Goal: Information Seeking & Learning: Understand process/instructions

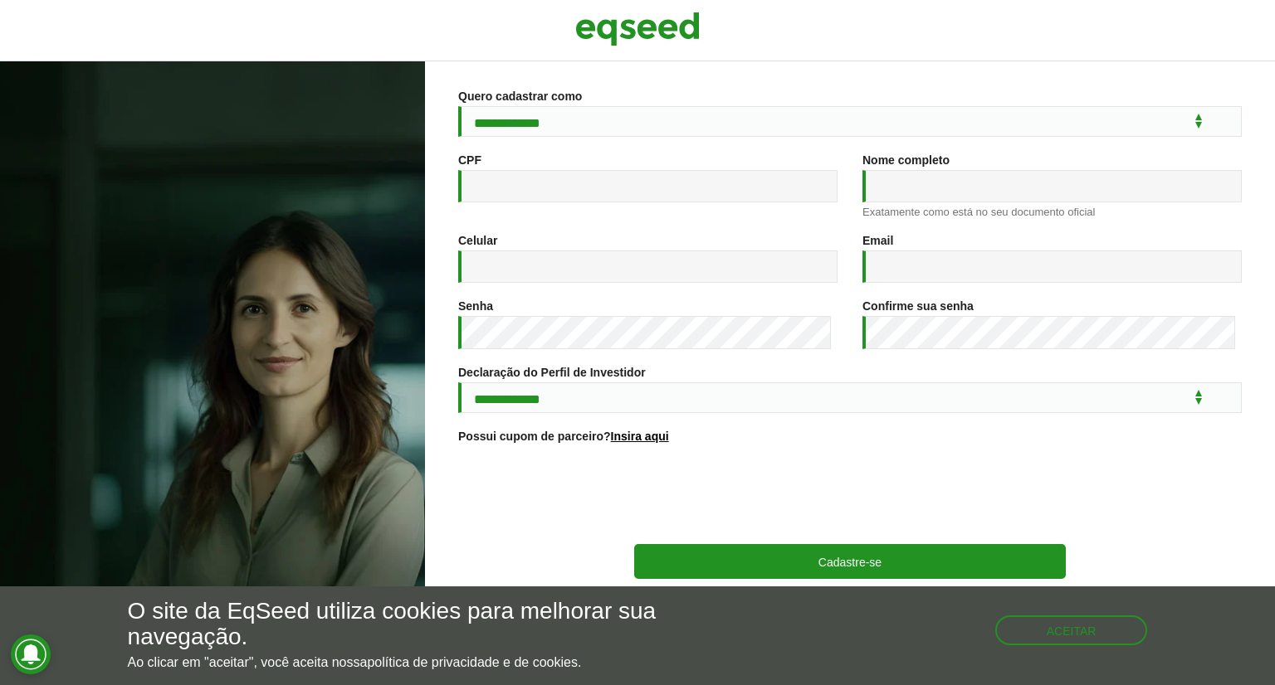
scroll to position [167, 0]
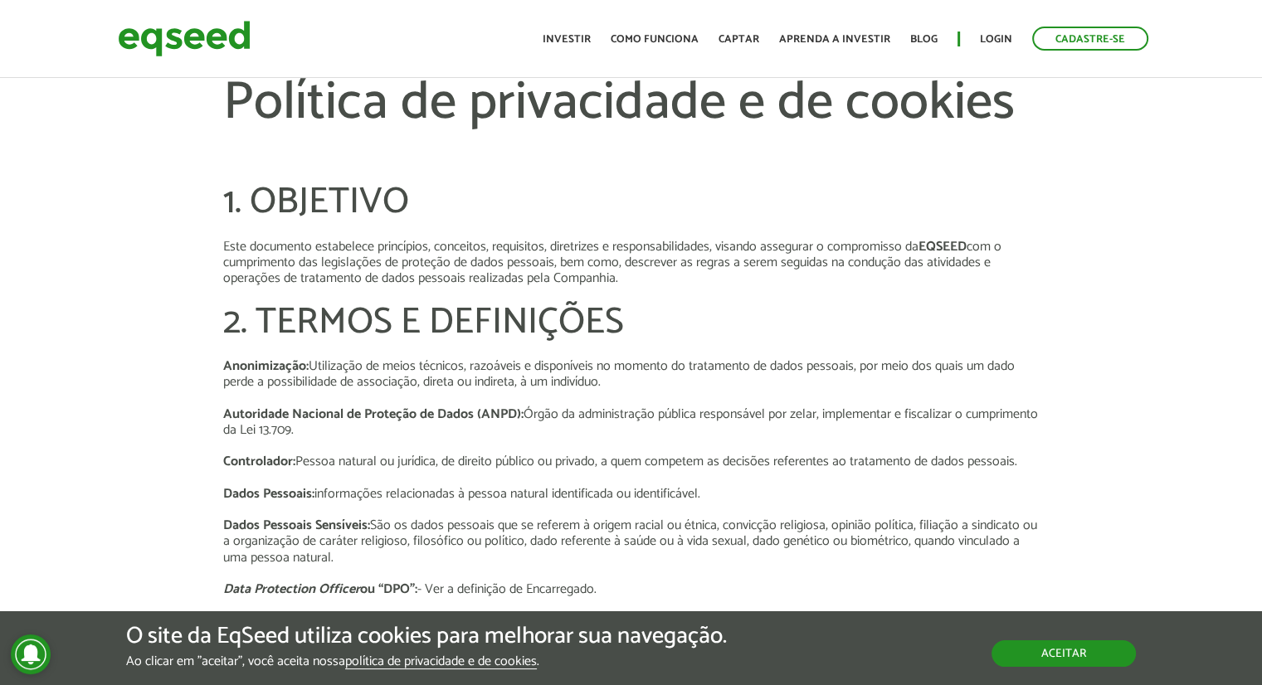
click at [1050, 646] on button "Aceitar" at bounding box center [1064, 654] width 144 height 27
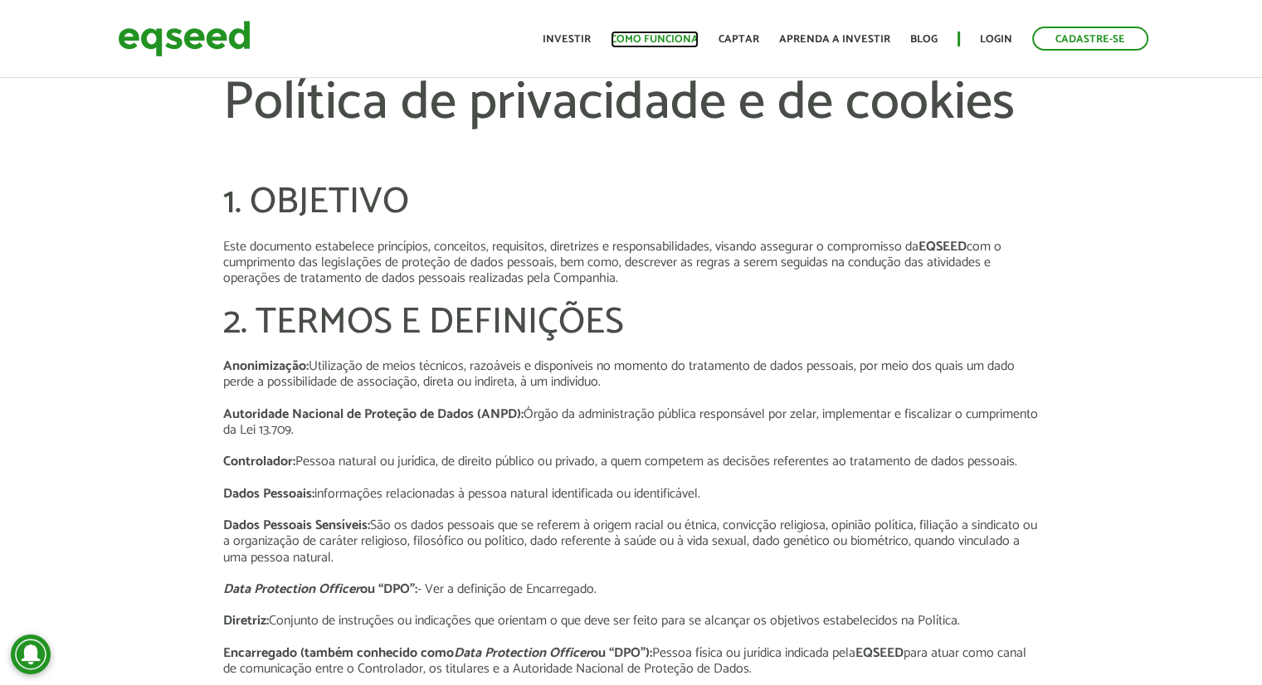
click at [674, 41] on link "Como funciona" at bounding box center [655, 39] width 88 height 11
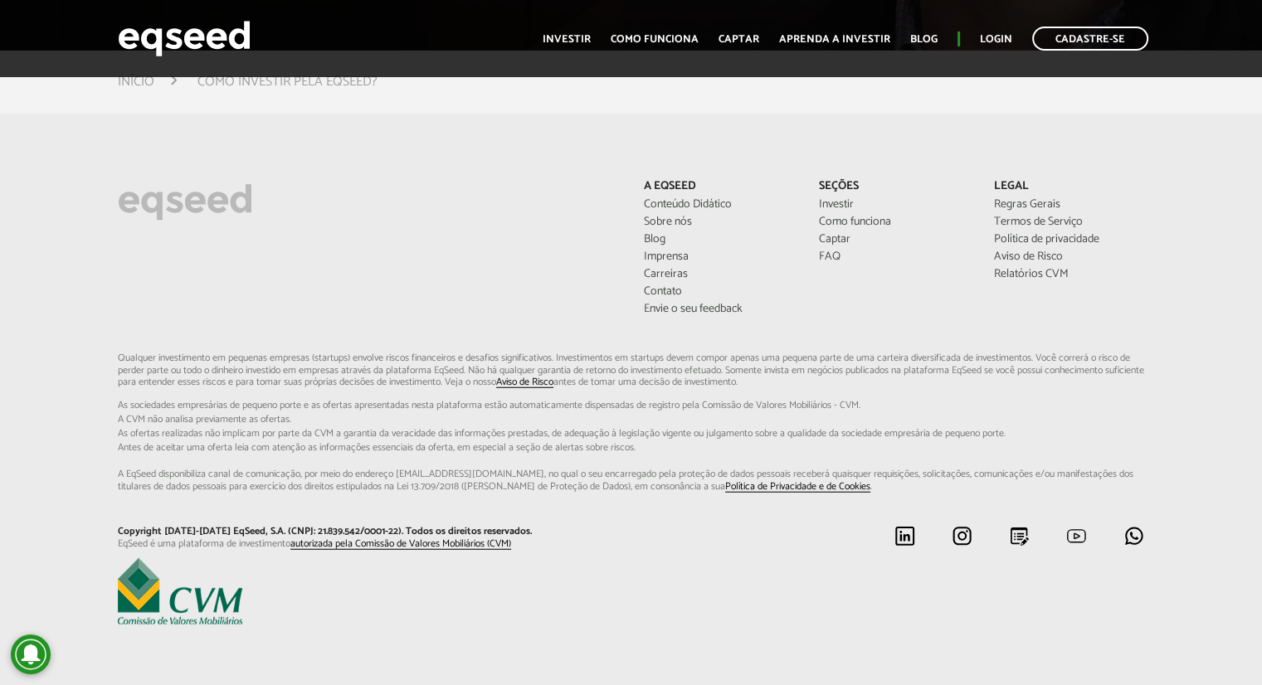
scroll to position [4362, 0]
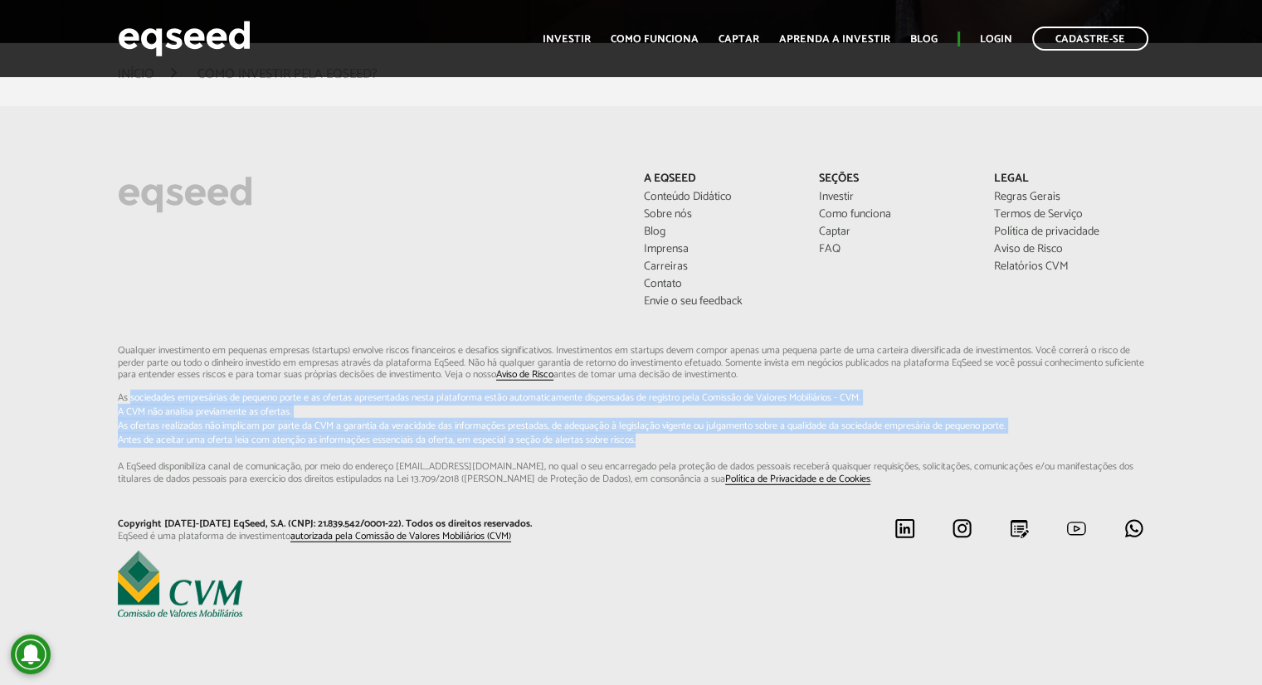
drag, startPoint x: 118, startPoint y: 396, endPoint x: 944, endPoint y: 437, distance: 826.7
click at [944, 437] on p "Qualquer investimento em pequenas empresas (startups) envolve riscos financeiro…" at bounding box center [631, 415] width 1027 height 140
click at [101, 427] on div "A EqSeed Conteúdo Didático Sobre nós Blog Imprensa Carreiras Contato Envie o se…" at bounding box center [631, 397] width 1262 height 449
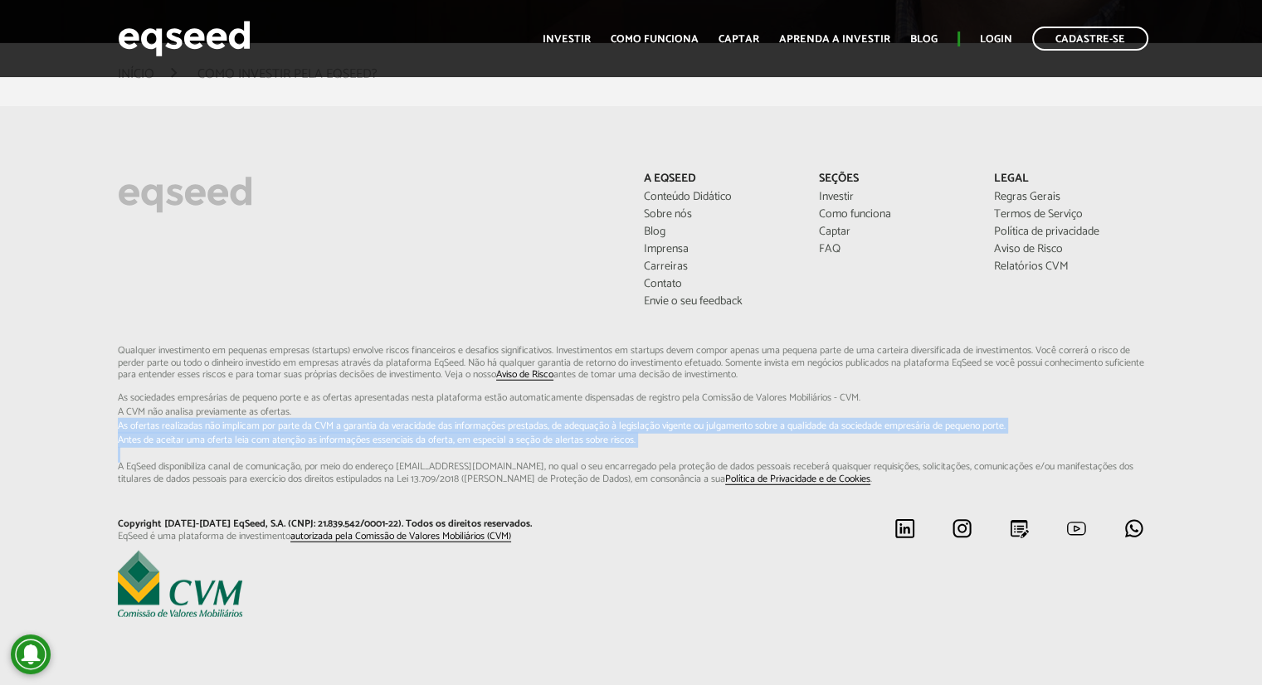
drag, startPoint x: 101, startPoint y: 427, endPoint x: 797, endPoint y: 444, distance: 695.6
click at [797, 444] on div "A EqSeed Conteúdo Didático Sobre nós Blog Imprensa Carreiras Contato Envie o se…" at bounding box center [631, 397] width 1262 height 449
click at [699, 429] on span "As ofertas realizadas não implicam por parte da CVM a garantia da veracidade d…" at bounding box center [631, 427] width 1027 height 10
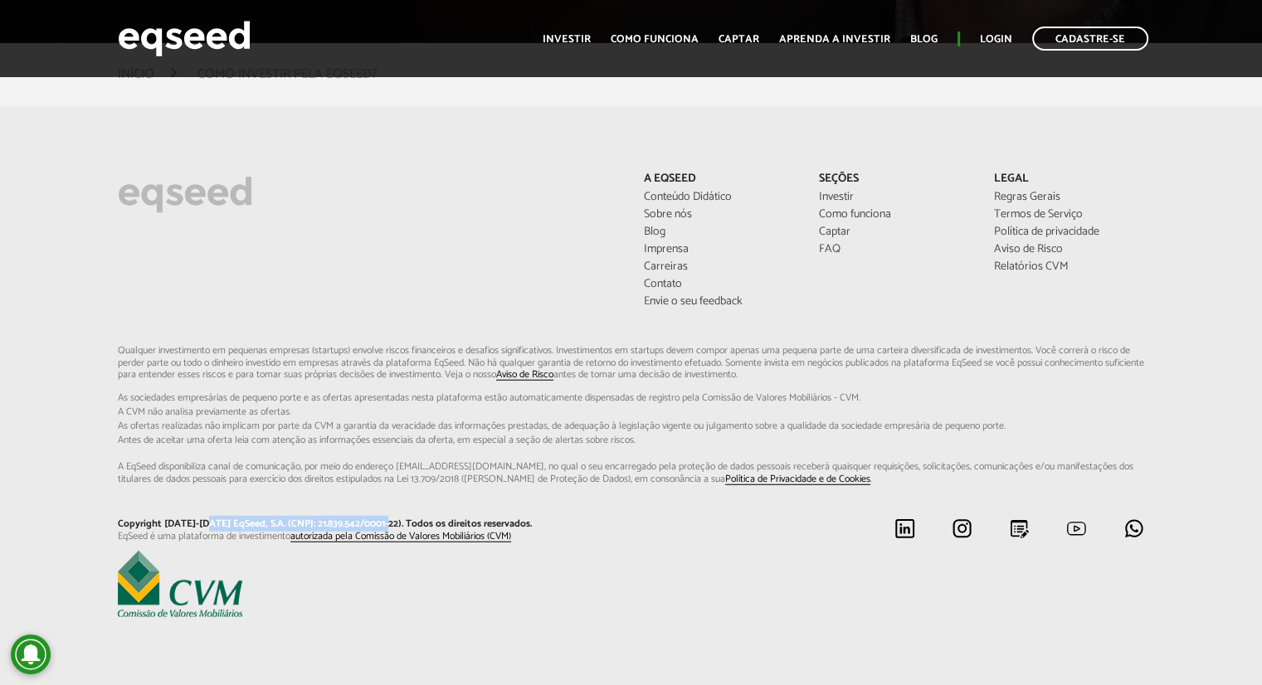
drag, startPoint x: 381, startPoint y: 522, endPoint x: 206, endPoint y: 518, distance: 175.1
click at [206, 519] on p "Copyright [DATE]-[DATE] EqSeed, S.A. (CNPJ: 21.839.542/0001-22). Todos os direi…" at bounding box center [368, 525] width 501 height 12
copy p "EqSeed, S.A. (CNPJ: 21.839.542/0001-22)."
click at [1027, 211] on link "Termos de Serviço" at bounding box center [1069, 215] width 150 height 12
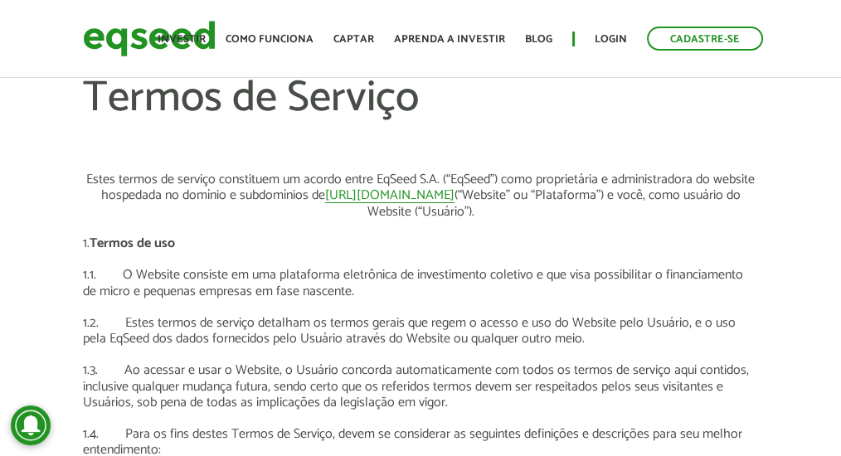
drag, startPoint x: 1266, startPoint y: 0, endPoint x: 418, endPoint y: 80, distance: 851.8
click at [418, 80] on h1 "Termos de Serviço" at bounding box center [421, 123] width 676 height 97
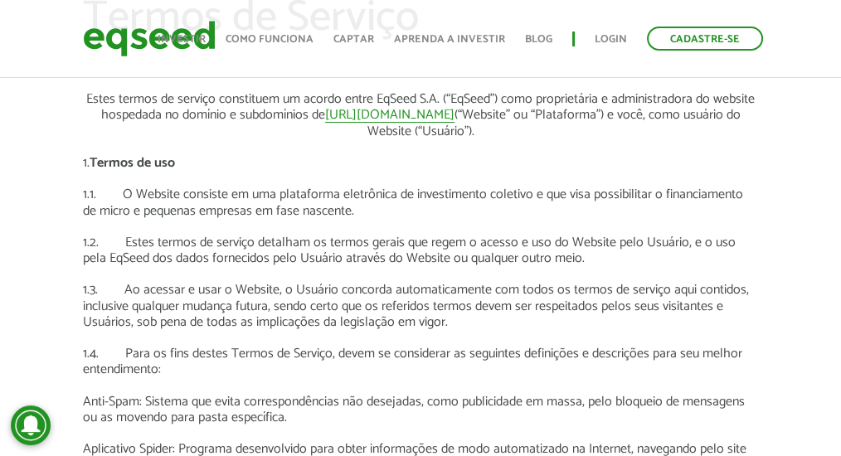
scroll to position [55, 0]
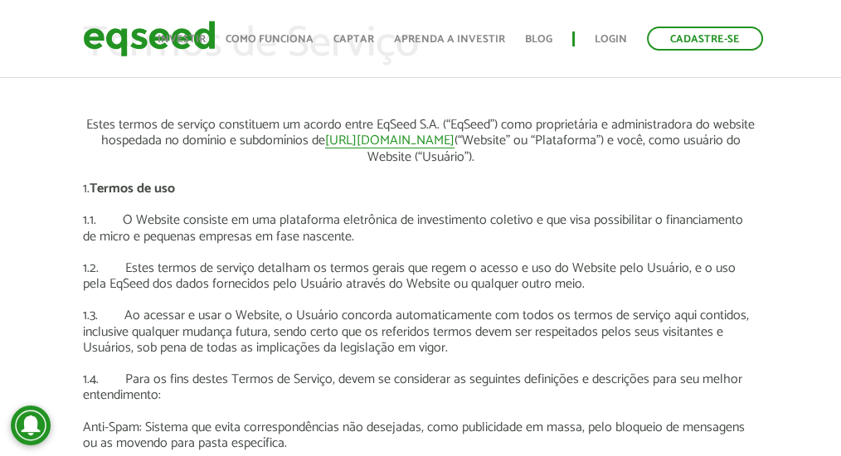
click at [271, 215] on p "1.1. O Website consiste em uma plataforma eletrônica de investimento coletivo e…" at bounding box center [421, 228] width 676 height 32
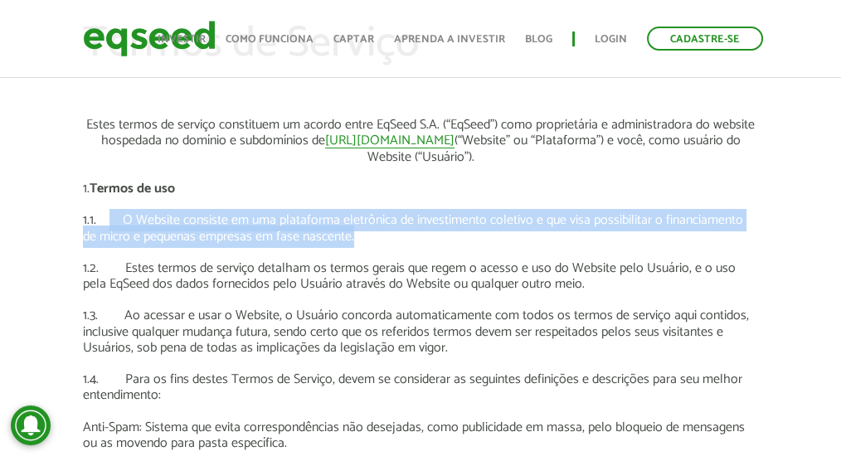
drag, startPoint x: 108, startPoint y: 220, endPoint x: 386, endPoint y: 234, distance: 278.4
click at [386, 234] on p "1.1. O Website consiste em uma plataforma eletrônica de investimento coletivo e…" at bounding box center [421, 228] width 676 height 32
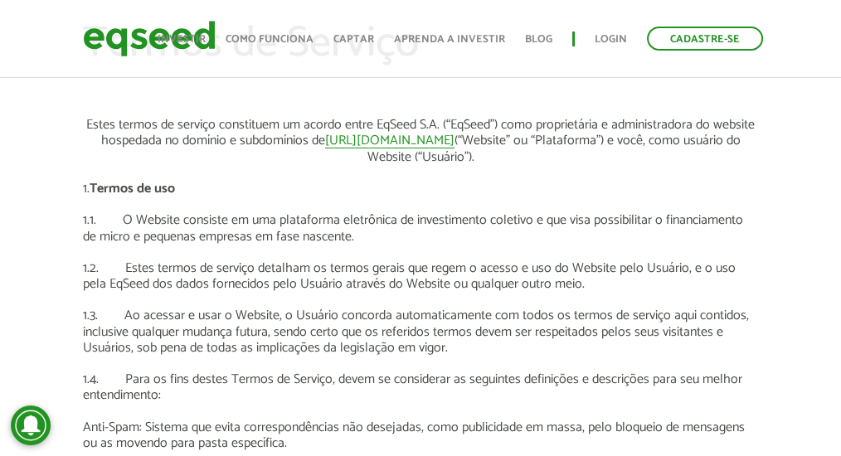
click at [314, 165] on p at bounding box center [421, 173] width 676 height 16
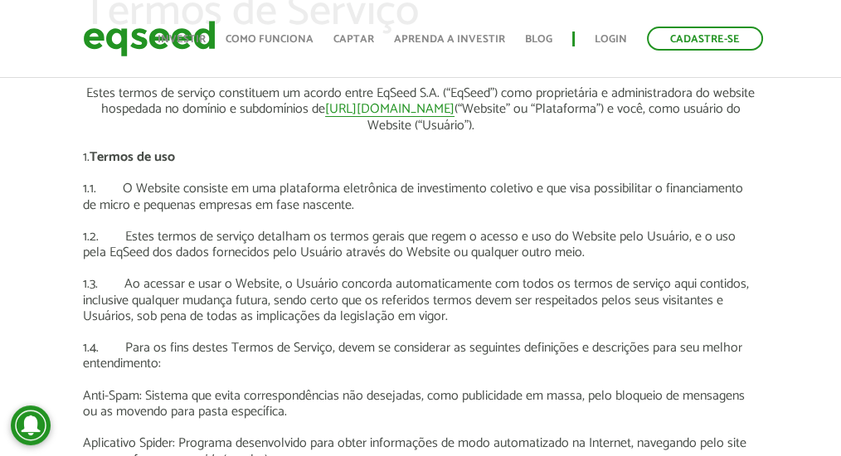
scroll to position [110, 0]
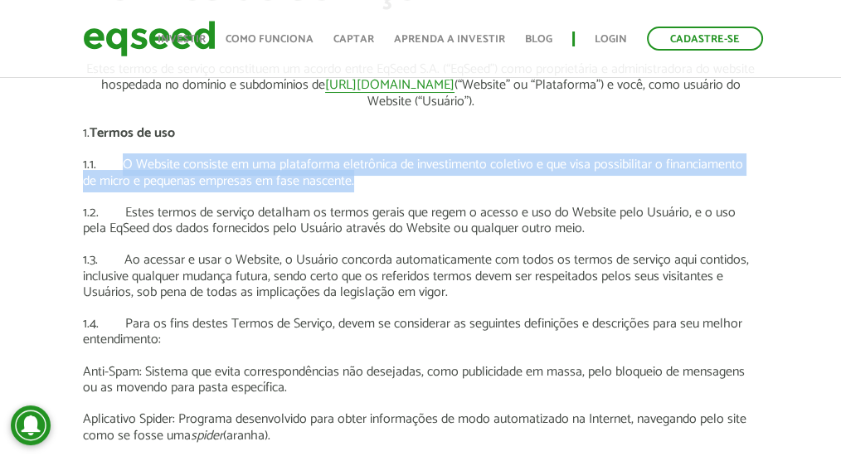
drag, startPoint x: 124, startPoint y: 166, endPoint x: 343, endPoint y: 178, distance: 219.4
click at [343, 178] on p "1.1. O Website consiste em uma plataforma eletrônica de investimento coletivo e…" at bounding box center [421, 173] width 676 height 32
click at [363, 175] on p "1.1. O Website consiste em uma plataforma eletrônica de investimento coletivo e…" at bounding box center [421, 173] width 676 height 32
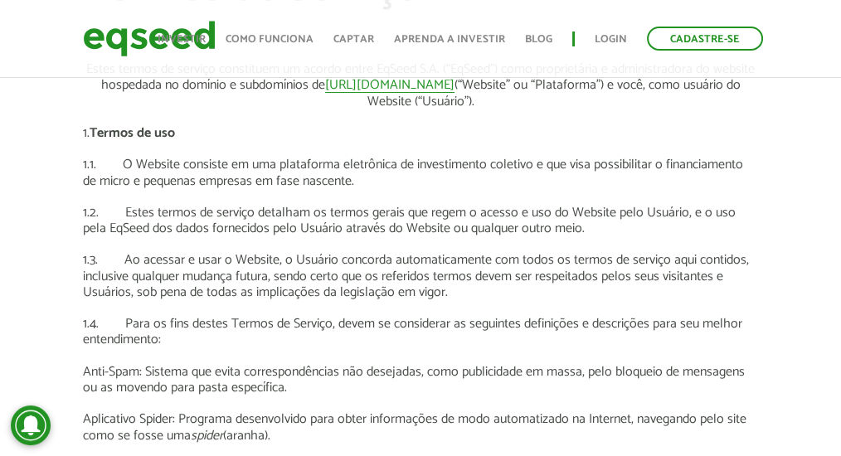
click at [116, 207] on p "1.2. Estes termos de serviço detalham os termos gerais que regem o acesso e uso…" at bounding box center [421, 221] width 676 height 32
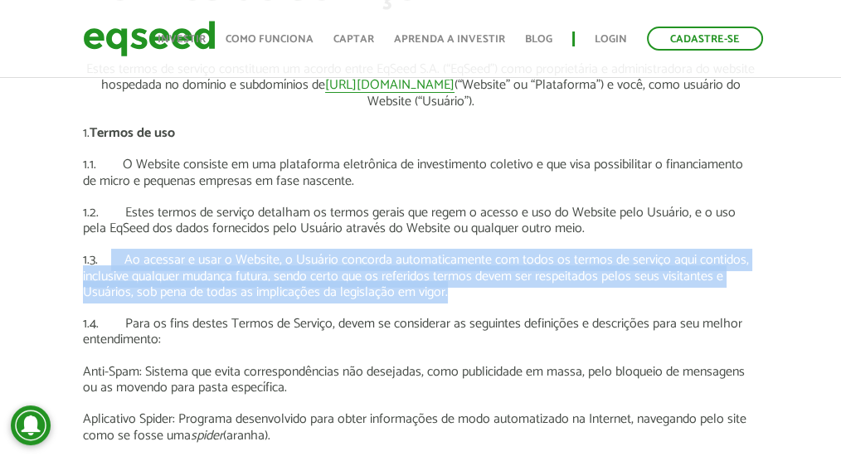
drag, startPoint x: 109, startPoint y: 256, endPoint x: 453, endPoint y: 294, distance: 346.5
click at [453, 294] on p "1.3. Ao acessar e usar o Website, o Usuário concorda automaticamente com todos …" at bounding box center [421, 276] width 676 height 48
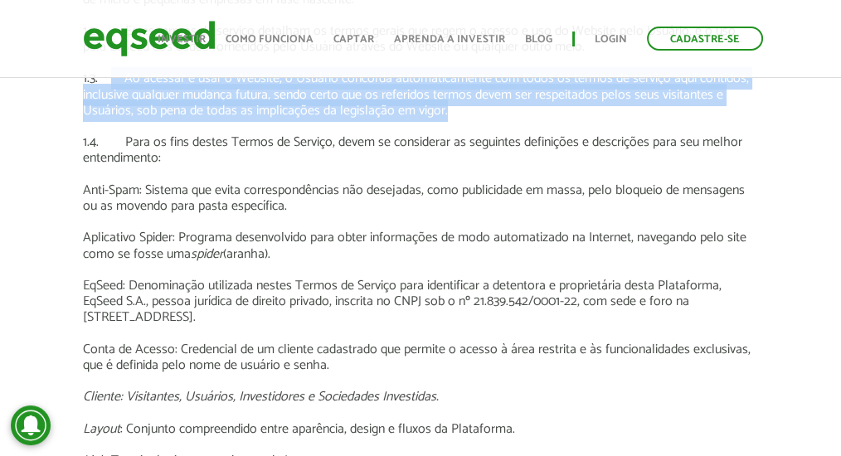
scroll to position [387, 0]
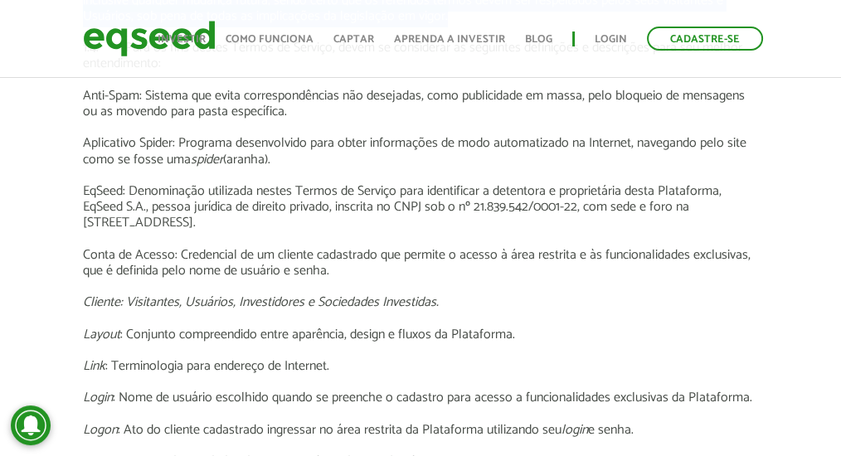
drag, startPoint x: 583, startPoint y: 223, endPoint x: 71, endPoint y: 212, distance: 511.3
copy p "EqSeed S.A., pessoa jurídica de direito privado, inscrita no CNPJ sob o nº 21.8…"
click at [304, 270] on p "Conta de Acesso: Credencial de um cliente cadastrado que permite o acesso à áre…" at bounding box center [421, 263] width 676 height 32
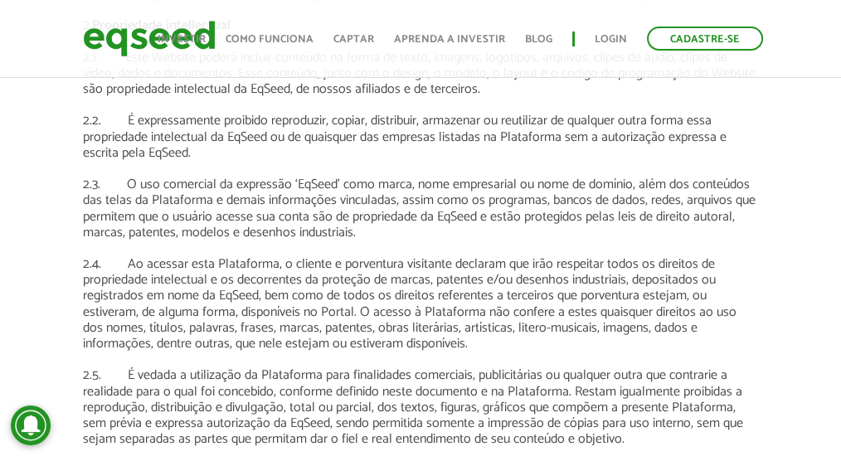
scroll to position [1106, 0]
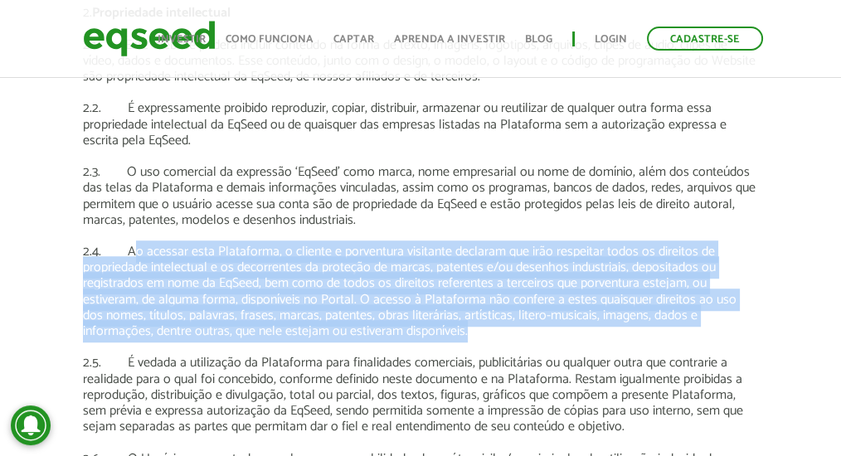
drag, startPoint x: 398, startPoint y: 335, endPoint x: 132, endPoint y: 254, distance: 278.5
click at [132, 254] on p "2.4. Ao acessar esta Plataforma, o cliente e porventura visitante declaram que …" at bounding box center [421, 291] width 676 height 95
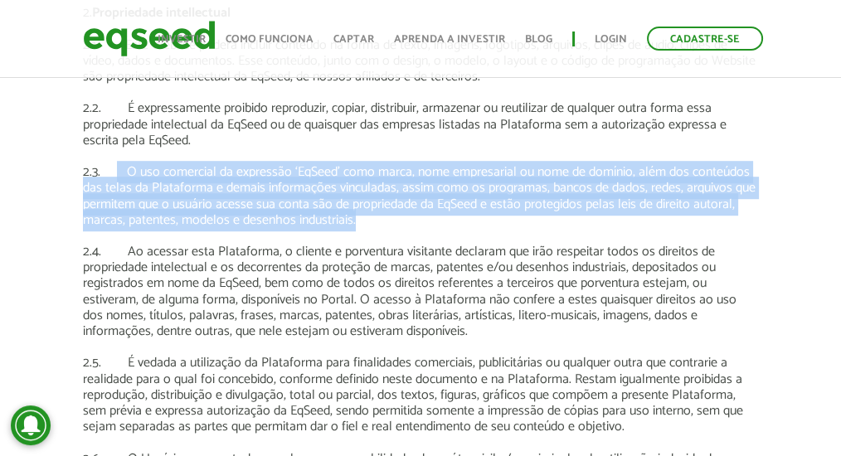
drag, startPoint x: 360, startPoint y: 226, endPoint x: 114, endPoint y: 181, distance: 250.5
click at [114, 181] on p "2.3. O uso comercial da expressão ‘EqSeed’ como marca, nome empresarial ou nome…" at bounding box center [421, 196] width 676 height 64
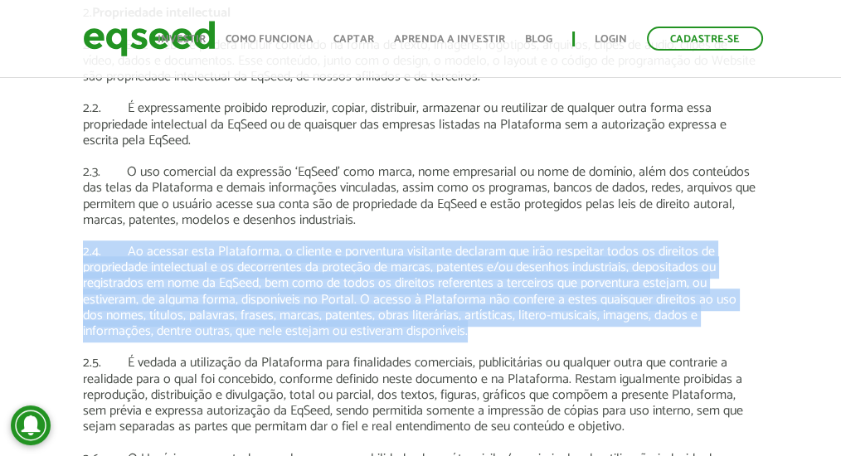
drag, startPoint x: 403, startPoint y: 331, endPoint x: 79, endPoint y: 256, distance: 333.1
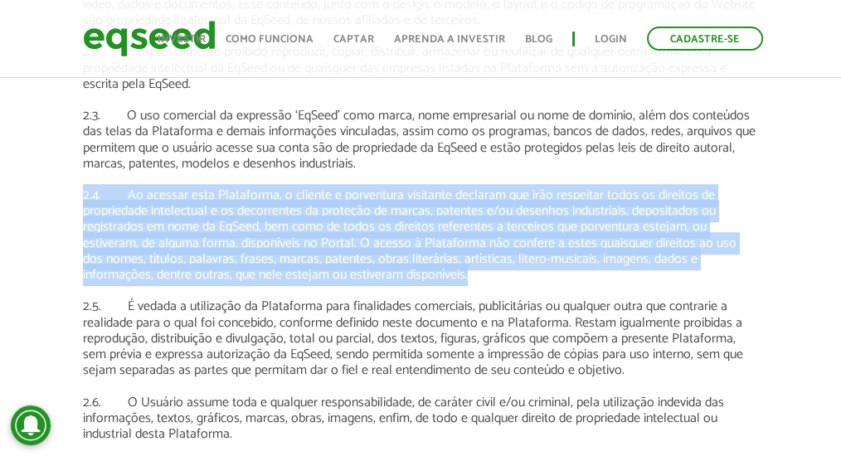
scroll to position [1272, 0]
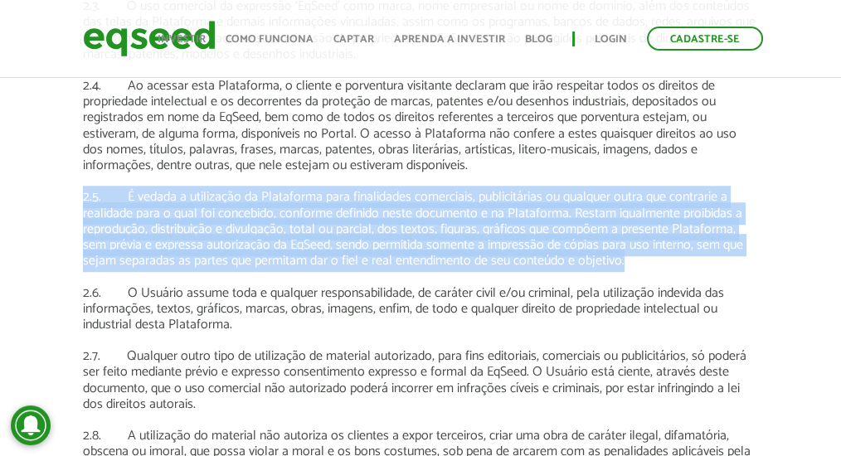
drag, startPoint x: 73, startPoint y: 202, endPoint x: 643, endPoint y: 261, distance: 573.1
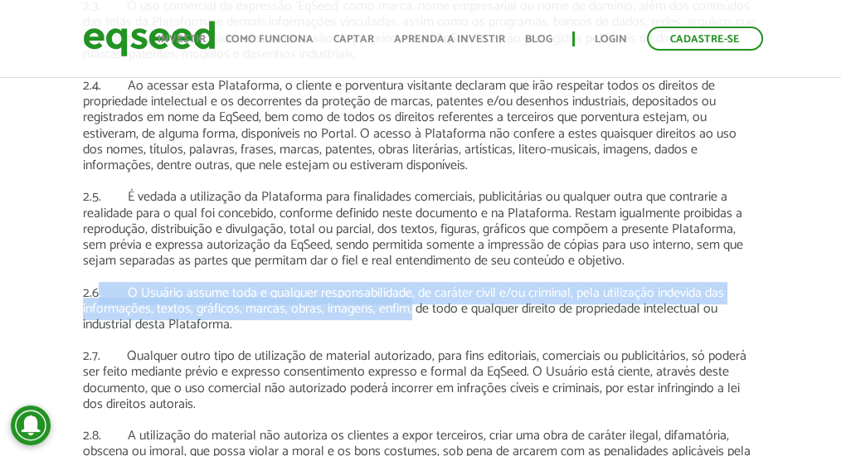
drag, startPoint x: 95, startPoint y: 283, endPoint x: 409, endPoint y: 318, distance: 315.6
click at [409, 318] on p "2.6. O Usuário assume toda e qualquer responsabilidade, de caráter civil e/ou c…" at bounding box center [421, 309] width 676 height 48
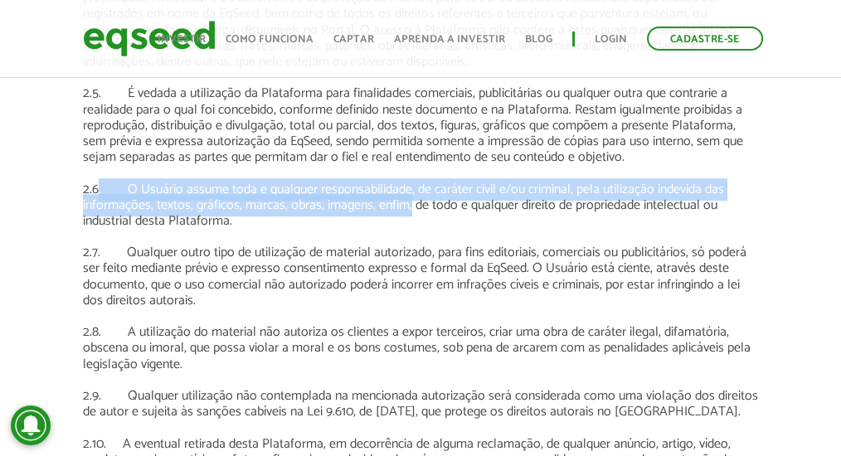
scroll to position [1383, 0]
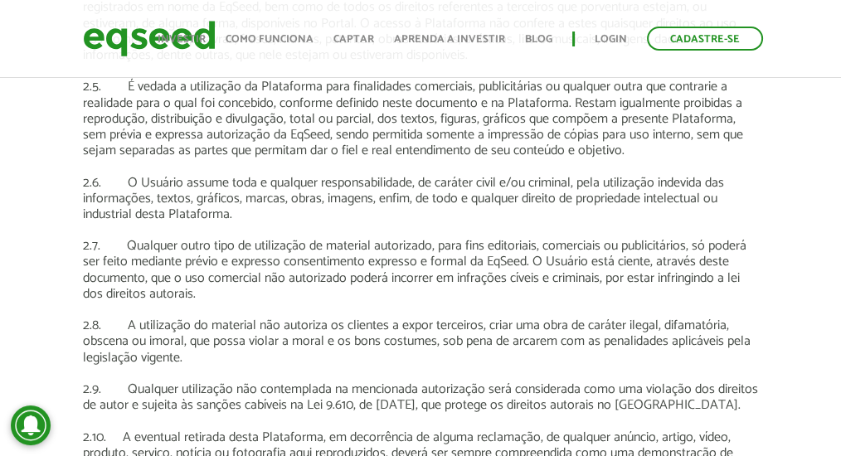
click at [199, 226] on p at bounding box center [421, 230] width 676 height 16
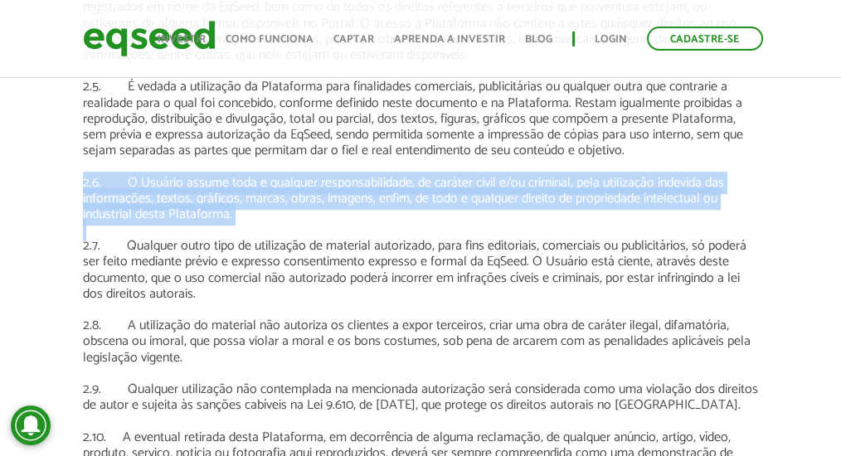
drag, startPoint x: 232, startPoint y: 233, endPoint x: 65, endPoint y: 182, distance: 174.6
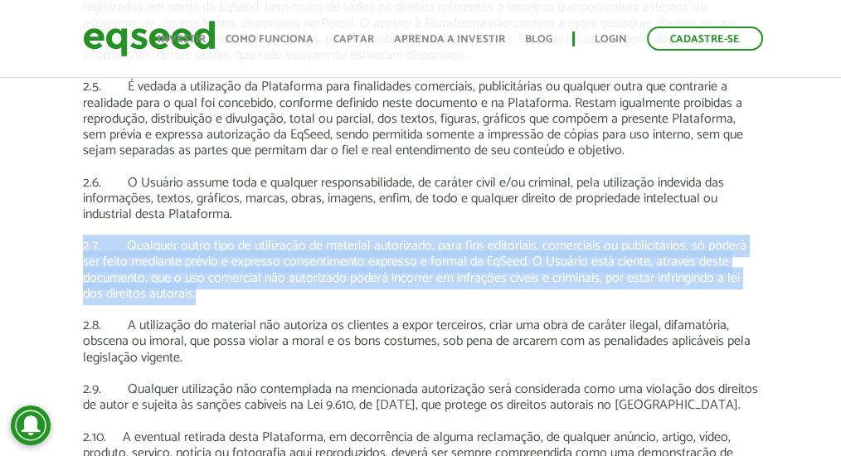
drag, startPoint x: 224, startPoint y: 300, endPoint x: 72, endPoint y: 247, distance: 160.9
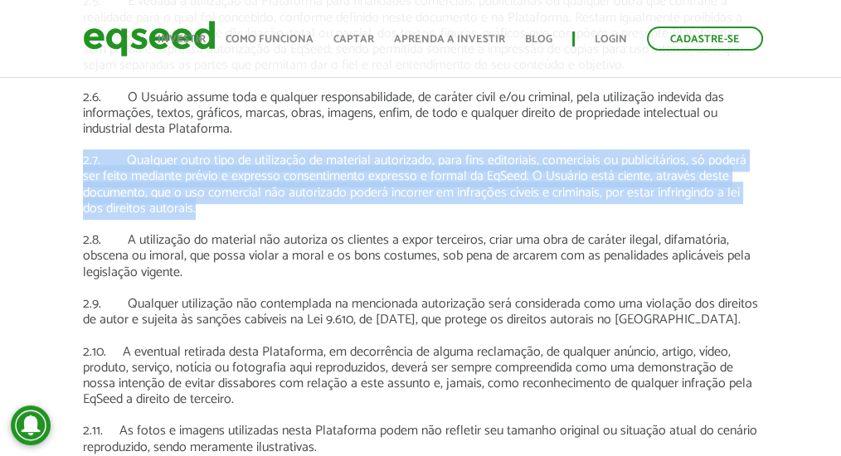
scroll to position [1494, 0]
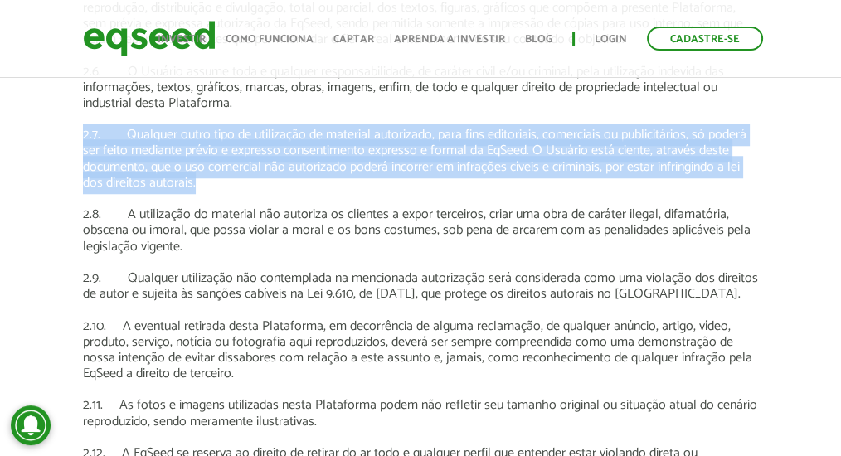
drag, startPoint x: 70, startPoint y: 277, endPoint x: 768, endPoint y: 302, distance: 698.3
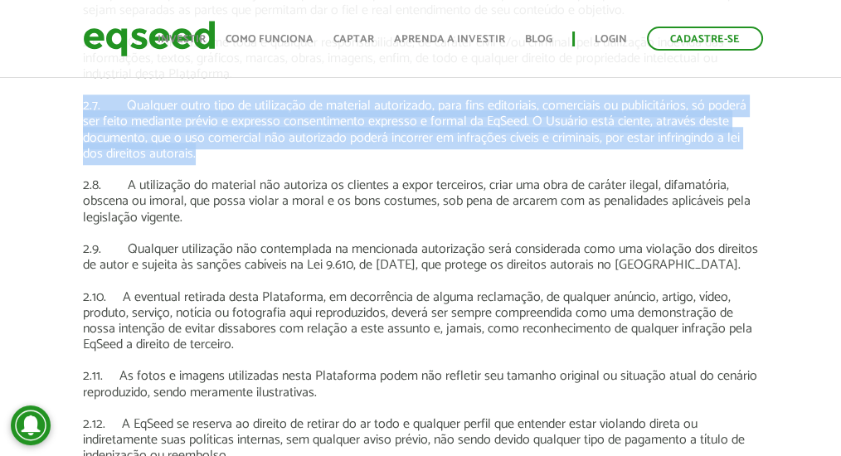
scroll to position [1548, 0]
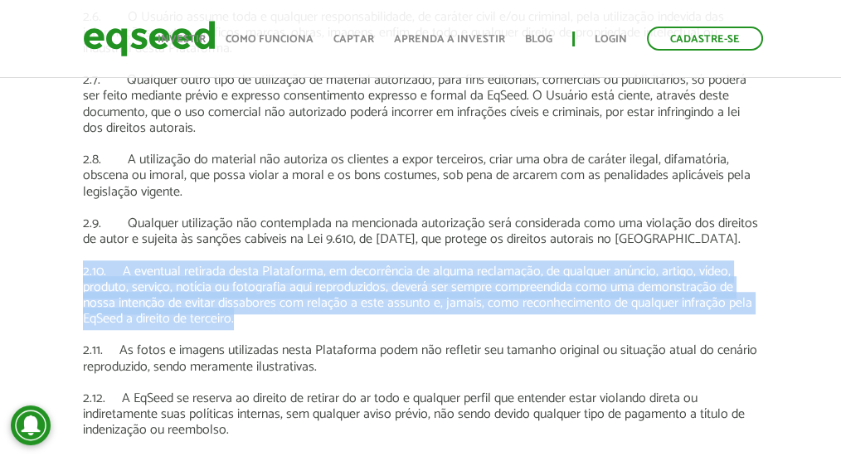
drag, startPoint x: 279, startPoint y: 316, endPoint x: 82, endPoint y: 274, distance: 201.2
click at [83, 274] on p "2.10. A eventual retirada desta Plataforma, em decorrência de alguma reclamação…" at bounding box center [421, 296] width 676 height 64
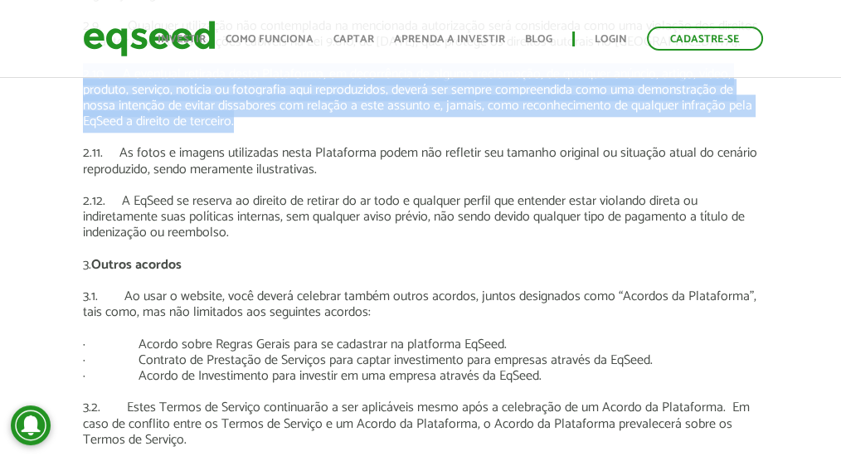
scroll to position [1770, 0]
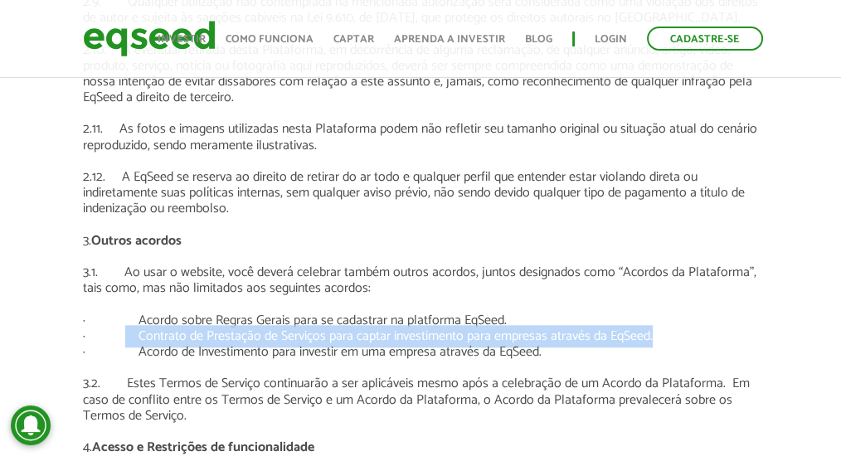
drag, startPoint x: 122, startPoint y: 327, endPoint x: 650, endPoint y: 329, distance: 527.8
click at [650, 329] on p "· Contrato de Prestação de Serviços para captar investimento para empresas atra…" at bounding box center [421, 337] width 676 height 16
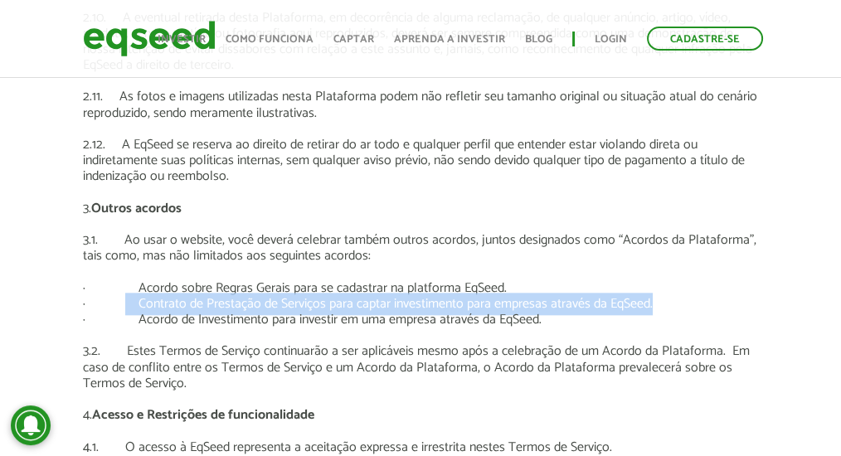
scroll to position [1880, 0]
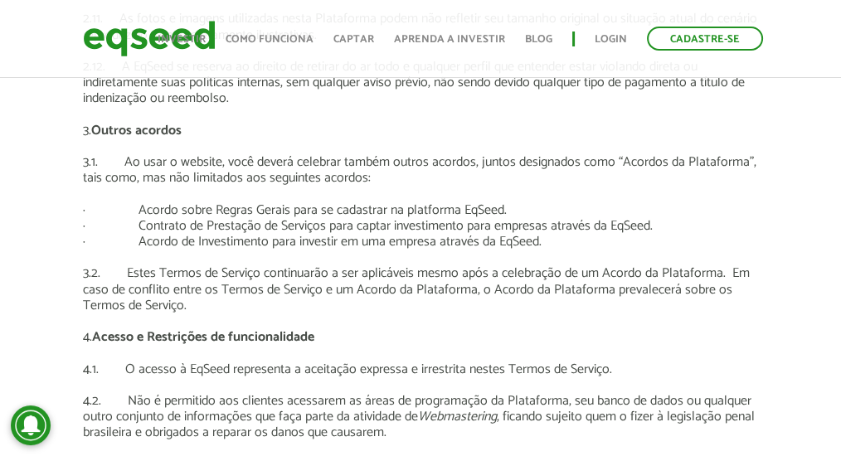
click at [466, 178] on p "3.1. Ao usar o website, você deverá celebrar também outros acordos, juntos desi…" at bounding box center [421, 170] width 676 height 32
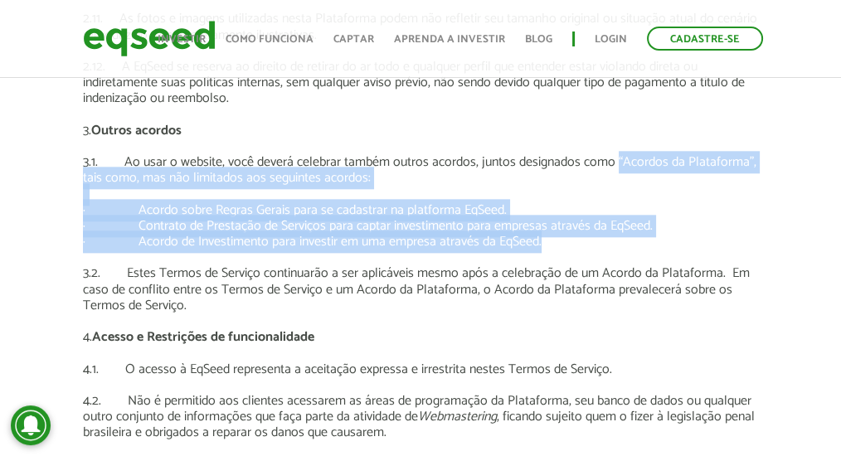
drag, startPoint x: 614, startPoint y: 160, endPoint x: 557, endPoint y: 239, distance: 97.4
copy div "“Acordos da Plataforma”, tais como, mas não limitados aos seguintes acordos: · …"
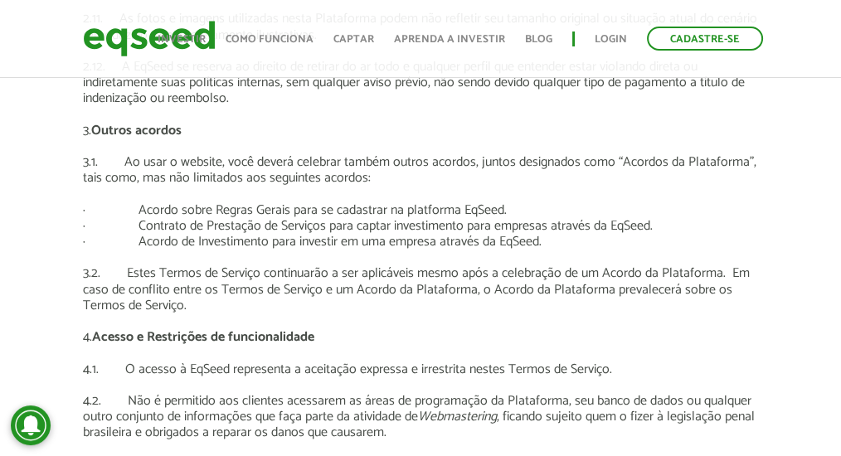
click at [165, 266] on p "3.2. Estes Termos de Serviço continuarão a ser aplicáveis mesmo após a celebraç…" at bounding box center [421, 290] width 676 height 48
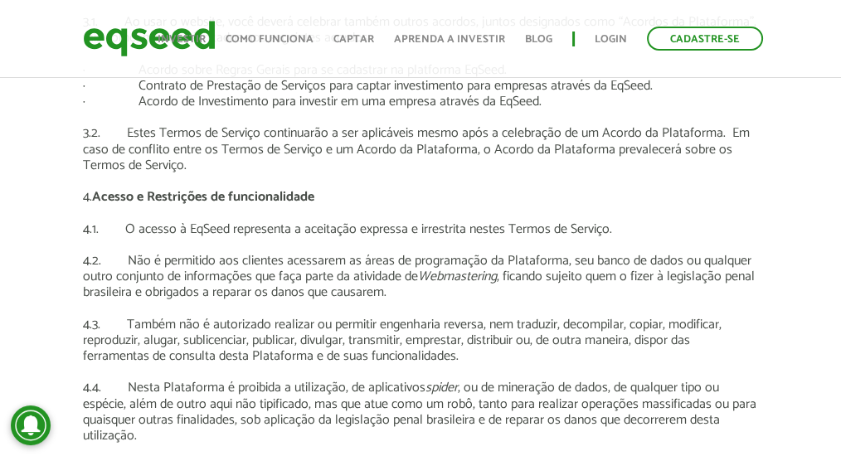
scroll to position [2046, 0]
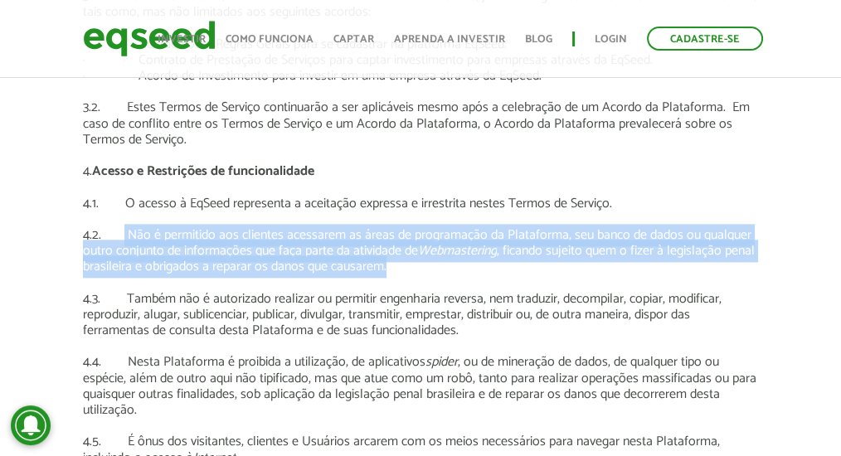
drag, startPoint x: 386, startPoint y: 268, endPoint x: 122, endPoint y: 241, distance: 265.2
click at [122, 241] on p "4.2. Não é permitido aos clientes acessarem as áreas de programação da Platafor…" at bounding box center [421, 251] width 676 height 48
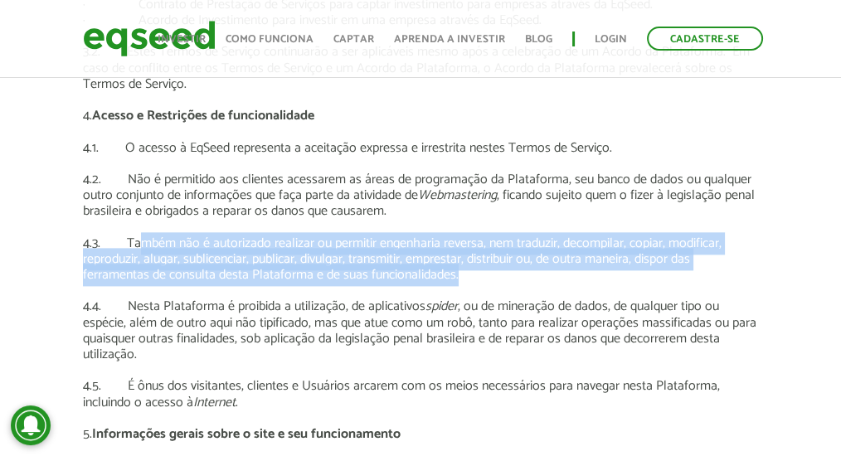
drag, startPoint x: 140, startPoint y: 251, endPoint x: 480, endPoint y: 278, distance: 340.5
click at [480, 278] on p "4.3. Também não é autorizado realizar ou permitir engenharia reversa, nem tradu…" at bounding box center [421, 260] width 676 height 48
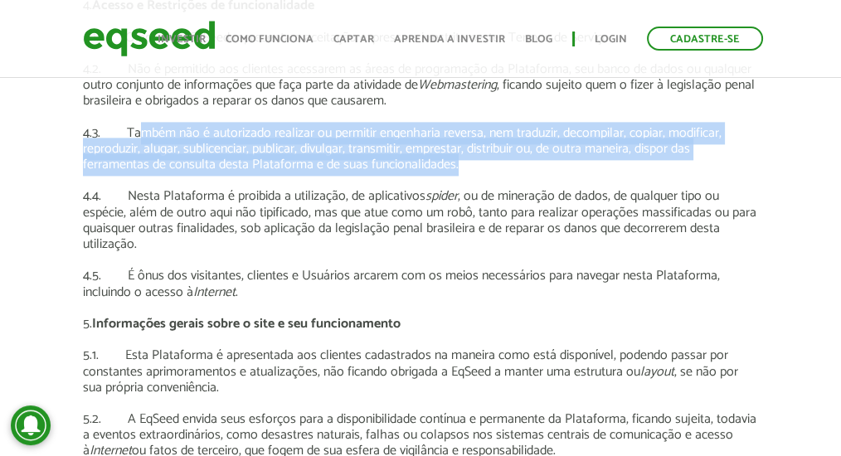
scroll to position [2212, 0]
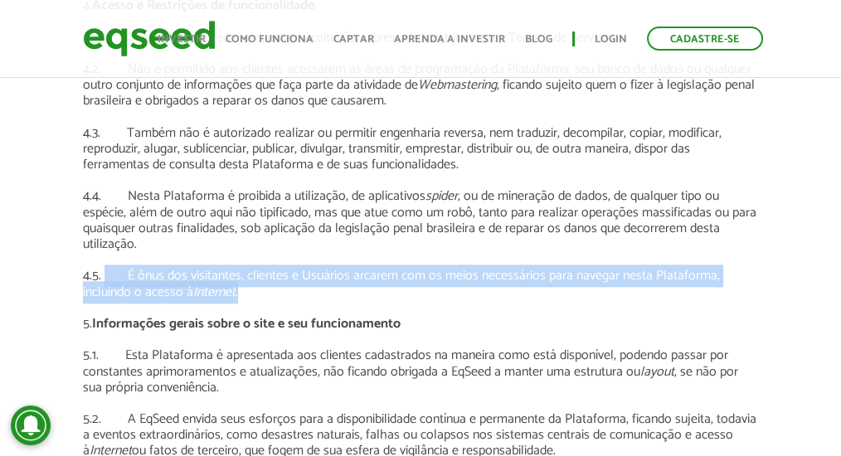
drag, startPoint x: 257, startPoint y: 295, endPoint x: 103, endPoint y: 274, distance: 155.9
click at [103, 274] on p "4.5. É ônus dos visitantes, clientes e Usuários arcarem com os meios necessário…" at bounding box center [421, 284] width 676 height 32
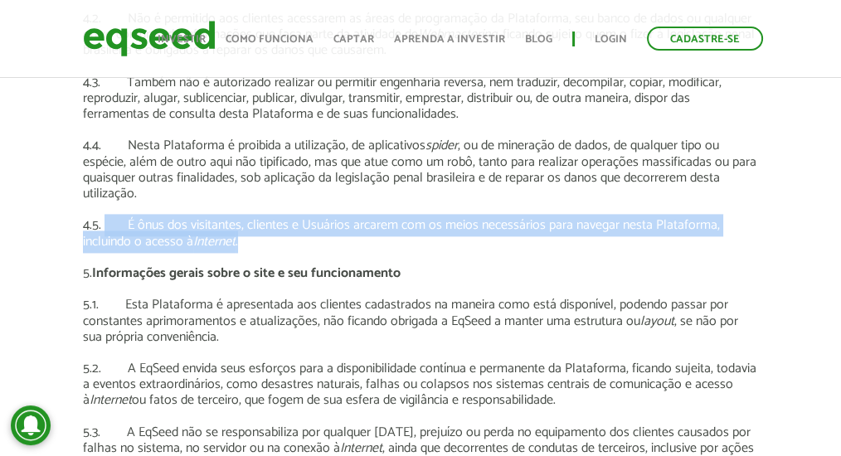
scroll to position [2378, 0]
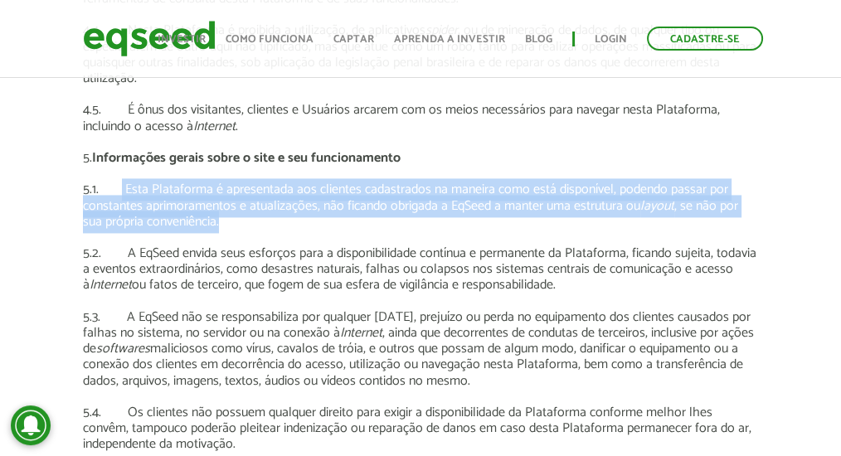
drag, startPoint x: 119, startPoint y: 188, endPoint x: 246, endPoint y: 220, distance: 131.0
click at [246, 220] on p "5.1. Esta Plataforma é apresentada aos clientes cadastrados na maneira como est…" at bounding box center [421, 206] width 676 height 48
drag, startPoint x: 122, startPoint y: 258, endPoint x: 613, endPoint y: 283, distance: 491.9
click at [613, 283] on p "5.2. A EqSeed envida seus esforços para a disponibilidade contínua e permanente…" at bounding box center [421, 270] width 676 height 48
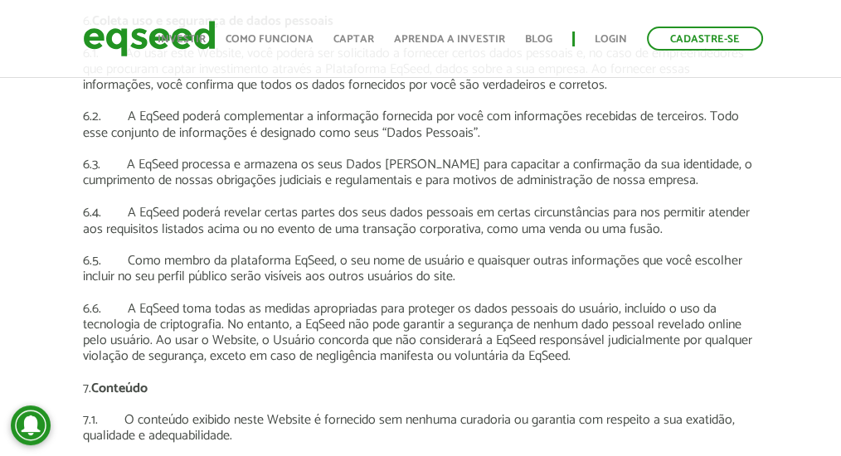
scroll to position [2987, 0]
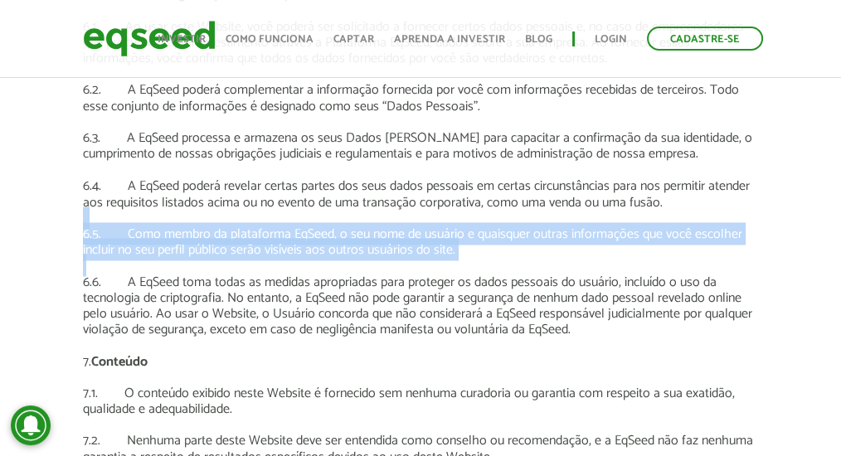
drag, startPoint x: 484, startPoint y: 261, endPoint x: 71, endPoint y: 226, distance: 413.9
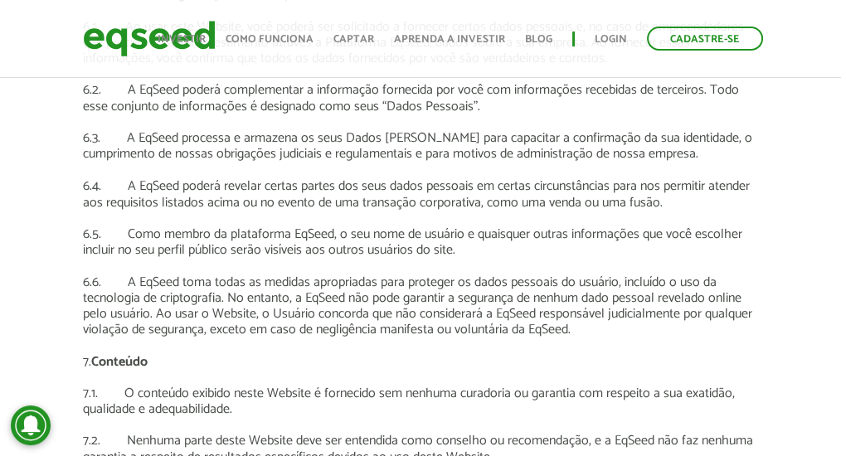
click at [87, 281] on p "6.6. A EqSeed toma todas as medidas apropriadas para proteger os dados pessoais…" at bounding box center [421, 306] width 676 height 64
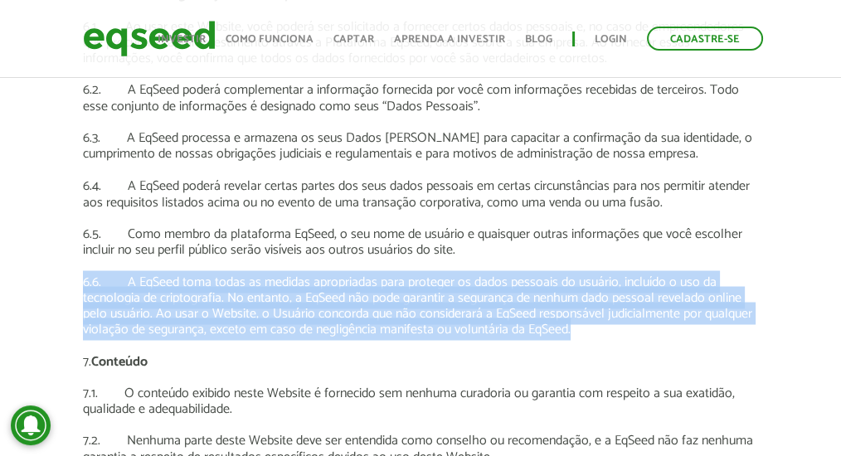
drag, startPoint x: 80, startPoint y: 284, endPoint x: 678, endPoint y: 329, distance: 600.0
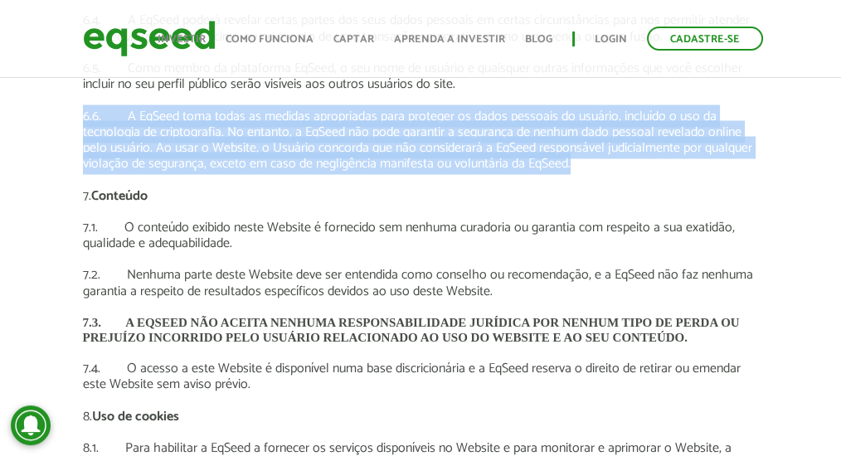
scroll to position [3208, 0]
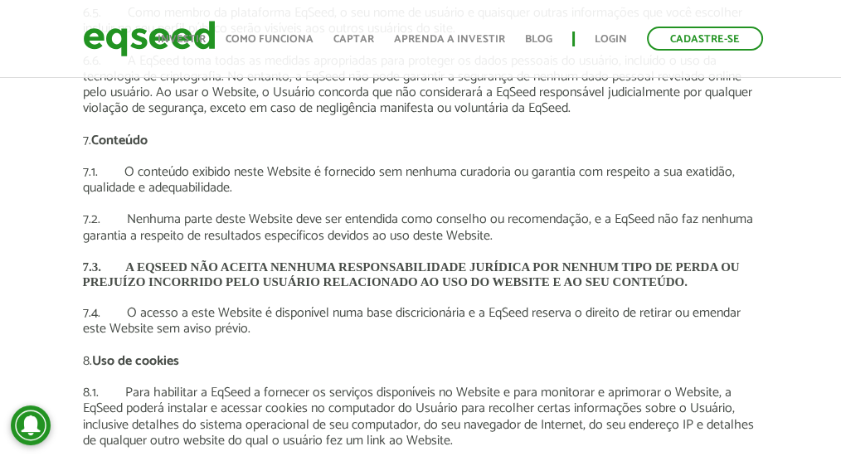
click at [269, 175] on p "7.1. O conteúdo exibido neste Website é fornecido sem nenhuma curadoria ou gara…" at bounding box center [421, 180] width 676 height 32
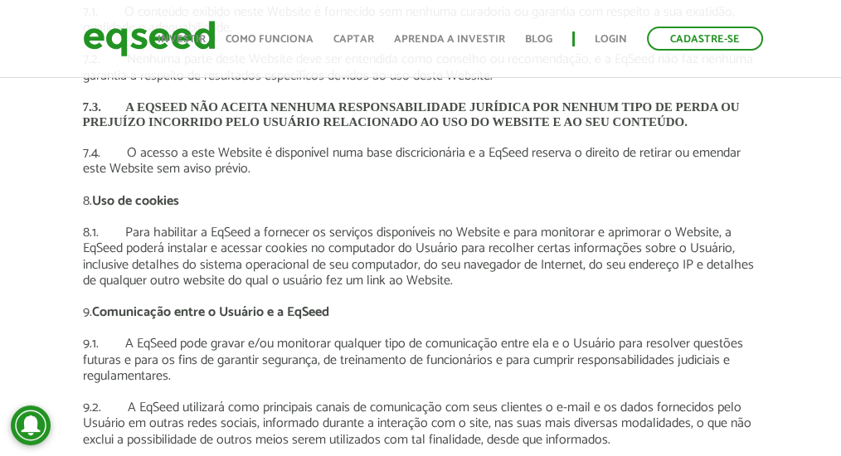
scroll to position [3374, 0]
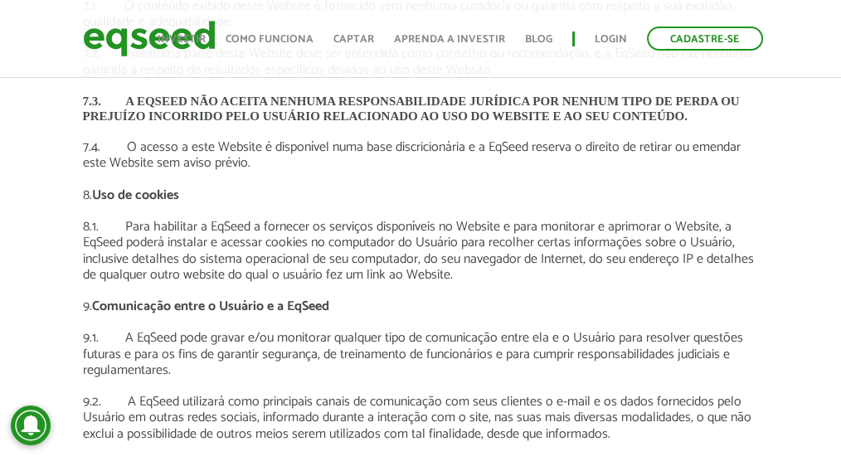
click at [294, 211] on p at bounding box center [421, 211] width 676 height 16
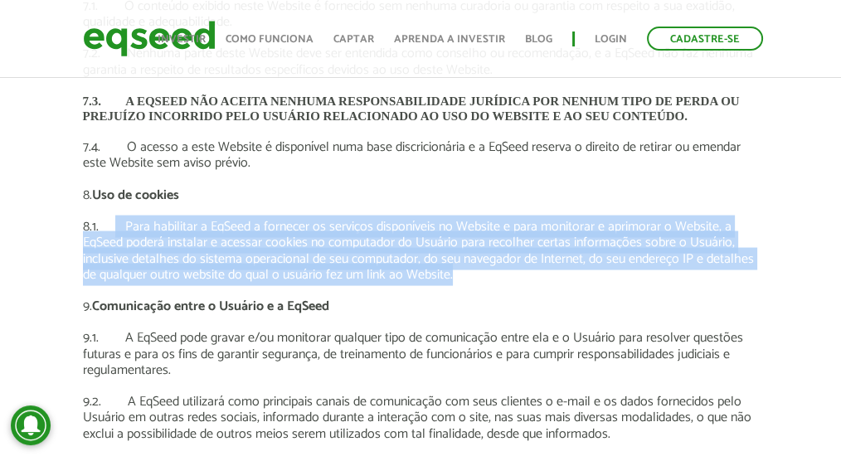
drag, startPoint x: 461, startPoint y: 272, endPoint x: 112, endPoint y: 222, distance: 352.9
click at [112, 222] on p "8.1. Para habilitar a EqSeed a fornecer os serviços disponíveis no Website e pa…" at bounding box center [421, 251] width 676 height 64
drag, startPoint x: 86, startPoint y: 225, endPoint x: 489, endPoint y: 280, distance: 406.2
click at [489, 280] on p "8.1. Para habilitar a EqSeed a fornecer os serviços disponíveis no Website e pa…" at bounding box center [421, 251] width 676 height 64
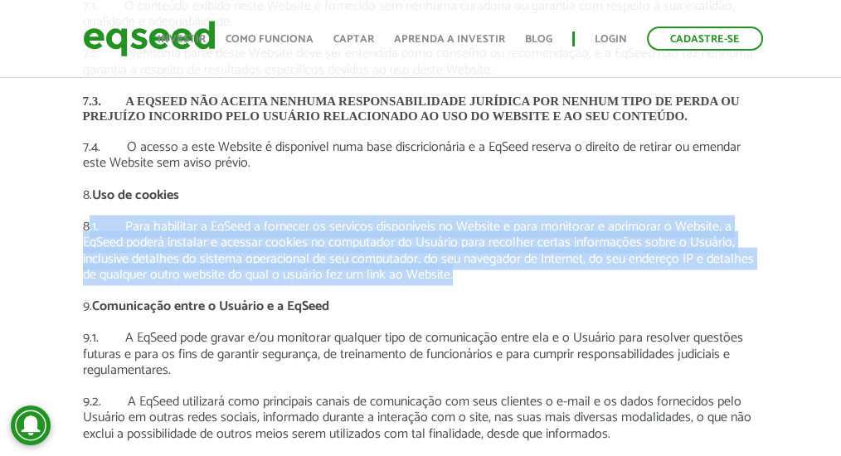
click at [489, 280] on p "8.1. Para habilitar a EqSeed a fornecer os serviços disponíveis no Website e pa…" at bounding box center [421, 251] width 676 height 64
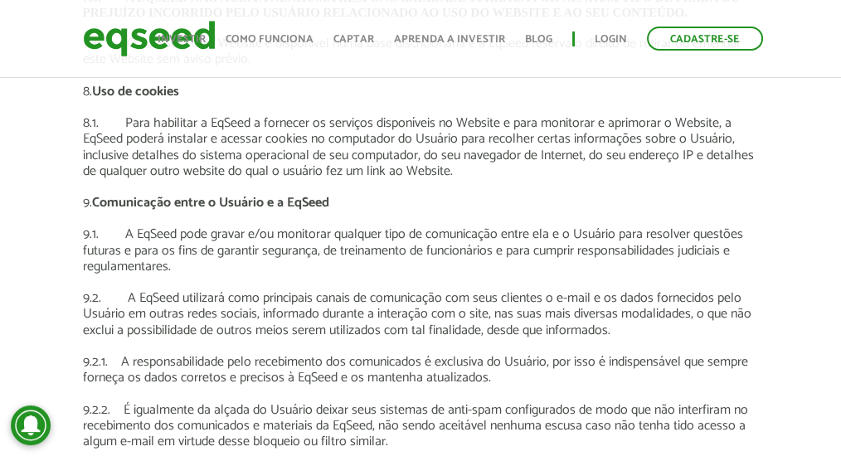
scroll to position [3485, 0]
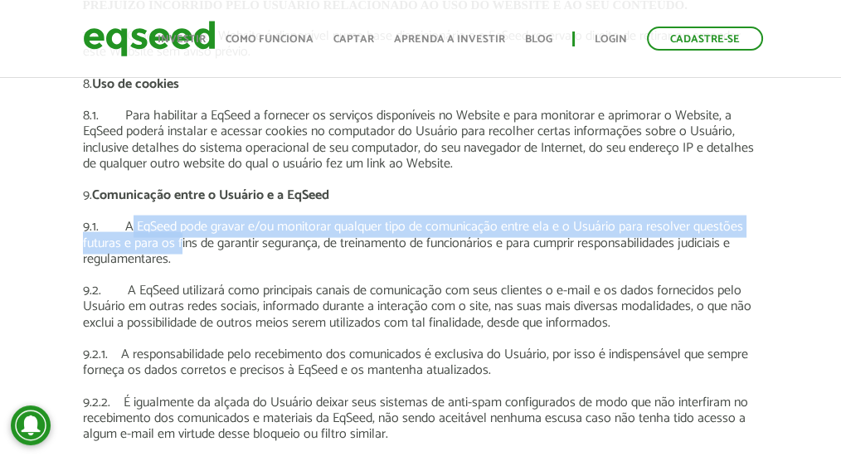
drag, startPoint x: 129, startPoint y: 236, endPoint x: 180, endPoint y: 249, distance: 52.3
click at [180, 249] on p "9.1. A EqSeed pode gravar e/ou monitorar qualquer tipo de comunicação entre ela…" at bounding box center [421, 243] width 676 height 48
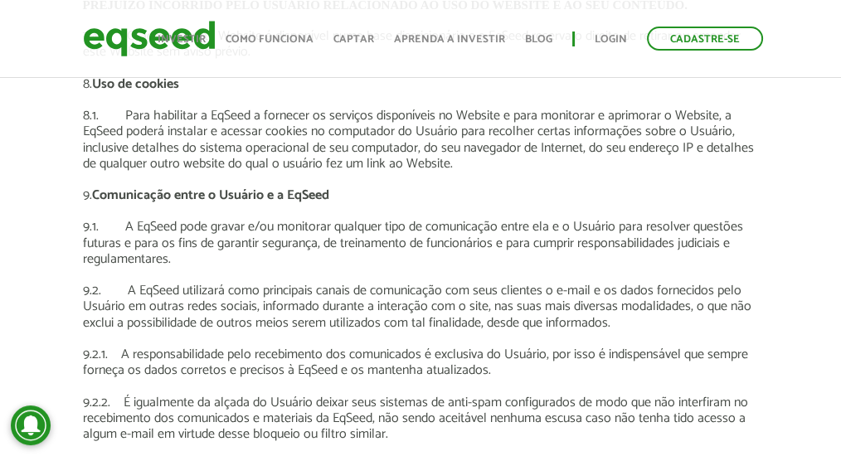
click at [183, 249] on p "9.1. A EqSeed pode gravar e/ou monitorar qualquer tipo de comunicação entre ela…" at bounding box center [421, 243] width 676 height 48
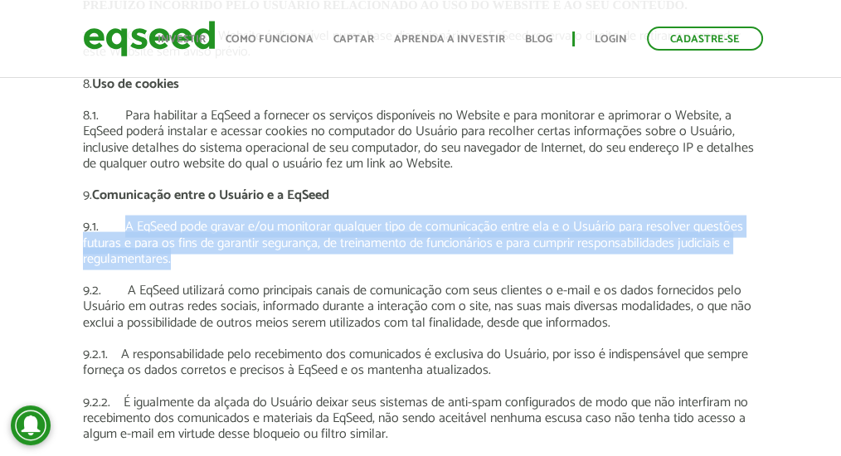
drag, startPoint x: 187, startPoint y: 256, endPoint x: 124, endPoint y: 237, distance: 65.9
click at [124, 237] on p "9.1. A EqSeed pode gravar e/ou monitorar qualquer tipo de comunicação entre ela…" at bounding box center [421, 243] width 676 height 48
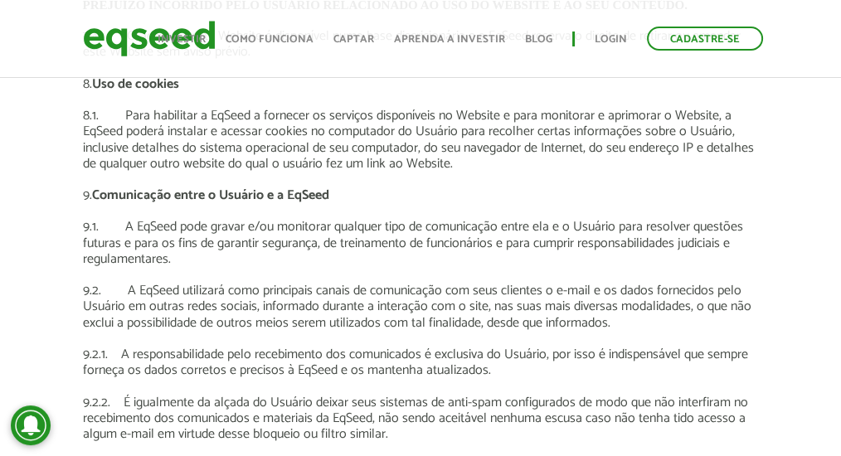
click at [200, 248] on p "9.1. A EqSeed pode gravar e/ou monitorar qualquer tipo de comunicação entre ela…" at bounding box center [421, 243] width 676 height 48
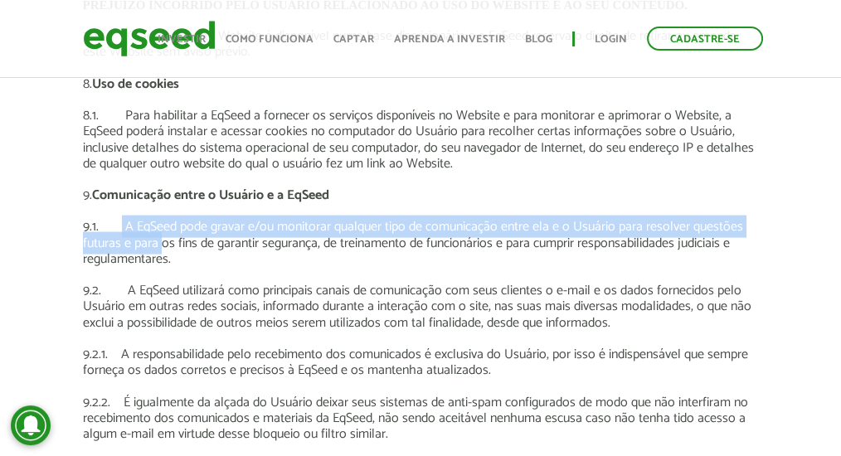
drag, startPoint x: 119, startPoint y: 229, endPoint x: 170, endPoint y: 256, distance: 57.2
click at [168, 256] on p "9.1. A EqSeed pode gravar e/ou monitorar qualquer tipo de comunicação entre ela…" at bounding box center [421, 243] width 676 height 48
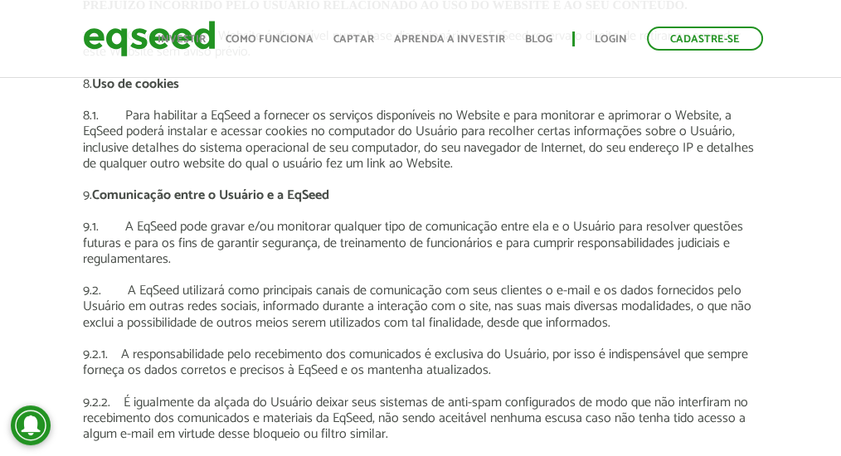
click at [176, 258] on p "9.1. A EqSeed pode gravar e/ou monitorar qualquer tipo de comunicação entre ela…" at bounding box center [421, 243] width 676 height 48
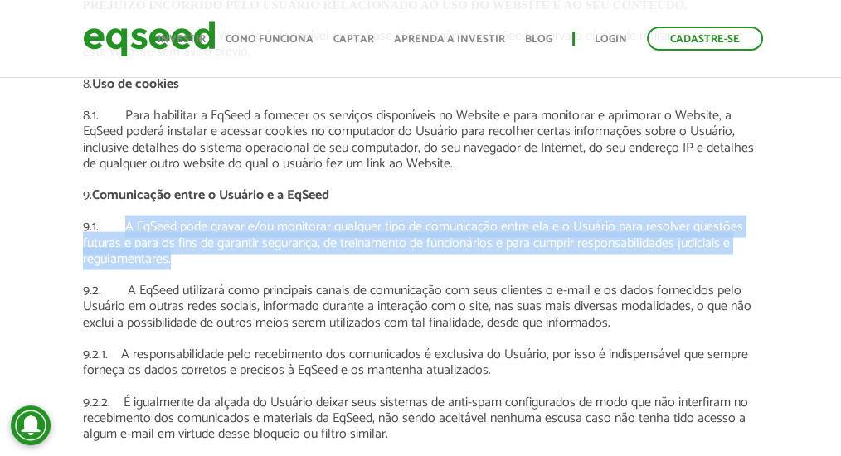
drag, startPoint x: 177, startPoint y: 263, endPoint x: 121, endPoint y: 231, distance: 64.3
click at [121, 231] on p "9.1. A EqSeed pode gravar e/ou monitorar qualquer tipo de comunicação entre ela…" at bounding box center [421, 243] width 676 height 48
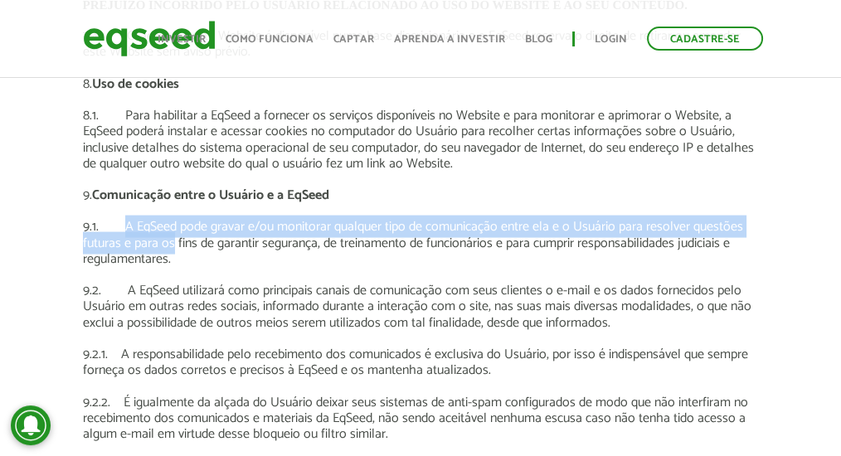
drag, startPoint x: 121, startPoint y: 231, endPoint x: 168, endPoint y: 255, distance: 52.3
click at [168, 255] on p "9.1. A EqSeed pode gravar e/ou monitorar qualquer tipo de comunicação entre ela…" at bounding box center [421, 243] width 676 height 48
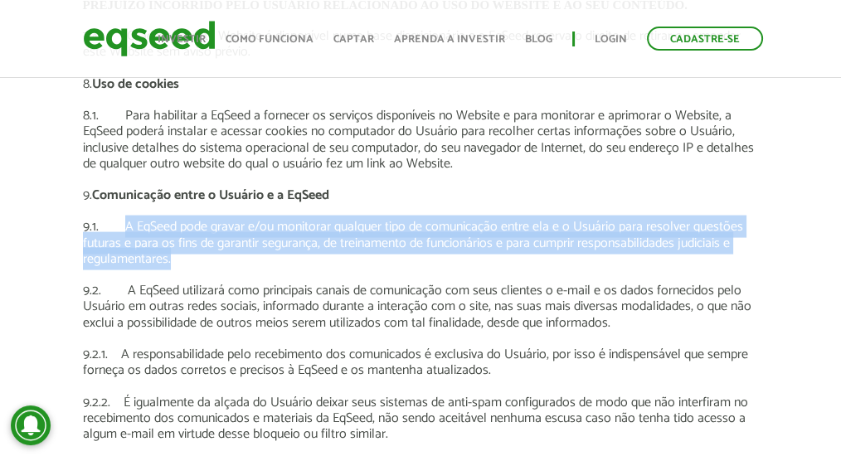
drag, startPoint x: 172, startPoint y: 264, endPoint x: 123, endPoint y: 232, distance: 58.2
click at [123, 232] on p "9.1. A EqSeed pode gravar e/ou monitorar qualquer tipo de comunicação entre ela…" at bounding box center [421, 243] width 676 height 48
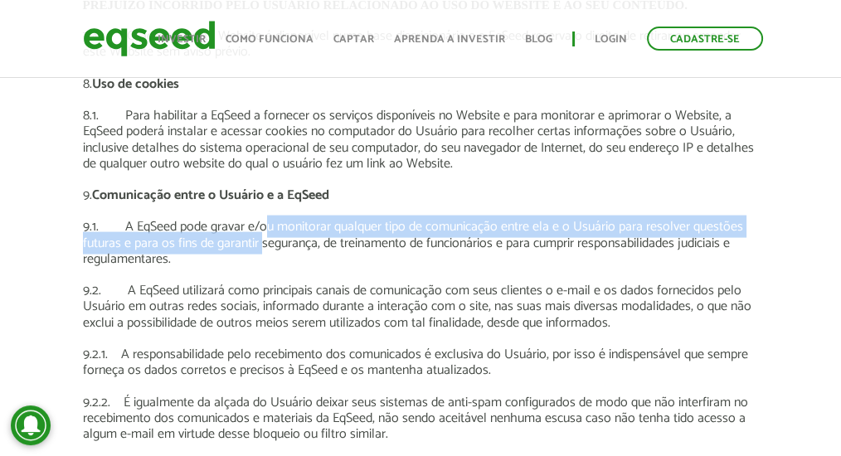
drag, startPoint x: 262, startPoint y: 222, endPoint x: 263, endPoint y: 255, distance: 32.4
click at [263, 255] on p "9.1. A EqSeed pode gravar e/ou monitorar qualquer tipo de comunicação entre ela…" at bounding box center [421, 243] width 676 height 48
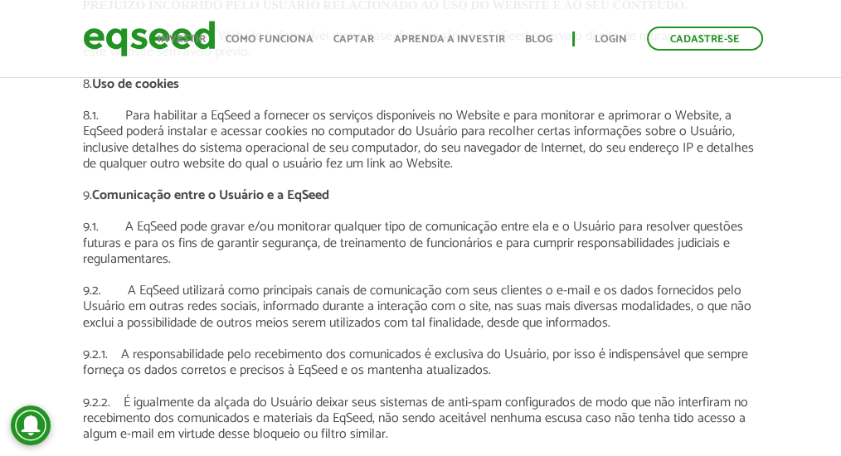
click at [263, 256] on p "9.1. A EqSeed pode gravar e/ou monitorar qualquer tipo de comunicação entre ela…" at bounding box center [421, 243] width 676 height 48
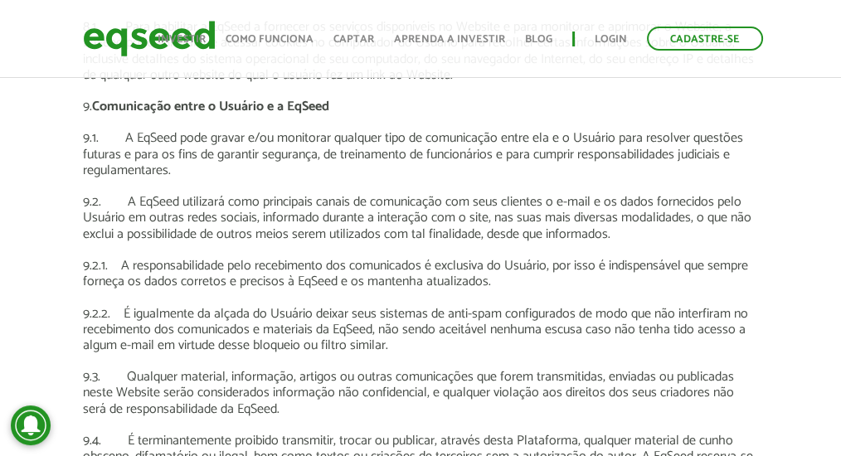
scroll to position [3596, 0]
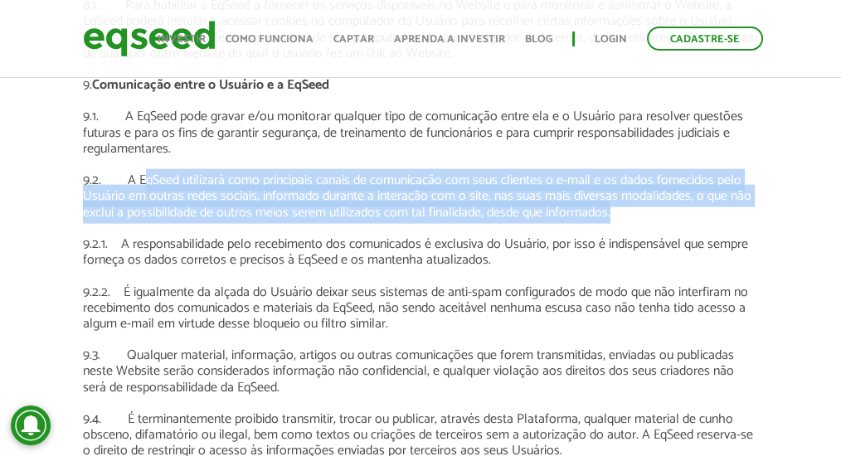
drag, startPoint x: 140, startPoint y: 184, endPoint x: 657, endPoint y: 219, distance: 518.2
click at [657, 219] on p "9.2. A EqSeed utilizará como principais canais de comunicação com seus clientes…" at bounding box center [421, 197] width 676 height 48
drag, startPoint x: 657, startPoint y: 219, endPoint x: 93, endPoint y: 180, distance: 565.6
click at [93, 180] on p "9.2. A EqSeed utilizará como principais canais de comunicação com seus clientes…" at bounding box center [421, 197] width 676 height 48
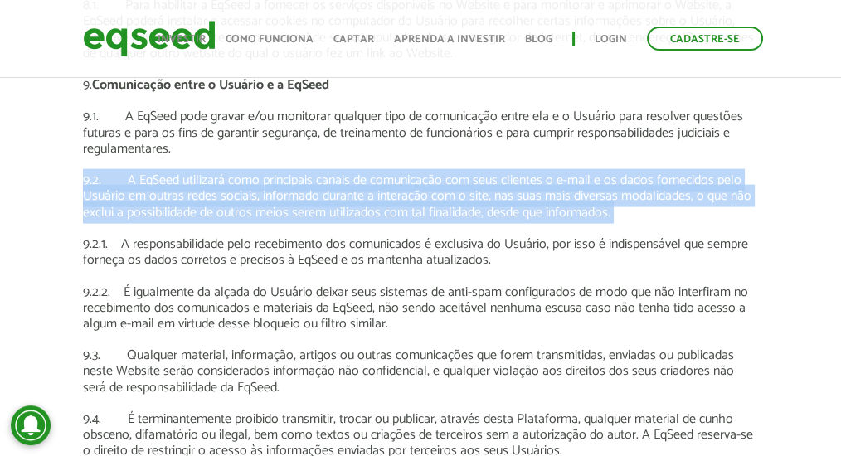
click at [122, 190] on p "9.2. A EqSeed utilizará como principais canais de comunicação com seus clientes…" at bounding box center [421, 197] width 676 height 48
drag, startPoint x: 122, startPoint y: 188, endPoint x: 653, endPoint y: 215, distance: 531.8
click at [653, 215] on p "9.2. A EqSeed utilizará como principais canais de comunicação com seus clientes…" at bounding box center [421, 197] width 676 height 48
drag, startPoint x: 618, startPoint y: 217, endPoint x: 119, endPoint y: 186, distance: 499.7
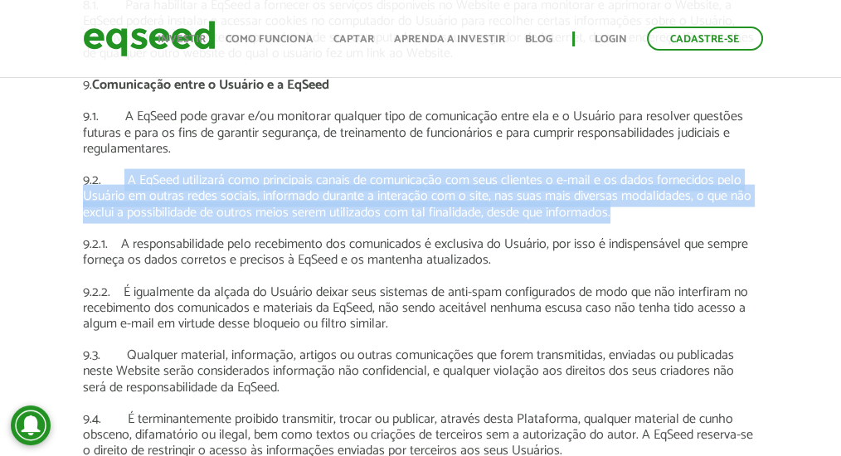
click at [119, 186] on p "9.2. A EqSeed utilizará como principais canais de comunicação com seus clientes…" at bounding box center [421, 197] width 676 height 48
drag, startPoint x: 609, startPoint y: 213, endPoint x: 93, endPoint y: 170, distance: 518.0
click at [92, 170] on p at bounding box center [421, 165] width 676 height 16
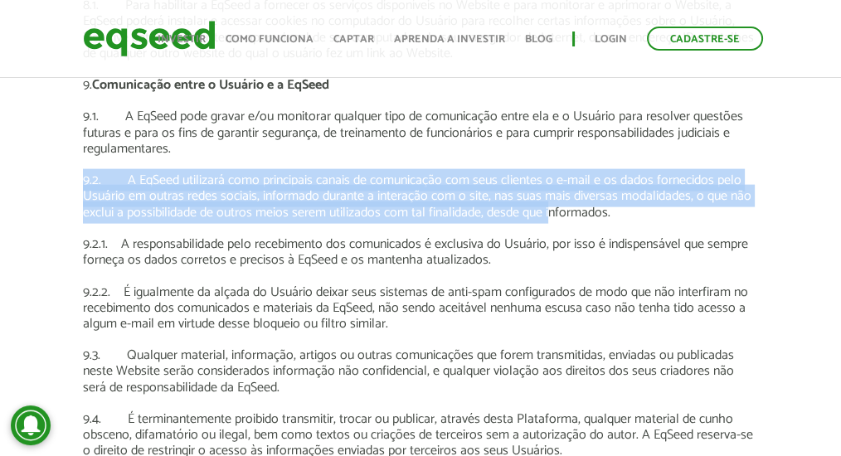
drag, startPoint x: 79, startPoint y: 178, endPoint x: 548, endPoint y: 222, distance: 470.9
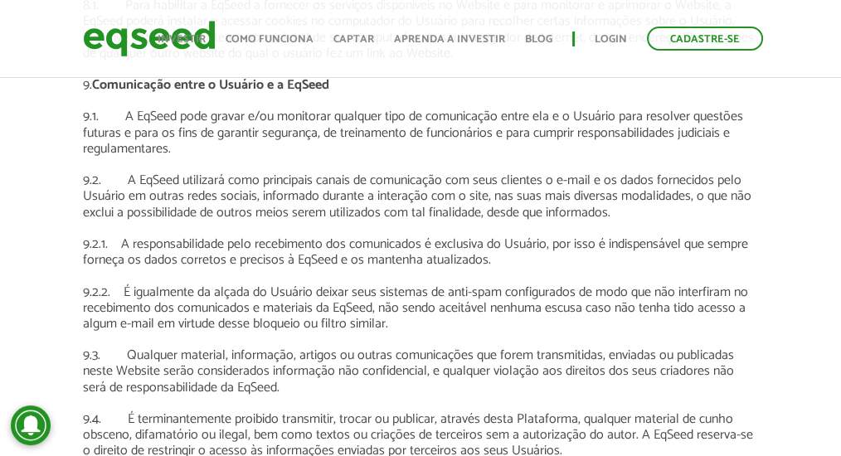
click at [615, 209] on p "9.2. A EqSeed utilizará como principais canais de comunicação com seus clientes…" at bounding box center [421, 197] width 676 height 48
click at [266, 193] on p "9.2. A EqSeed utilizará como principais canais de comunicação com seus clientes…" at bounding box center [421, 197] width 676 height 48
click at [335, 178] on p "9.2. A EqSeed utilizará como principais canais de comunicação com seus clientes…" at bounding box center [421, 197] width 676 height 48
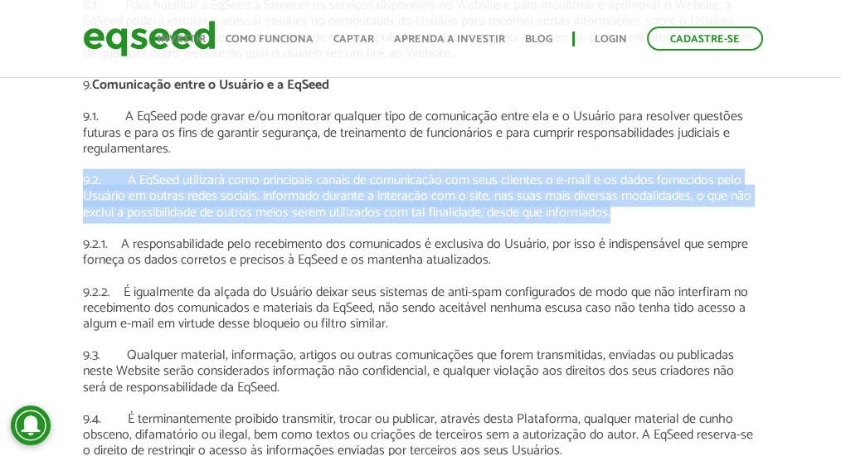
drag, startPoint x: 62, startPoint y: 185, endPoint x: 639, endPoint y: 212, distance: 577.4
click at [642, 212] on p "9.2. A EqSeed utilizará como principais canais de comunicação com seus clientes…" at bounding box center [421, 197] width 676 height 48
drag, startPoint x: 642, startPoint y: 212, endPoint x: 90, endPoint y: 188, distance: 553.2
click at [90, 188] on p "9.2. A EqSeed utilizará como principais canais de comunicação com seus clientes…" at bounding box center [421, 197] width 676 height 48
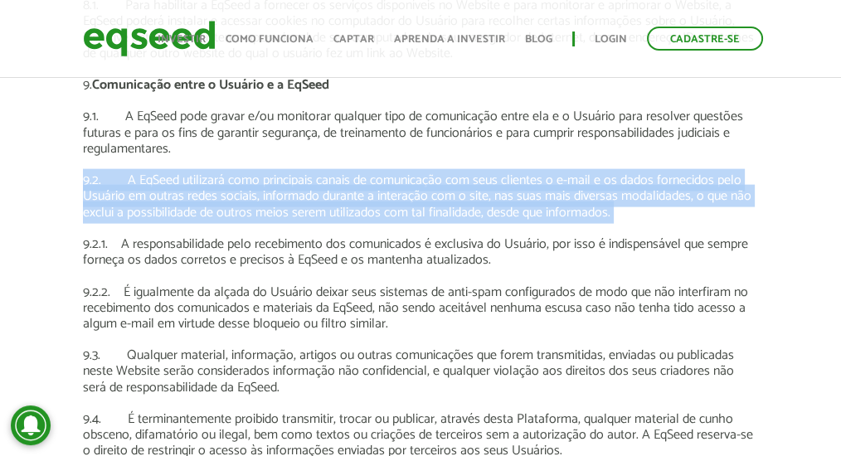
click at [90, 188] on p "9.2. A EqSeed utilizará como principais canais de comunicação com seus clientes…" at bounding box center [421, 197] width 676 height 48
drag, startPoint x: 90, startPoint y: 188, endPoint x: 674, endPoint y: 212, distance: 584.7
click at [674, 212] on p "9.2. A EqSeed utilizará como principais canais de comunicação com seus clientes…" at bounding box center [421, 197] width 676 height 48
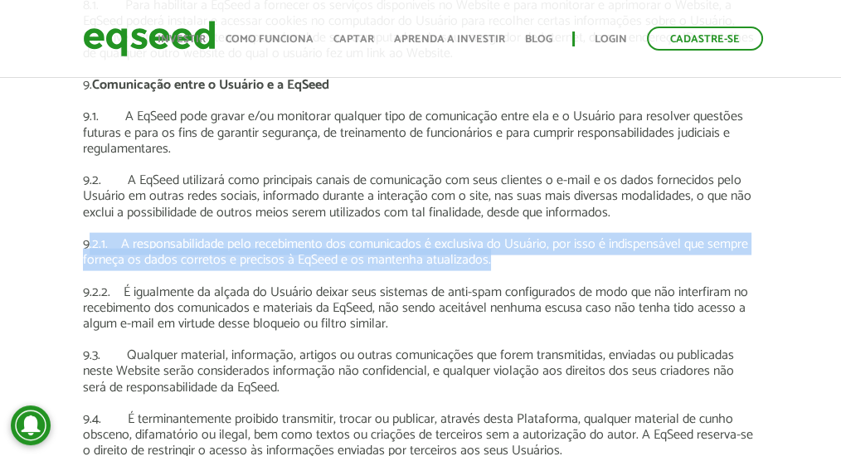
drag, startPoint x: 496, startPoint y: 259, endPoint x: 87, endPoint y: 251, distance: 409.2
click at [87, 251] on p "9.2.1. A responsabilidade pelo recebimento dos comunicados é exclusiva do Usuár…" at bounding box center [421, 253] width 676 height 32
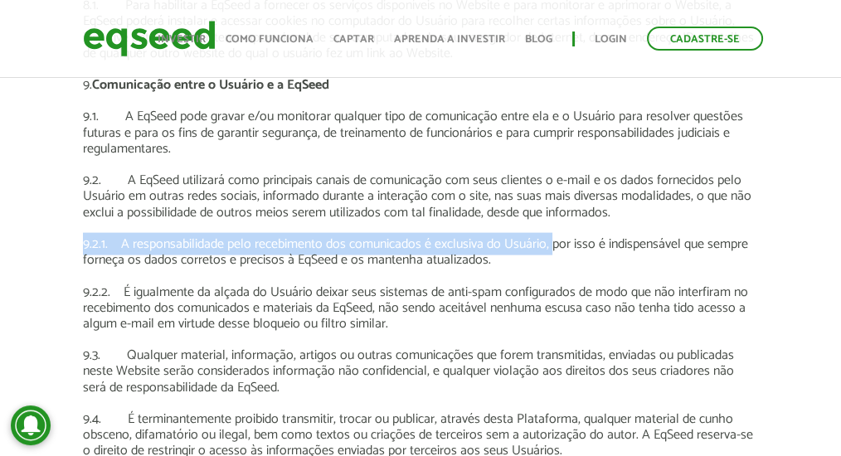
drag, startPoint x: 81, startPoint y: 251, endPoint x: 552, endPoint y: 254, distance: 470.5
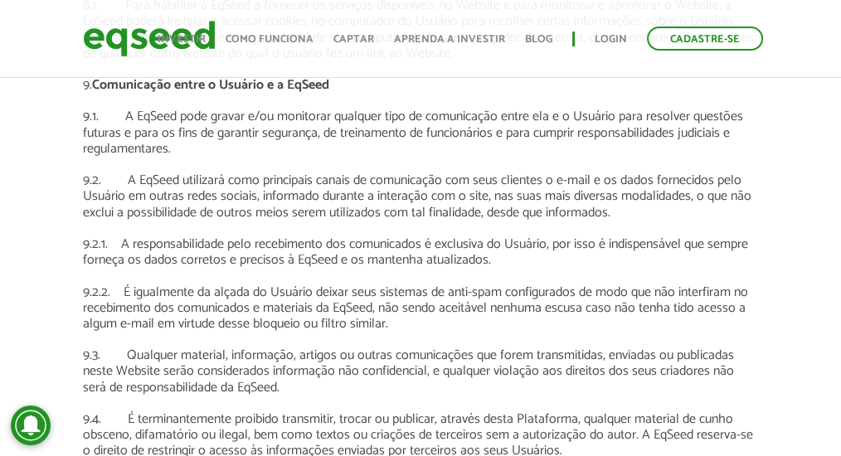
click at [566, 260] on p "9.2.1. A responsabilidade pelo recebimento dos comunicados é exclusiva do Usuár…" at bounding box center [421, 253] width 676 height 32
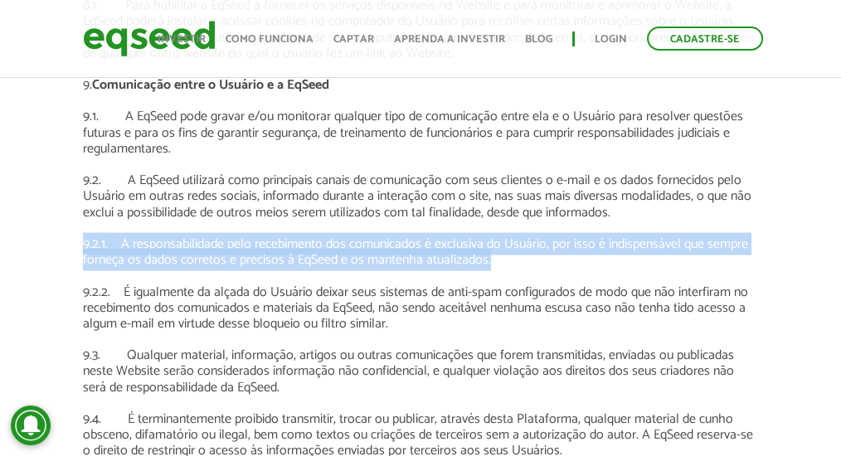
drag, startPoint x: 563, startPoint y: 262, endPoint x: 121, endPoint y: 235, distance: 443.2
click at [121, 237] on p "9.2.1. A responsabilidade pelo recebimento dos comunicados é exclusiva do Usuár…" at bounding box center [421, 253] width 676 height 32
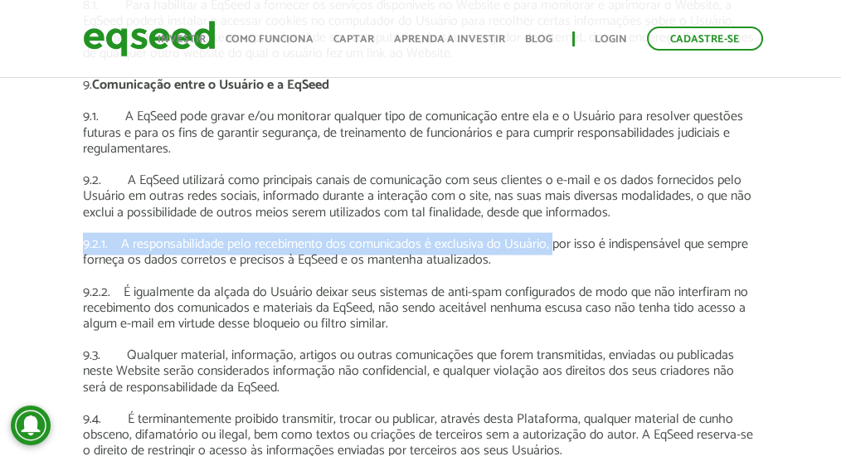
drag, startPoint x: 73, startPoint y: 249, endPoint x: 554, endPoint y: 256, distance: 480.5
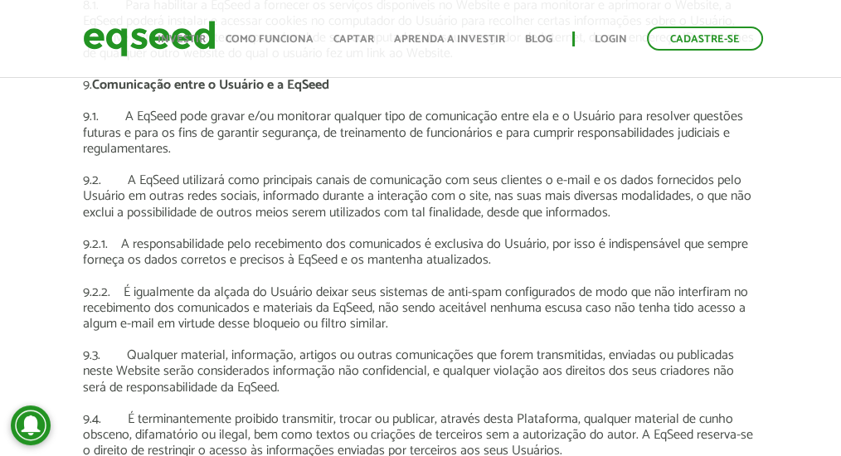
click at [586, 264] on p "9.2.1. A responsabilidade pelo recebimento dos comunicados é exclusiva do Usuár…" at bounding box center [421, 253] width 676 height 32
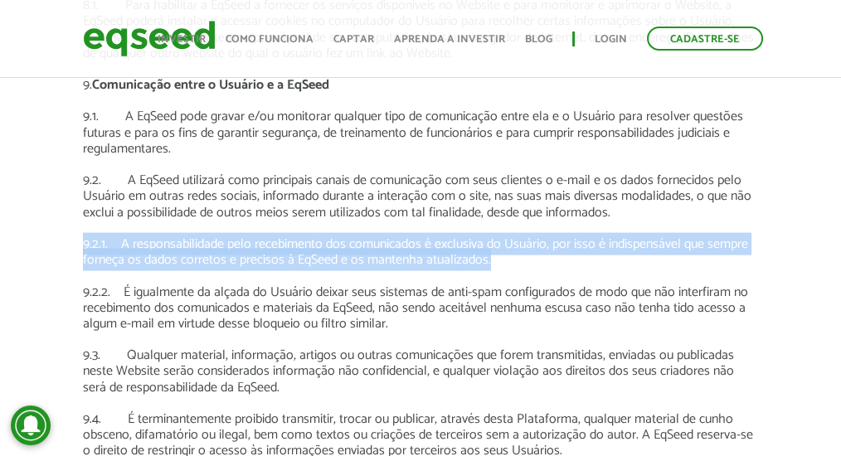
drag, startPoint x: 562, startPoint y: 266, endPoint x: 58, endPoint y: 244, distance: 504.2
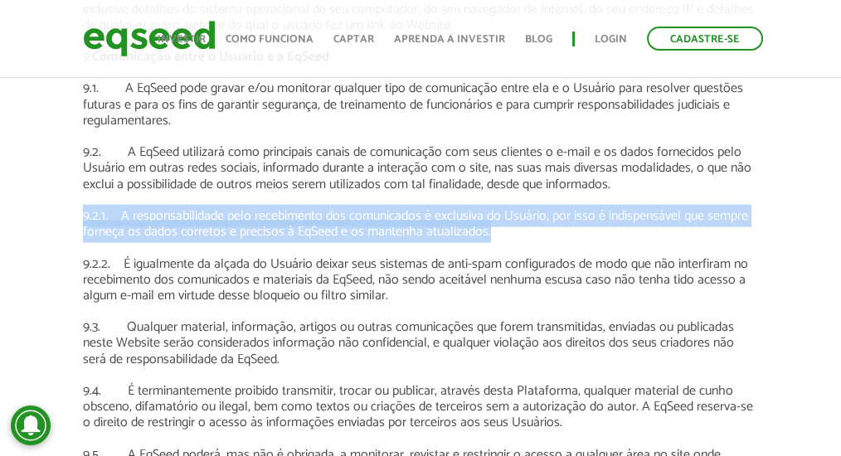
scroll to position [3651, 0]
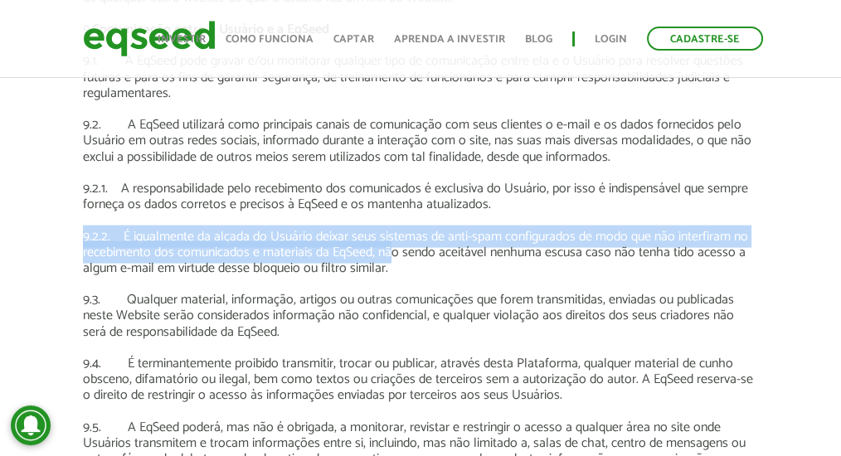
drag, startPoint x: 394, startPoint y: 262, endPoint x: 55, endPoint y: 242, distance: 340.0
click at [93, 242] on p "9.2.2. É igualmente da alçada do Usuário deixar seus sistemas de anti-spam conf…" at bounding box center [421, 253] width 676 height 48
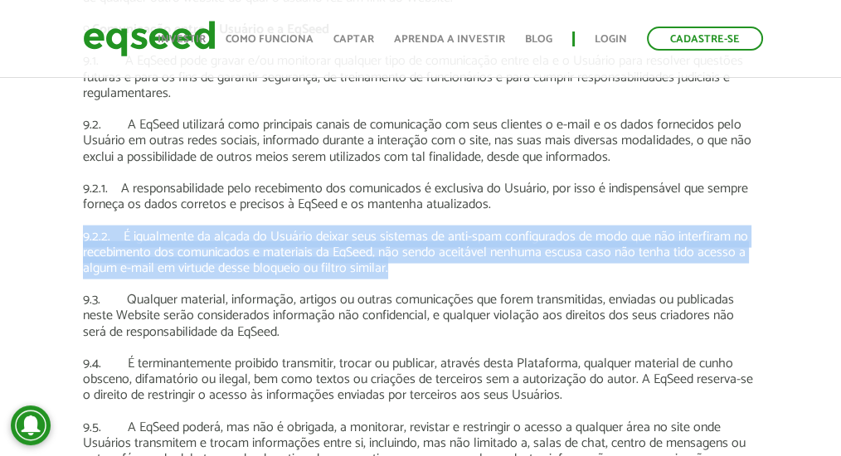
drag, startPoint x: 79, startPoint y: 241, endPoint x: 459, endPoint y: 269, distance: 381.1
click at [459, 269] on p "9.2.2. É igualmente da alçada do Usuário deixar seus sistemas de anti-spam conf…" at bounding box center [421, 253] width 676 height 48
drag, startPoint x: 432, startPoint y: 269, endPoint x: 105, endPoint y: 241, distance: 328.2
click at [124, 241] on p "9.2.2. É igualmente da alçada do Usuário deixar seus sistemas de anti-spam conf…" at bounding box center [421, 253] width 676 height 48
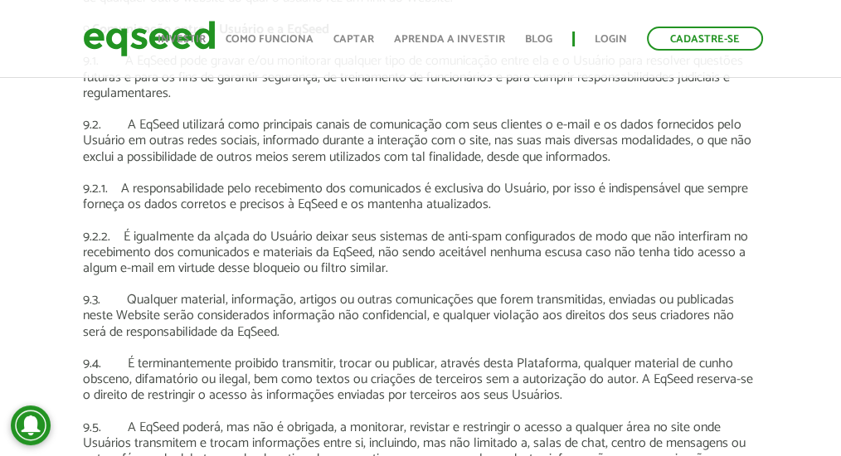
drag, startPoint x: 72, startPoint y: 241, endPoint x: 80, endPoint y: 237, distance: 8.9
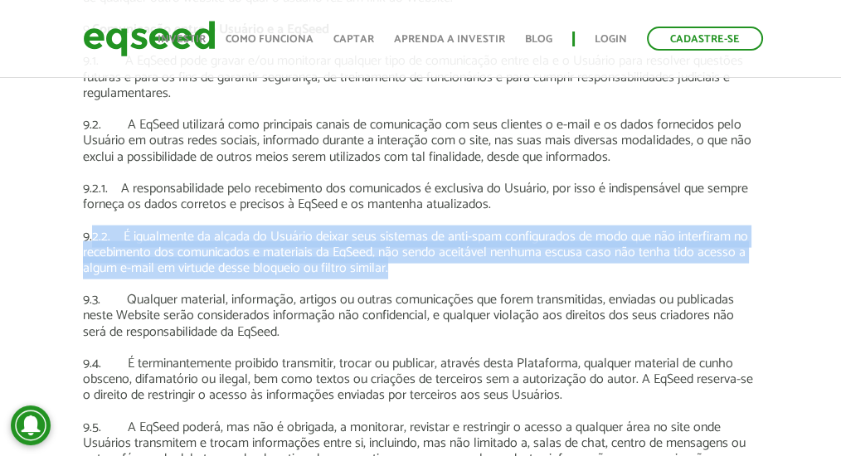
drag, startPoint x: 96, startPoint y: 237, endPoint x: 466, endPoint y: 273, distance: 371.1
click at [466, 273] on p "9.2.2. É igualmente da alçada do Usuário deixar seus sistemas de anti-spam conf…" at bounding box center [421, 253] width 676 height 48
drag, startPoint x: 398, startPoint y: 273, endPoint x: 84, endPoint y: 237, distance: 316.6
click at [85, 237] on p "9.2.2. É igualmente da alçada do Usuário deixar seus sistemas de anti-spam conf…" at bounding box center [421, 253] width 676 height 48
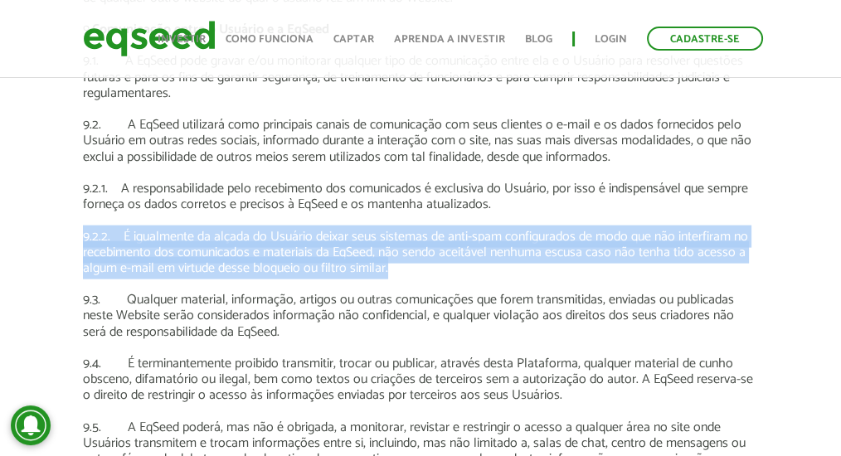
click at [84, 237] on p "9.2.2. É igualmente da alçada do Usuário deixar seus sistemas de anti-spam conf…" at bounding box center [421, 253] width 676 height 48
drag, startPoint x: 84, startPoint y: 237, endPoint x: 409, endPoint y: 266, distance: 326.5
click at [409, 266] on p "9.2.2. É igualmente da alçada do Usuário deixar seus sistemas de anti-spam conf…" at bounding box center [421, 253] width 676 height 48
drag, startPoint x: 393, startPoint y: 271, endPoint x: 70, endPoint y: 241, distance: 324.2
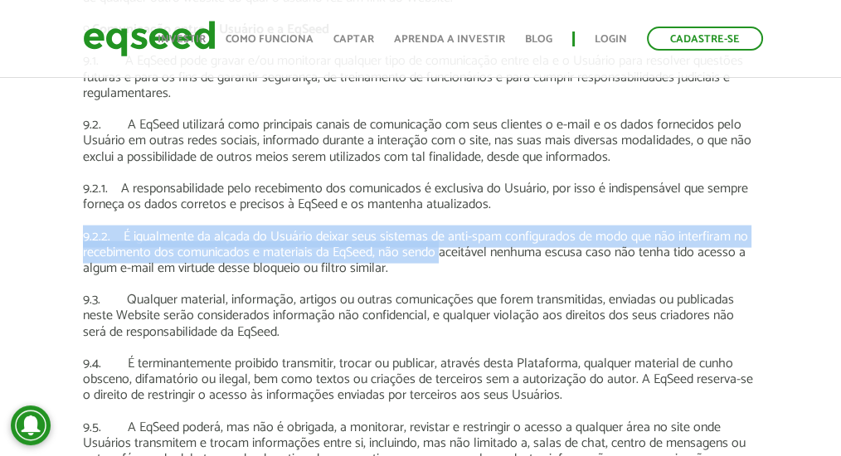
drag, startPoint x: 73, startPoint y: 237, endPoint x: 440, endPoint y: 265, distance: 367.8
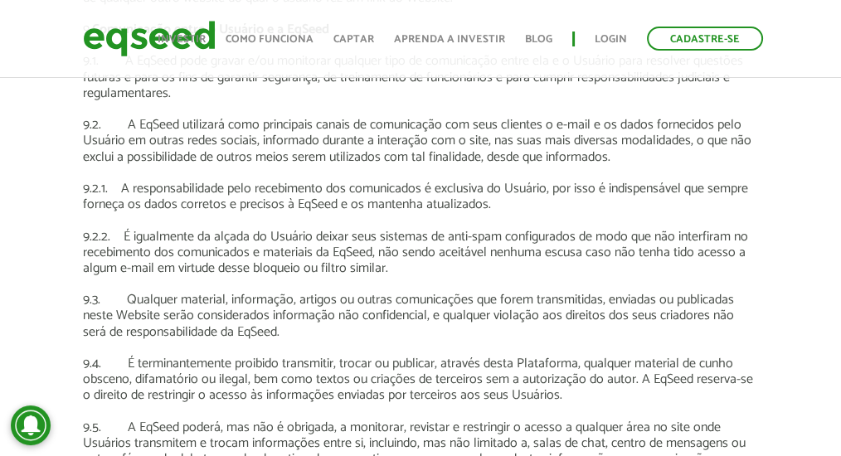
click at [442, 268] on p "9.2.2. É igualmente da alçada do Usuário deixar seus sistemas de anti-spam conf…" at bounding box center [421, 253] width 676 height 48
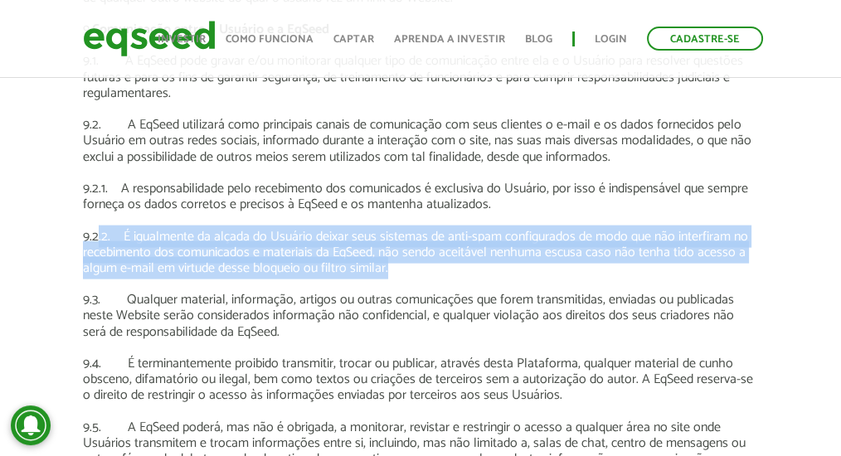
drag, startPoint x: 362, startPoint y: 274, endPoint x: 95, endPoint y: 241, distance: 269.3
click at [95, 241] on p "9.2.2. É igualmente da alçada do Usuário deixar seus sistemas de anti-spam conf…" at bounding box center [421, 253] width 676 height 48
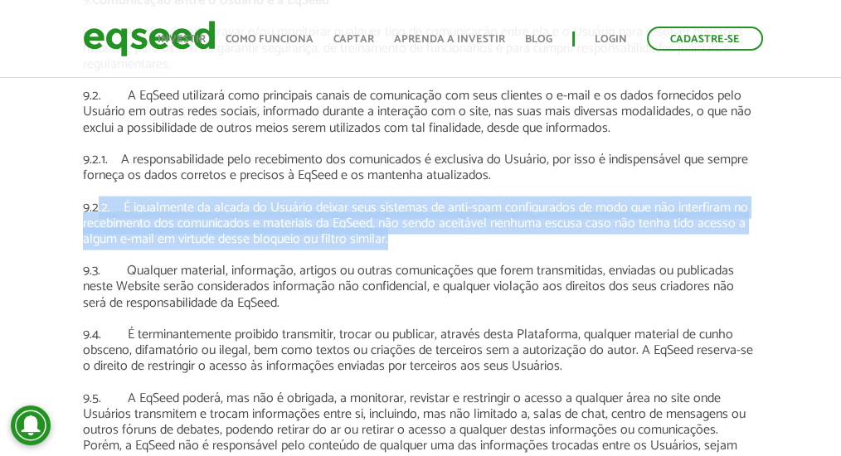
scroll to position [3706, 0]
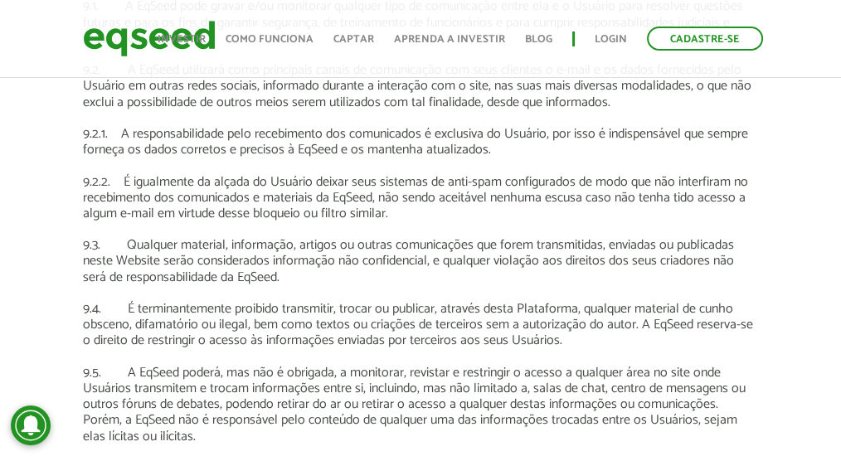
click at [354, 260] on p "9.3. Qualquer material, informação, artigos ou outras comunicações que forem tr…" at bounding box center [421, 261] width 676 height 48
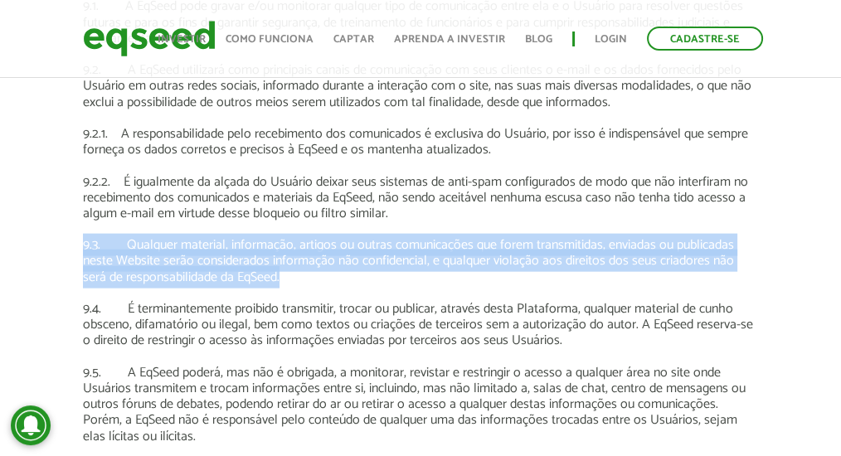
drag, startPoint x: 81, startPoint y: 243, endPoint x: 316, endPoint y: 284, distance: 238.3
click at [316, 284] on p "9.3. Qualquer material, informação, artigos ou outras comunicações que forem tr…" at bounding box center [421, 261] width 676 height 48
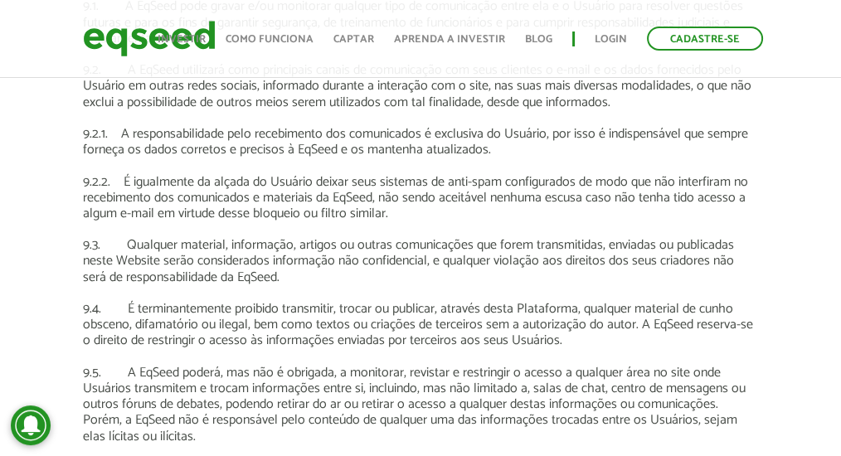
scroll to position [3762, 0]
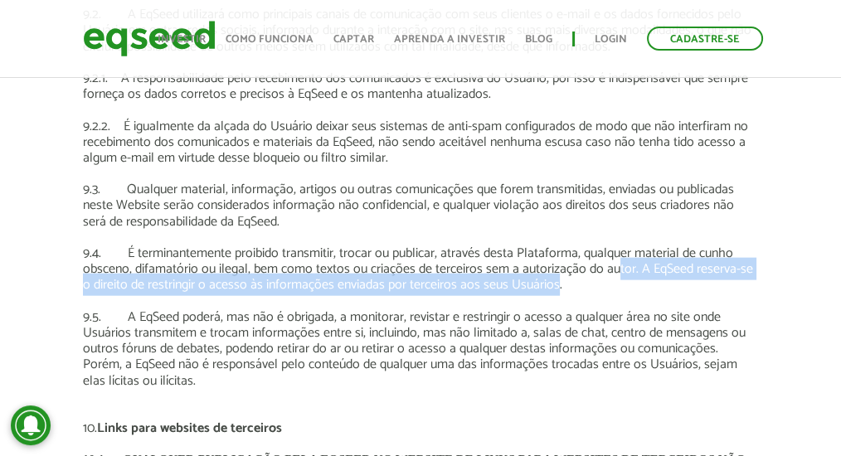
drag, startPoint x: 611, startPoint y: 274, endPoint x: 549, endPoint y: 282, distance: 62.0
click at [549, 282] on p "9.4. É terminantemente proibido transmitir, trocar ou publicar, através desta P…" at bounding box center [421, 270] width 676 height 48
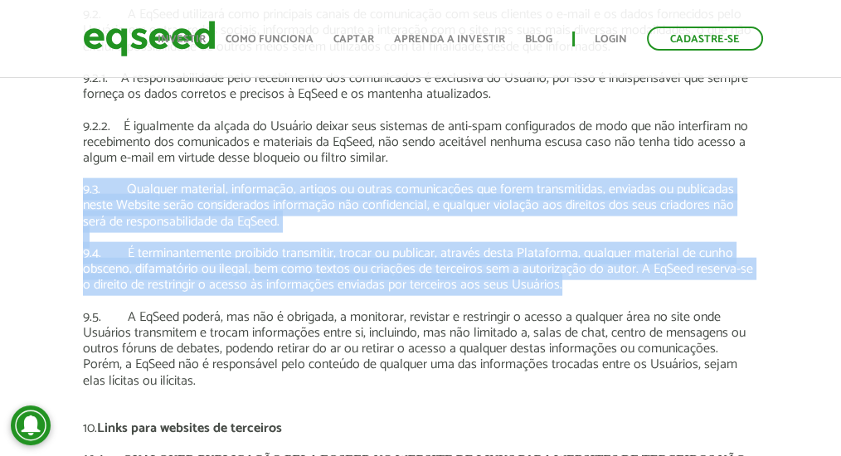
drag, startPoint x: 568, startPoint y: 282, endPoint x: 52, endPoint y: 196, distance: 522.5
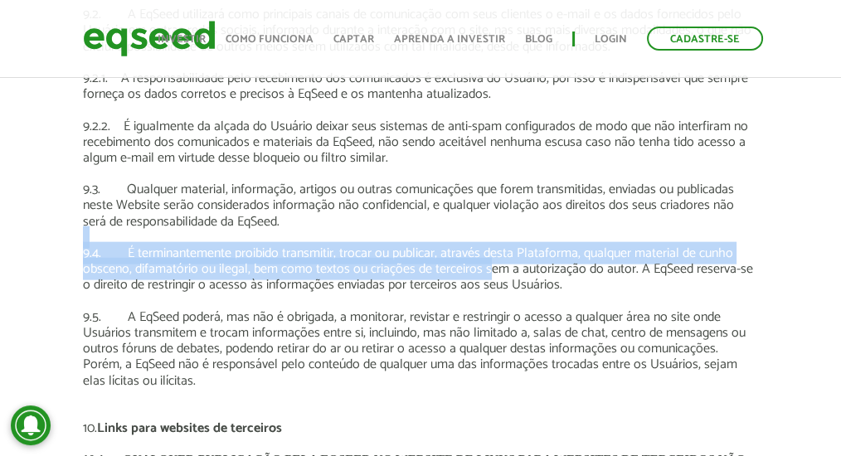
drag, startPoint x: 76, startPoint y: 235, endPoint x: 496, endPoint y: 277, distance: 422.9
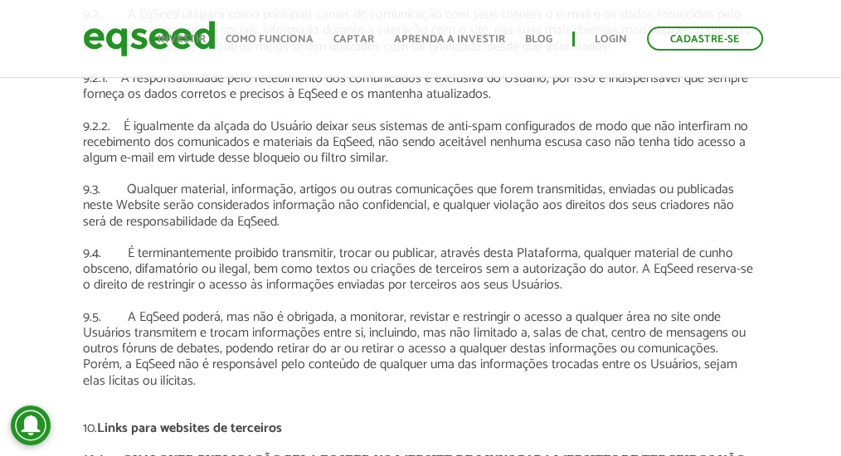
click at [561, 277] on p "9.4. É terminantemente proibido transmitir, trocar ou publicar, através desta P…" at bounding box center [421, 270] width 676 height 48
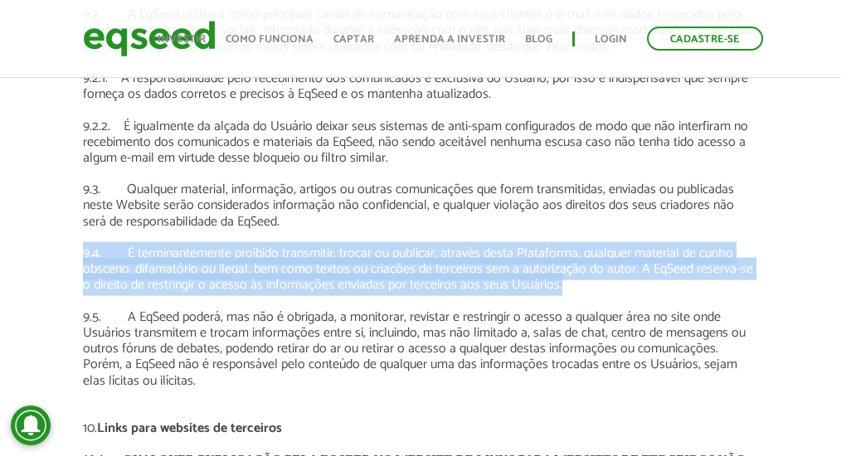
drag, startPoint x: 565, startPoint y: 282, endPoint x: 66, endPoint y: 254, distance: 499.5
drag, startPoint x: 66, startPoint y: 254, endPoint x: 568, endPoint y: 287, distance: 503.1
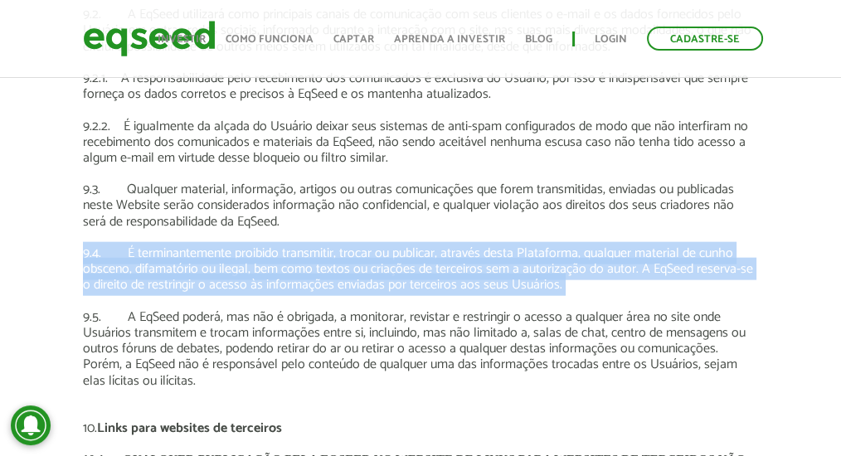
click at [591, 292] on p "9.4. É terminantemente proibido transmitir, trocar ou publicar, através desta P…" at bounding box center [421, 270] width 676 height 48
drag, startPoint x: 585, startPoint y: 291, endPoint x: 76, endPoint y: 261, distance: 510.4
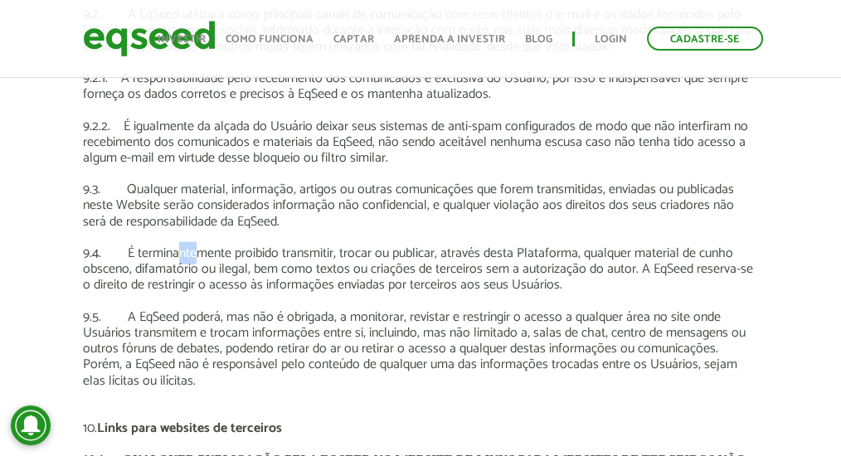
drag, startPoint x: 198, startPoint y: 251, endPoint x: 176, endPoint y: 246, distance: 22.1
click at [176, 246] on p "9.4. É terminantemente proibido transmitir, trocar ou publicar, através desta P…" at bounding box center [421, 270] width 676 height 48
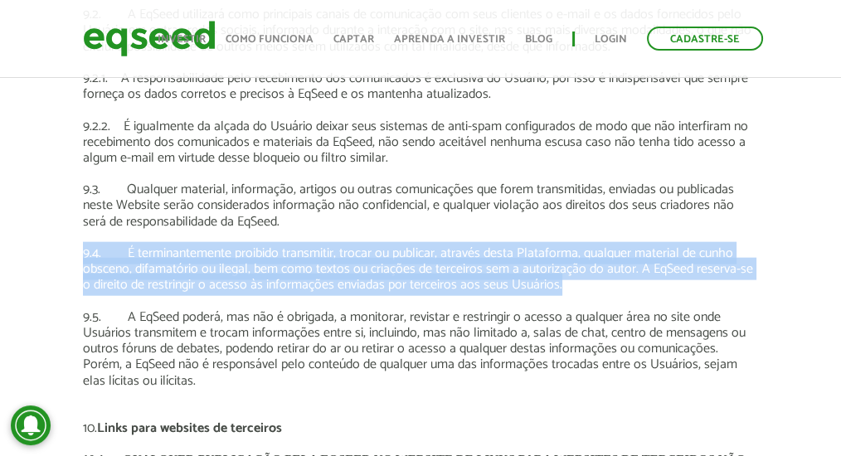
drag, startPoint x: 110, startPoint y: 241, endPoint x: 633, endPoint y: 283, distance: 524.5
click at [633, 283] on p "9.4. É terminantemente proibido transmitir, trocar ou publicar, através desta P…" at bounding box center [421, 270] width 676 height 48
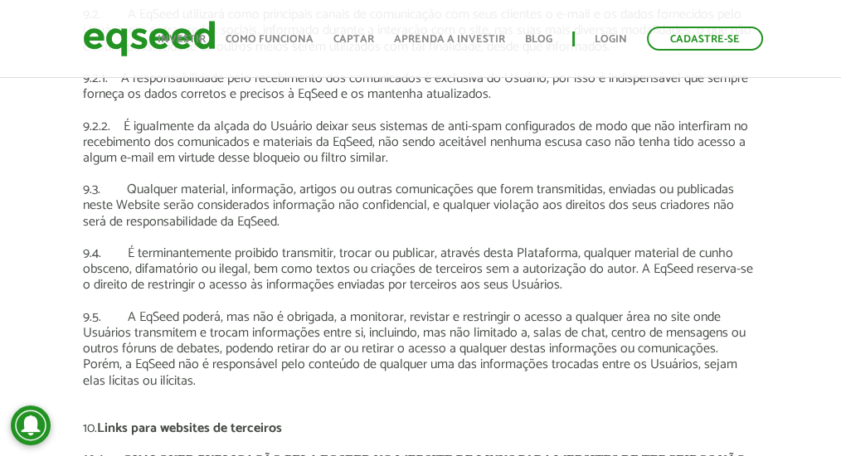
click at [216, 217] on p "9.3. Qualquer material, informação, artigos ou outras comunicações que forem tr…" at bounding box center [421, 206] width 676 height 48
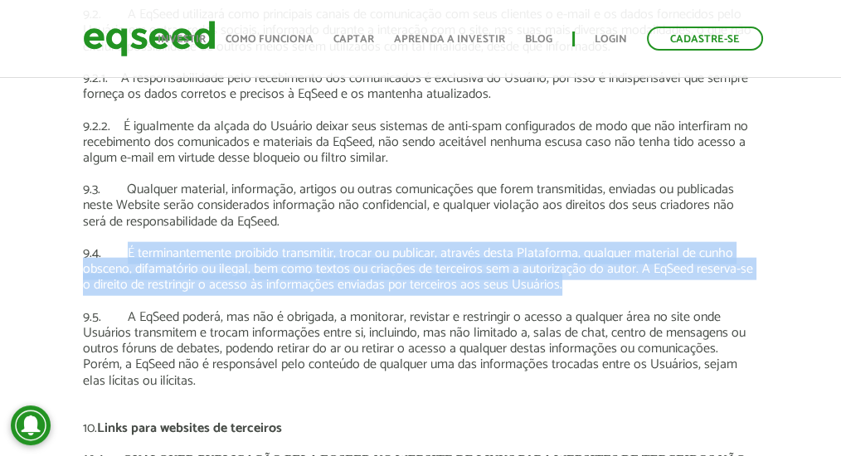
drag, startPoint x: 123, startPoint y: 258, endPoint x: 586, endPoint y: 286, distance: 463.9
click at [586, 286] on p "9.4. É terminantemente proibido transmitir, trocar ou publicar, através desta P…" at bounding box center [421, 270] width 676 height 48
drag, startPoint x: 586, startPoint y: 286, endPoint x: 127, endPoint y: 256, distance: 459.9
click at [127, 256] on p "9.4. É terminantemente proibido transmitir, trocar ou publicar, através desta P…" at bounding box center [421, 270] width 676 height 48
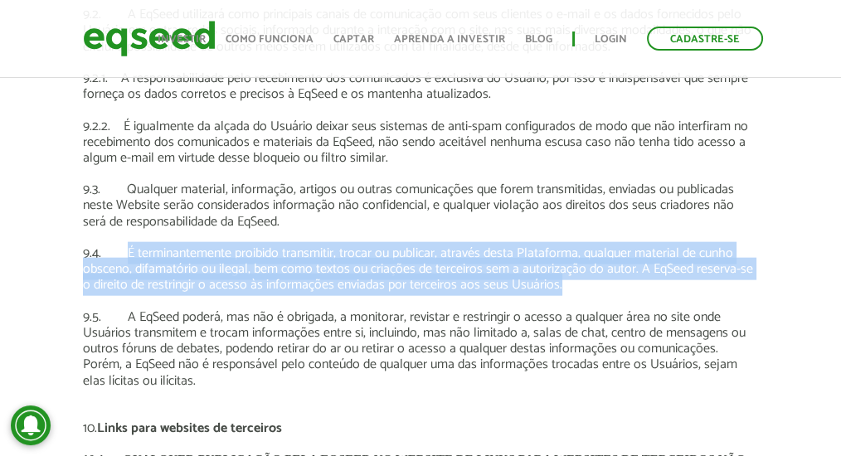
click at [127, 256] on p "9.4. É terminantemente proibido transmitir, trocar ou publicar, através desta P…" at bounding box center [421, 270] width 676 height 48
drag, startPoint x: 161, startPoint y: 254, endPoint x: 609, endPoint y: 294, distance: 449.9
click at [609, 294] on p "9.4. É terminantemente proibido transmitir, trocar ou publicar, através desta P…" at bounding box center [421, 270] width 676 height 48
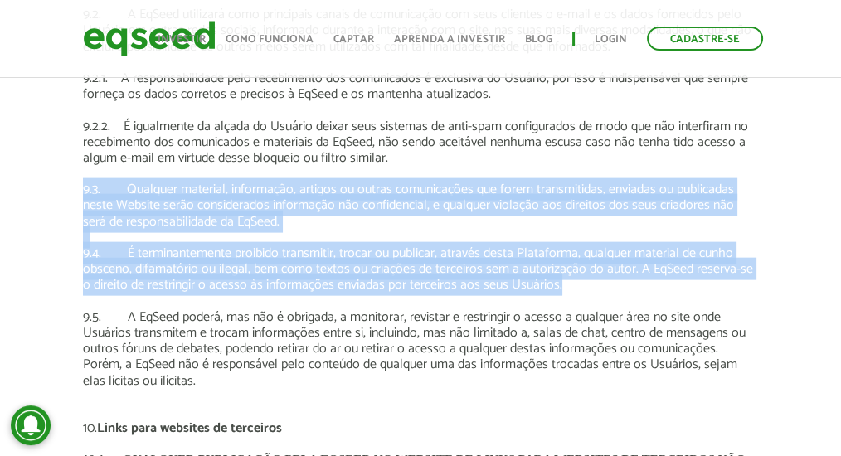
drag, startPoint x: 606, startPoint y: 295, endPoint x: 82, endPoint y: 195, distance: 533.0
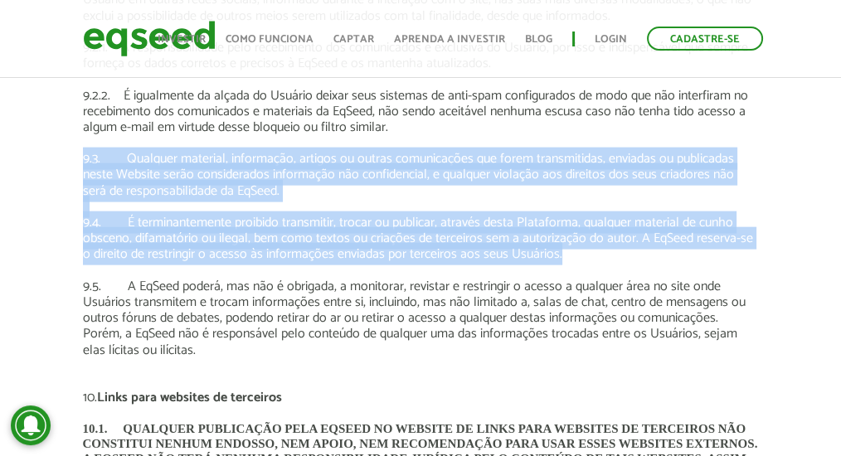
scroll to position [3817, 0]
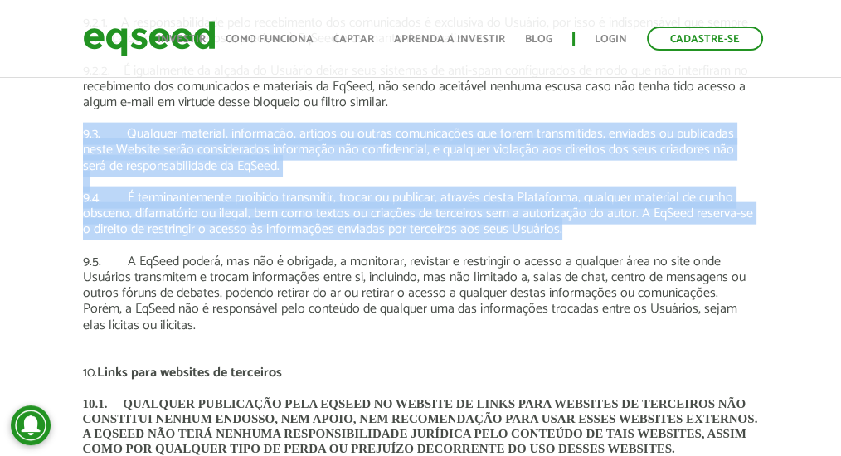
click at [100, 197] on p "9.4. É terminantemente proibido transmitir, trocar ou publicar, através desta P…" at bounding box center [421, 214] width 676 height 48
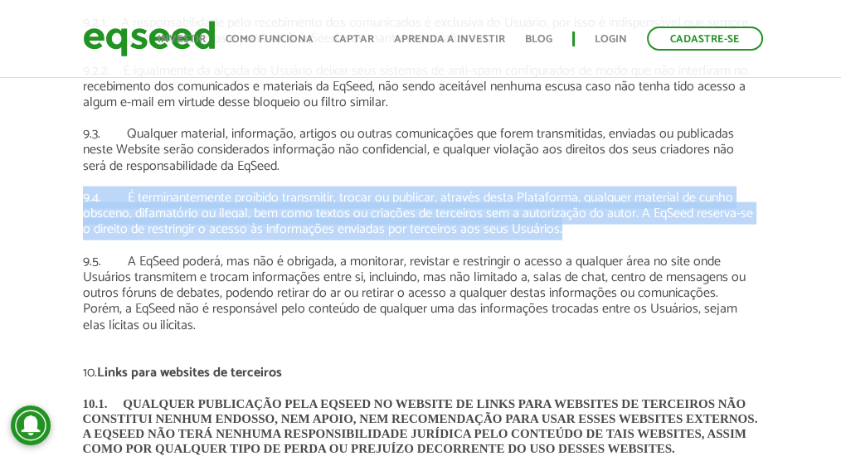
drag, startPoint x: 75, startPoint y: 200, endPoint x: 568, endPoint y: 234, distance: 494.9
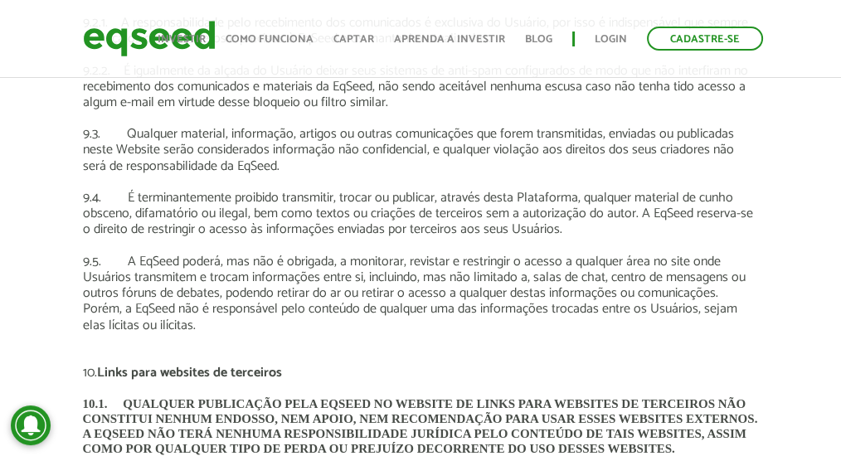
click at [232, 255] on p "9.5. A EqSeed poderá, mas não é obrigada, a monitorar, revistar e restringir o …" at bounding box center [421, 294] width 676 height 80
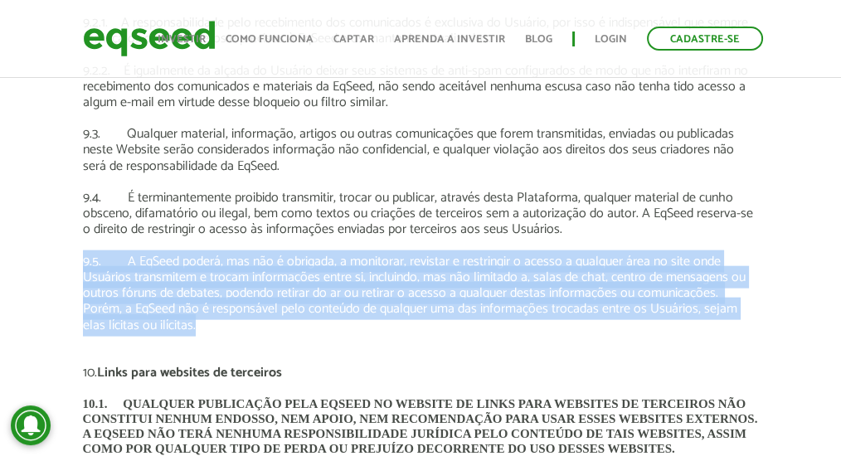
drag, startPoint x: 81, startPoint y: 266, endPoint x: 213, endPoint y: 335, distance: 148.8
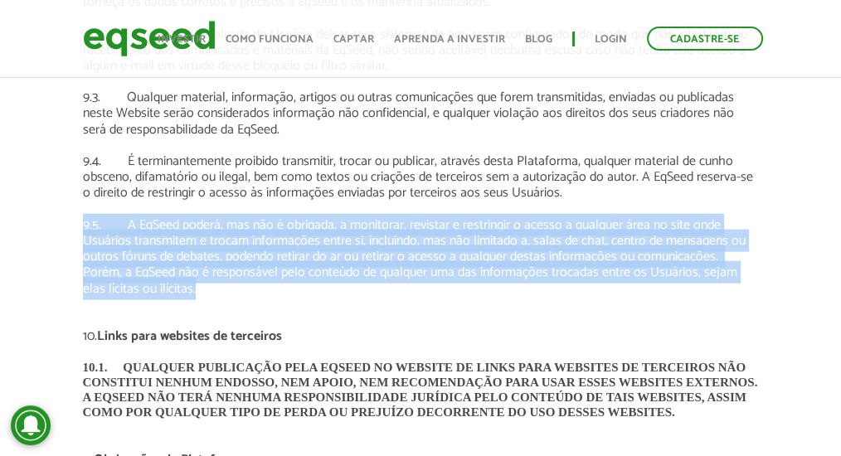
scroll to position [3928, 0]
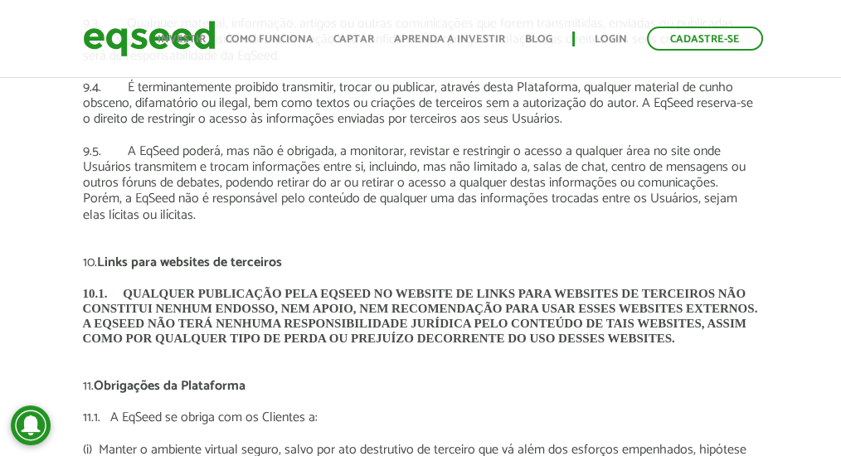
click at [326, 266] on p "10. Links para websites de terceiros" at bounding box center [421, 263] width 676 height 16
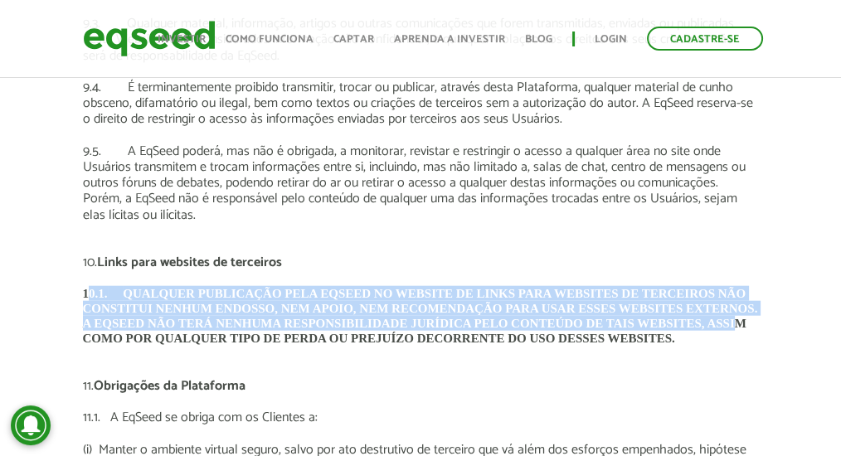
drag, startPoint x: 90, startPoint y: 293, endPoint x: 742, endPoint y: 329, distance: 653.2
click at [742, 329] on p "10.1. QUALQUER PUBLICAÇÃO PELA [DEMOGRAPHIC_DATA] NO WEBSITE DE LINKS PARA WEBS…" at bounding box center [421, 316] width 676 height 60
click at [742, 329] on strong "QUALQUER PUBLICAÇÃO PELA EQSEED NO WEBSITE DE LINKS PARA WEBSITES DE TERCEIROS …" at bounding box center [420, 316] width 675 height 58
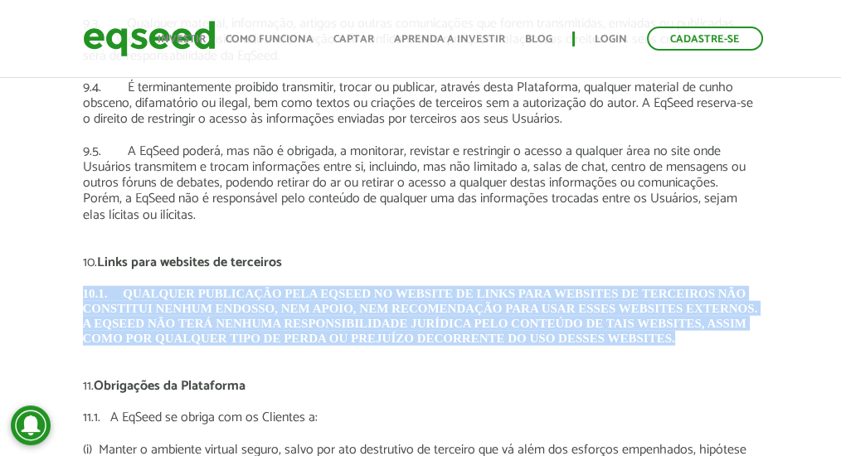
drag, startPoint x: 719, startPoint y: 341, endPoint x: 70, endPoint y: 246, distance: 655.8
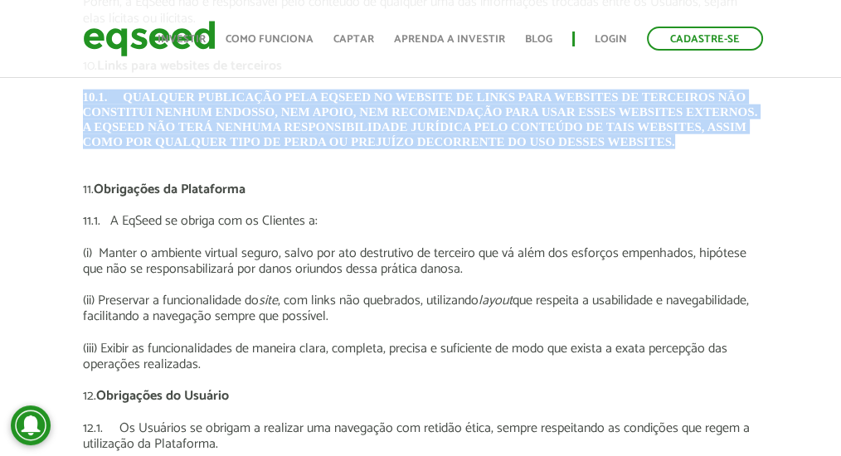
scroll to position [4149, 0]
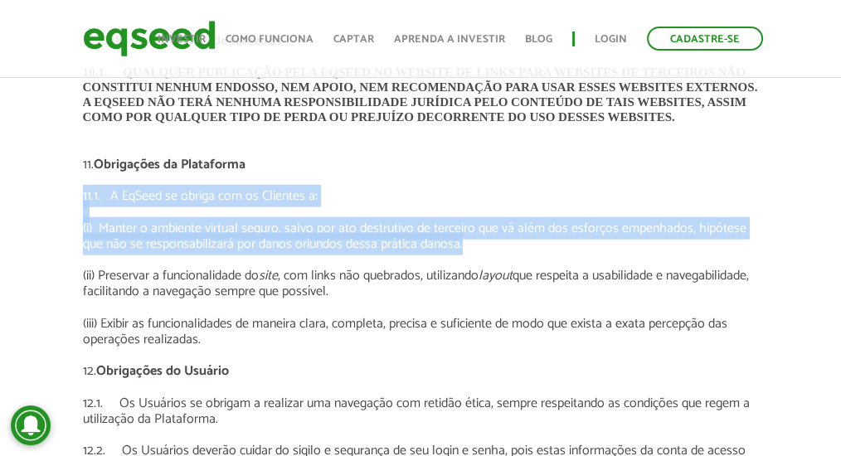
drag, startPoint x: 72, startPoint y: 202, endPoint x: 508, endPoint y: 244, distance: 437.7
click at [447, 252] on p "(i) Manter o ambiente virtual seguro, salvo por ato destrutivo de terceiro que …" at bounding box center [421, 237] width 676 height 32
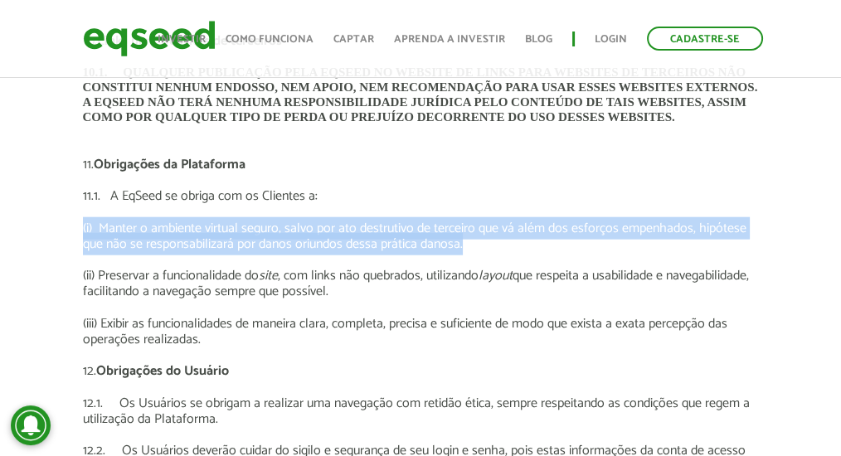
drag, startPoint x: 472, startPoint y: 253, endPoint x: 61, endPoint y: 234, distance: 412.0
drag, startPoint x: 61, startPoint y: 234, endPoint x: 514, endPoint y: 260, distance: 454.7
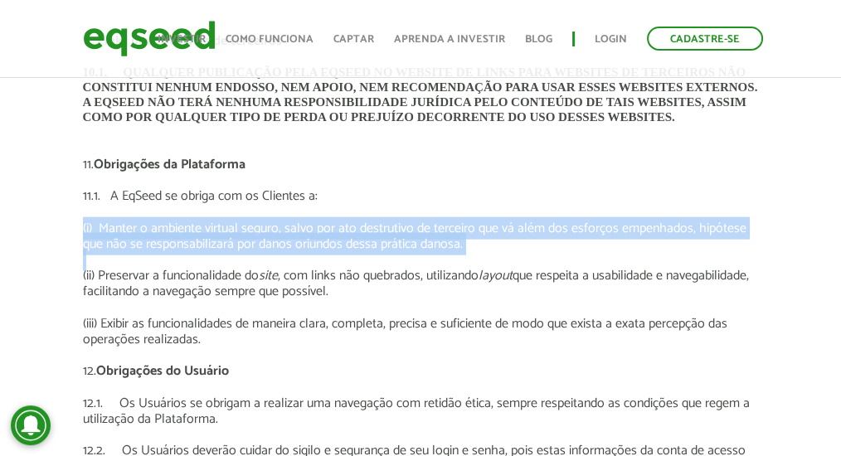
click at [514, 260] on p at bounding box center [421, 260] width 676 height 16
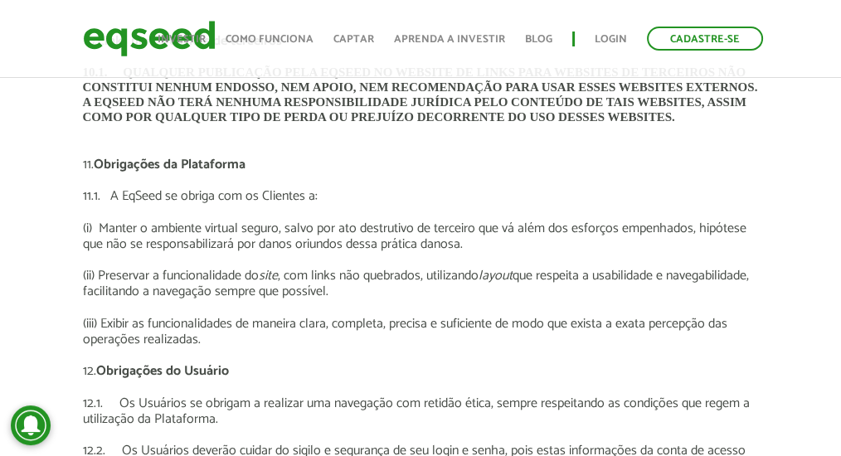
click at [479, 256] on p at bounding box center [421, 260] width 676 height 16
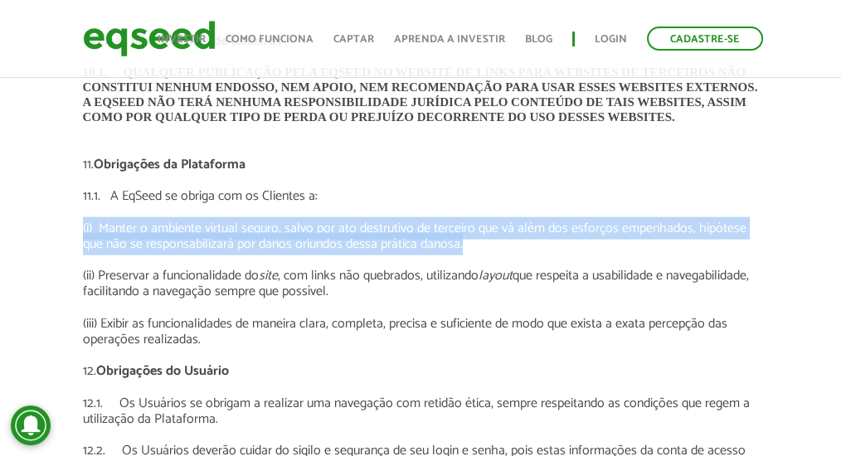
drag, startPoint x: 471, startPoint y: 253, endPoint x: 72, endPoint y: 237, distance: 398.7
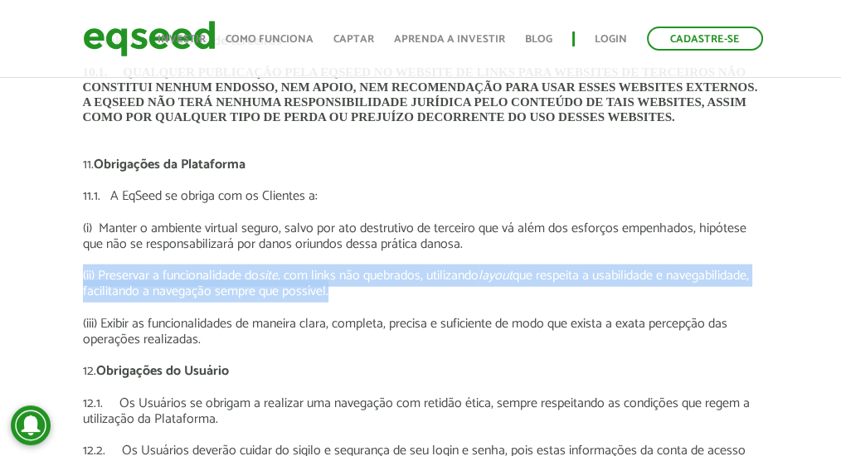
drag, startPoint x: 79, startPoint y: 275, endPoint x: 488, endPoint y: 290, distance: 409.4
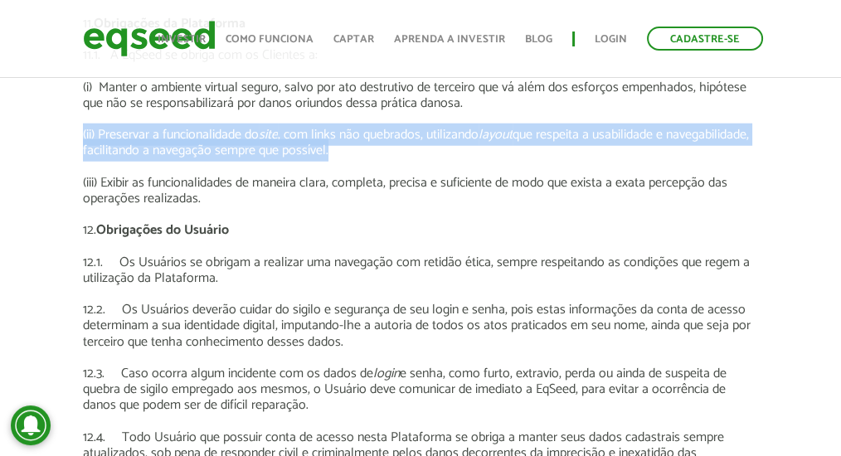
scroll to position [4315, 0]
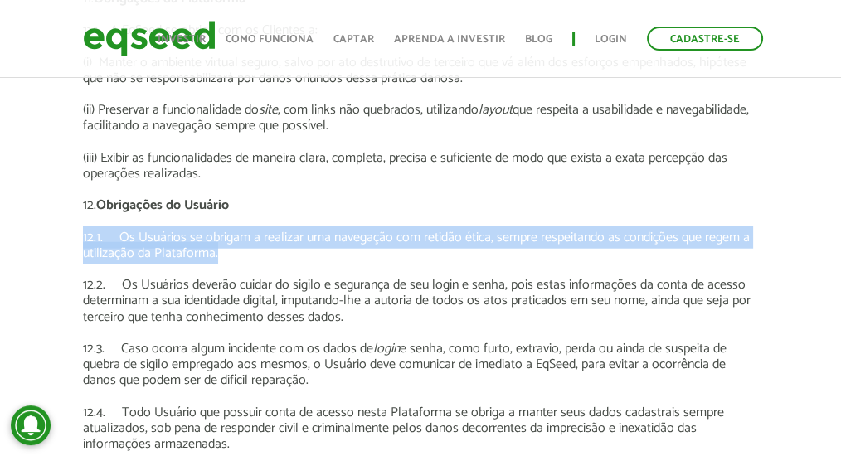
drag, startPoint x: 268, startPoint y: 252, endPoint x: 77, endPoint y: 242, distance: 191.1
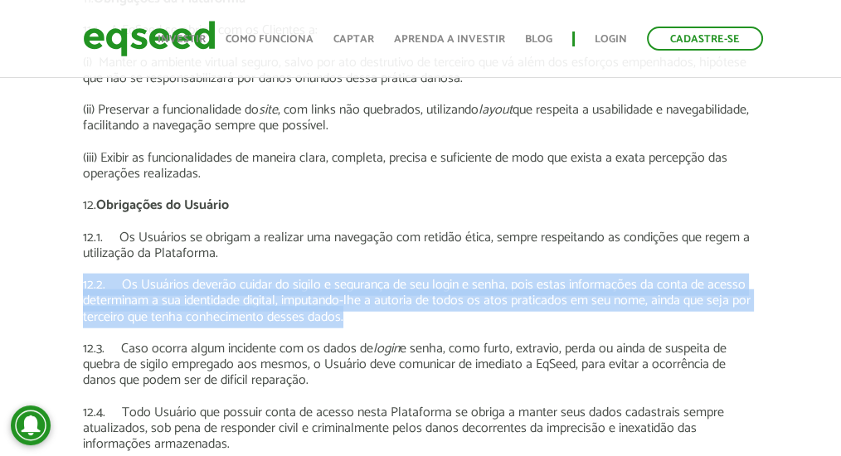
drag, startPoint x: 82, startPoint y: 293, endPoint x: 374, endPoint y: 324, distance: 293.8
click at [374, 324] on p "12.2. Os Usuários deverão cuidar do sigilo e segurança de seu login e senha, po…" at bounding box center [421, 301] width 676 height 48
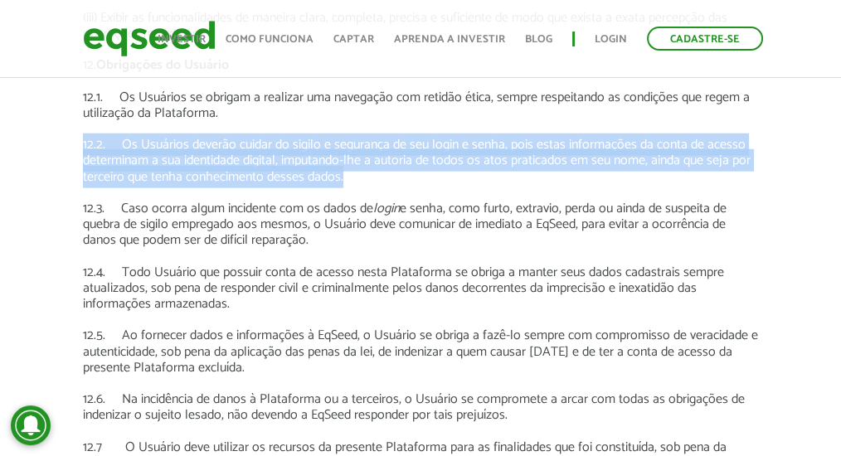
scroll to position [4481, 0]
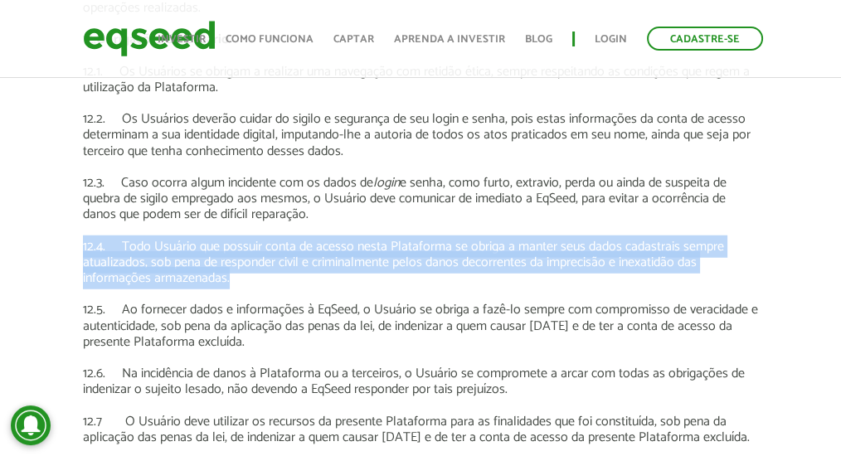
drag, startPoint x: 69, startPoint y: 255, endPoint x: 297, endPoint y: 285, distance: 230.2
click at [278, 278] on p "12.4. Todo Usuário que possuir conta de acesso nesta Plataforma se obriga a man…" at bounding box center [421, 263] width 676 height 48
drag, startPoint x: 237, startPoint y: 280, endPoint x: 114, endPoint y: 249, distance: 126.6
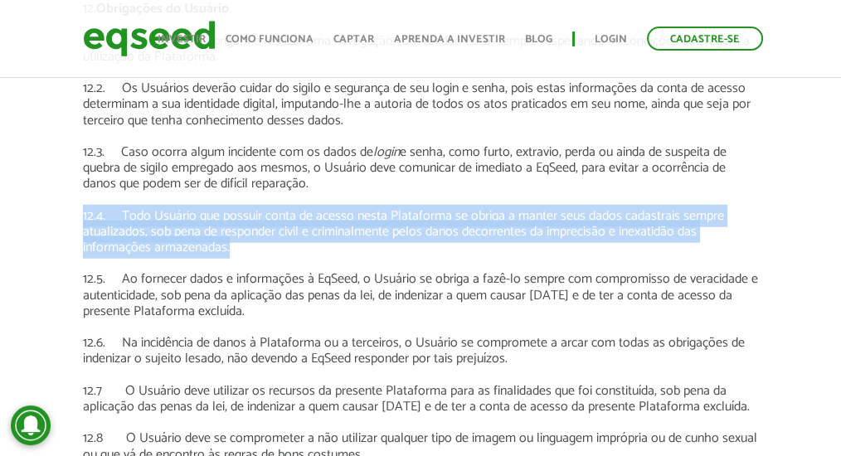
scroll to position [4536, 0]
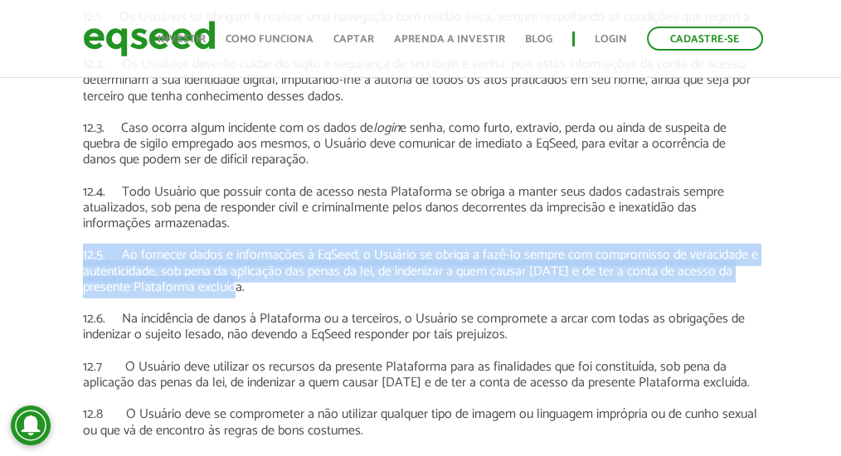
drag, startPoint x: 251, startPoint y: 292, endPoint x: 75, endPoint y: 255, distance: 179.8
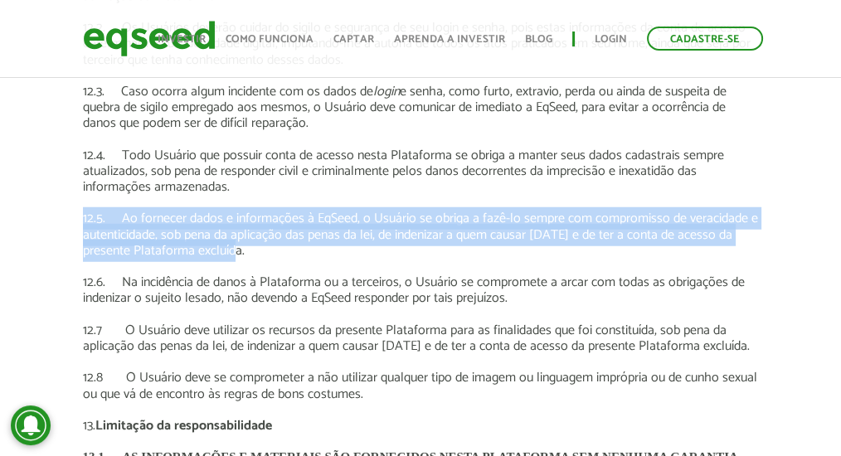
scroll to position [4591, 0]
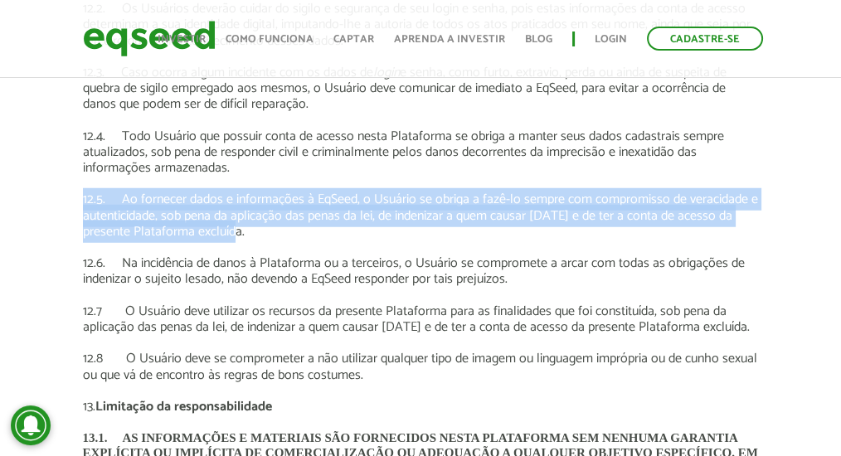
click at [241, 271] on p "12.6. Na incidência de danos à Plataforma ou a terceiros, o Usuário se comprome…" at bounding box center [421, 272] width 676 height 32
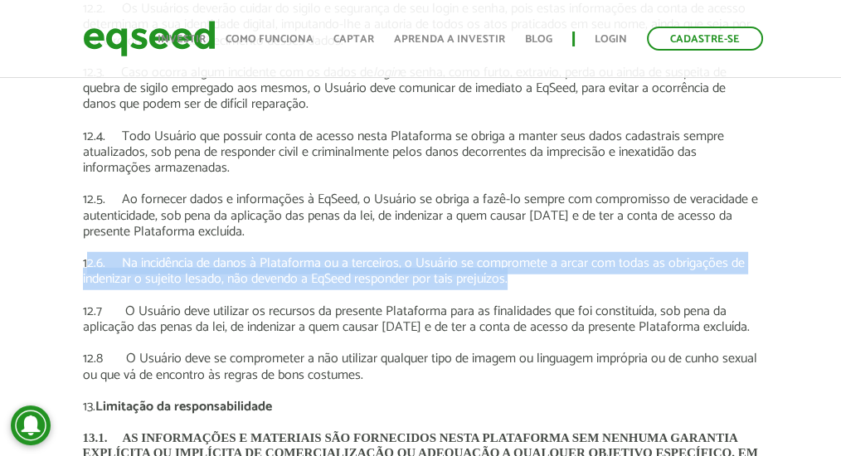
drag, startPoint x: 87, startPoint y: 271, endPoint x: 541, endPoint y: 281, distance: 454.0
click at [541, 281] on p "12.6. Na incidência de danos à Plataforma ou a terceiros, o Usuário se comprome…" at bounding box center [421, 272] width 676 height 32
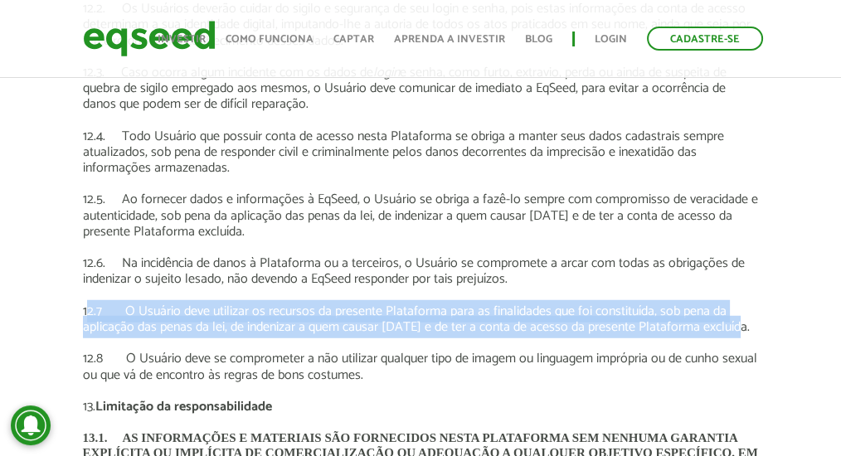
drag, startPoint x: 86, startPoint y: 309, endPoint x: 768, endPoint y: 324, distance: 682.3
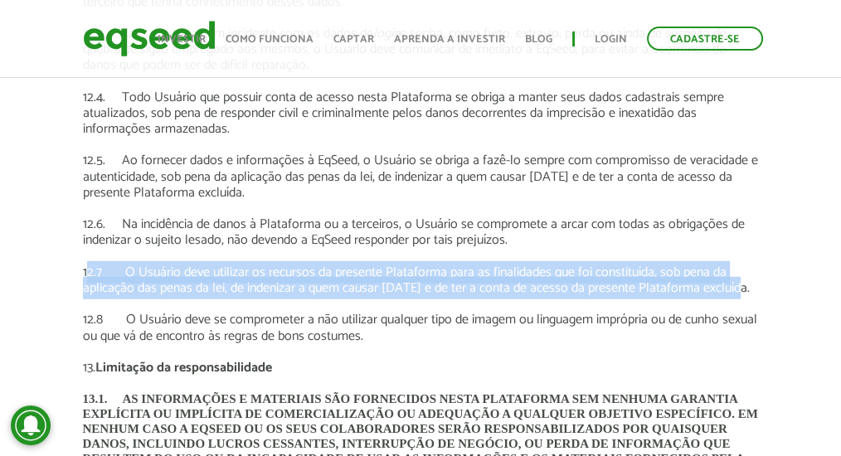
scroll to position [4702, 0]
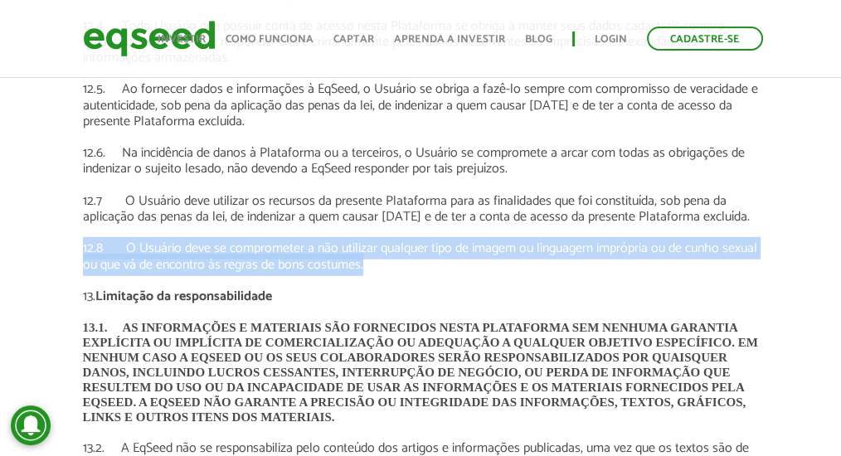
drag, startPoint x: 365, startPoint y: 266, endPoint x: 41, endPoint y: 251, distance: 324.0
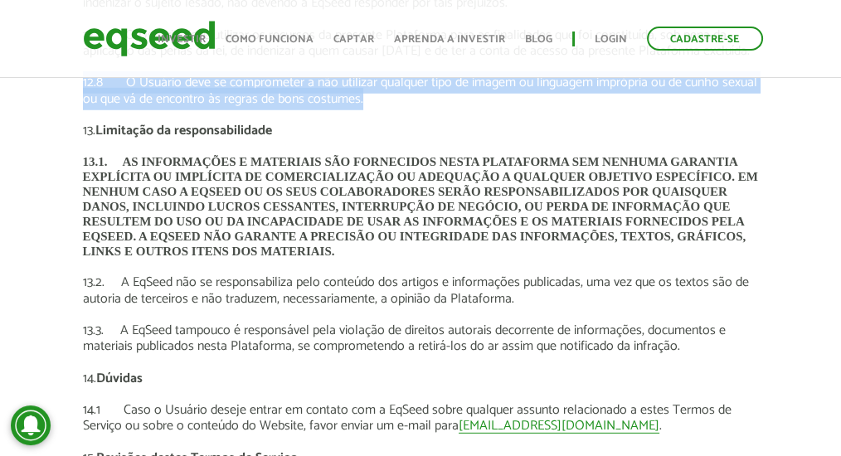
scroll to position [4923, 0]
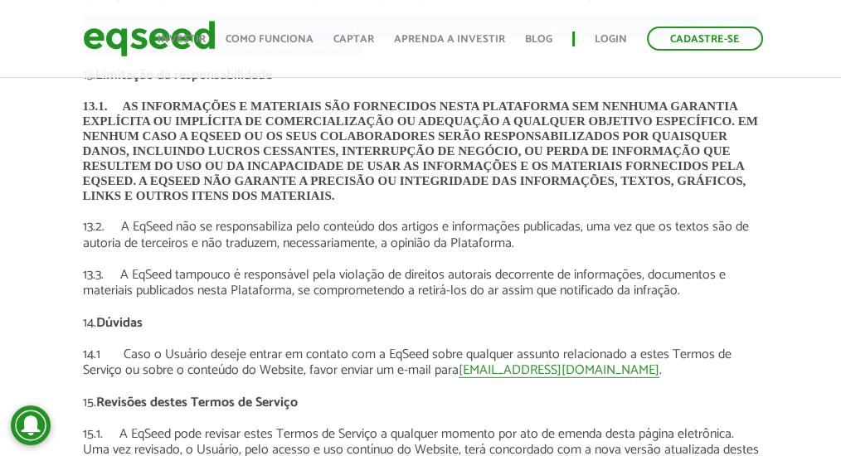
drag, startPoint x: 516, startPoint y: 247, endPoint x: 79, endPoint y: 228, distance: 437.7
copy p "13.2. A EqSeed não se responsabiliza pelo conteúdo dos artigos e informações pu…"
click at [206, 294] on p "13.3. A EqSeed tampouco é responsável pela violação de direitos autorais decorr…" at bounding box center [421, 283] width 676 height 32
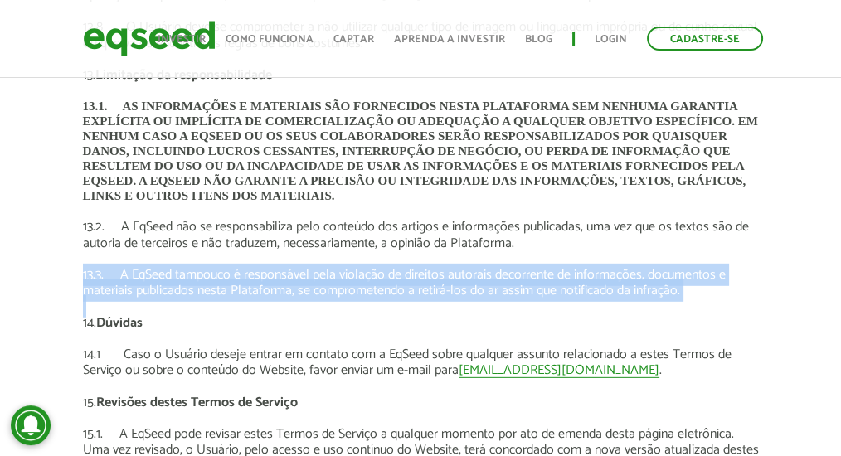
drag, startPoint x: 67, startPoint y: 271, endPoint x: 748, endPoint y: 305, distance: 681.4
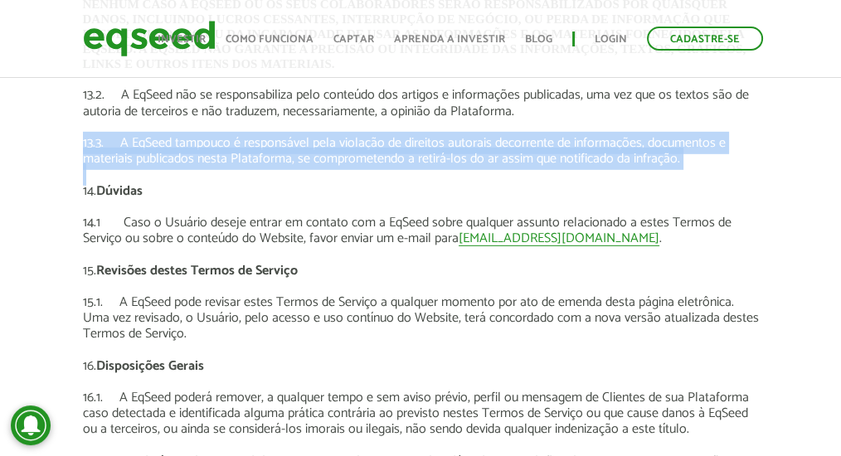
scroll to position [5089, 0]
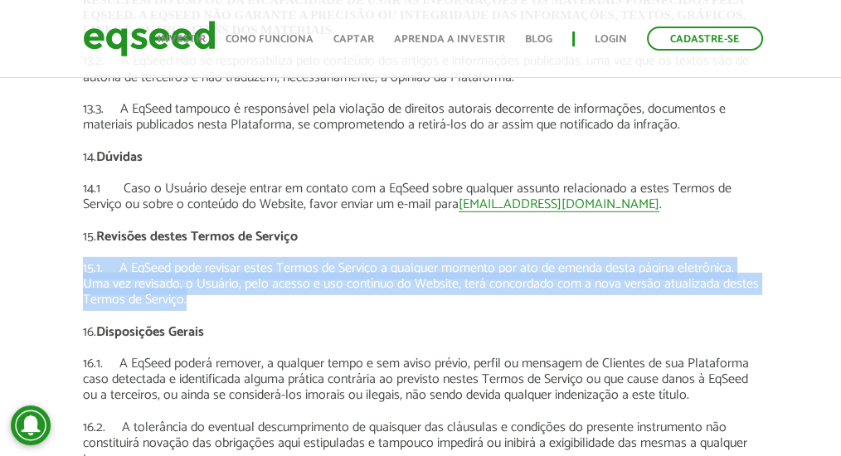
drag, startPoint x: 62, startPoint y: 266, endPoint x: 351, endPoint y: 302, distance: 291.1
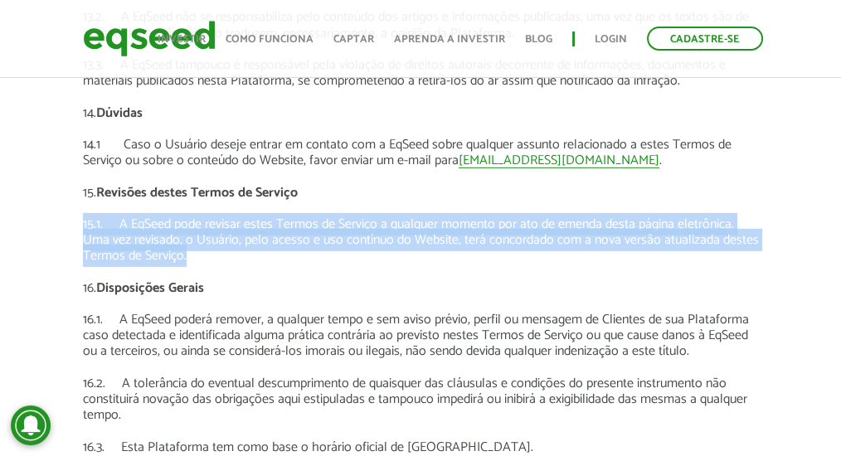
scroll to position [5200, 0]
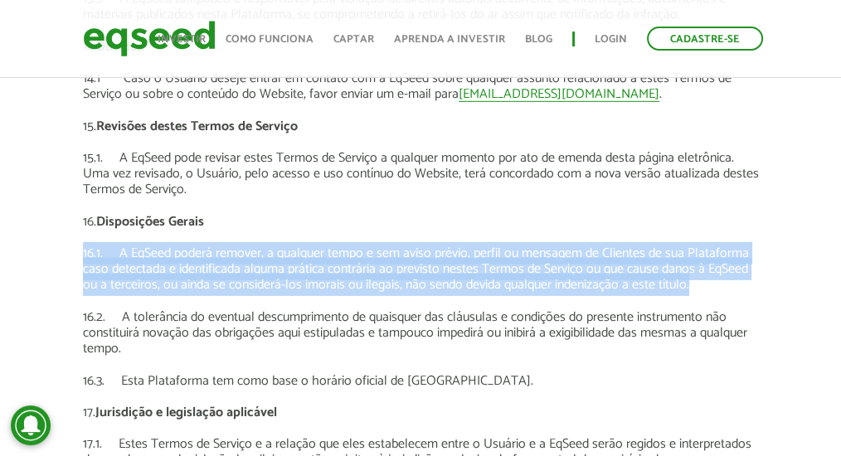
drag, startPoint x: 71, startPoint y: 254, endPoint x: 729, endPoint y: 285, distance: 658.8
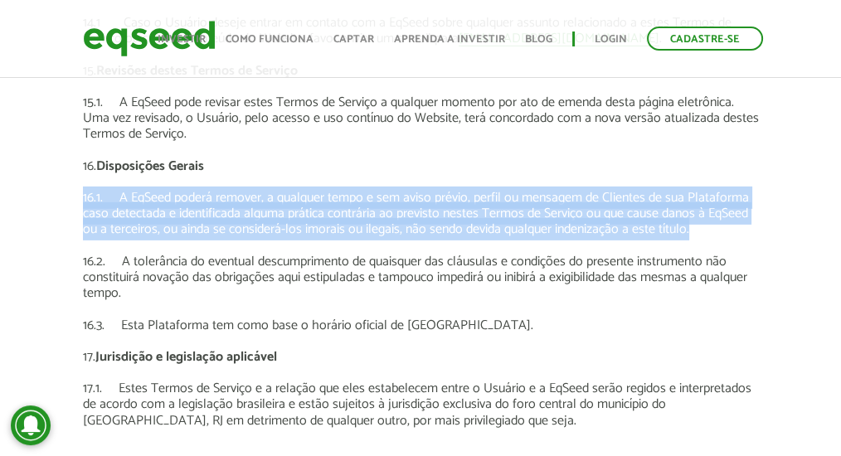
click at [123, 216] on p "16.1. A EqSeed poderá remover, a qualquer tempo e sem aviso prévio, perfil ou m…" at bounding box center [421, 214] width 676 height 48
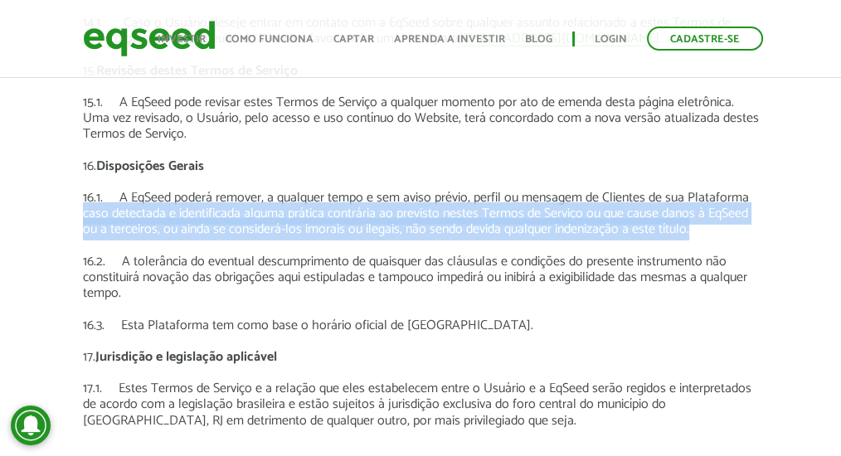
drag, startPoint x: 82, startPoint y: 216, endPoint x: 646, endPoint y: 232, distance: 564.5
click at [735, 231] on p "16.1. A EqSeed poderá remover, a qualquer tempo e sem aviso prévio, perfil ou m…" at bounding box center [421, 214] width 676 height 48
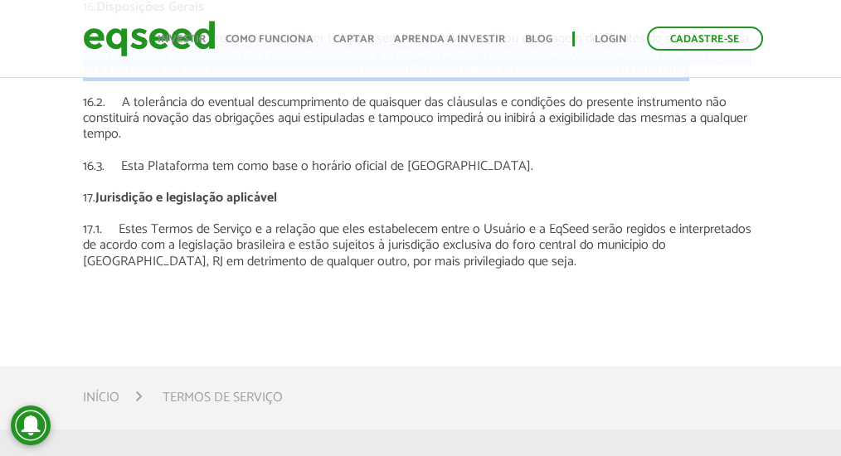
scroll to position [5421, 0]
